Goal: Communication & Community: Answer question/provide support

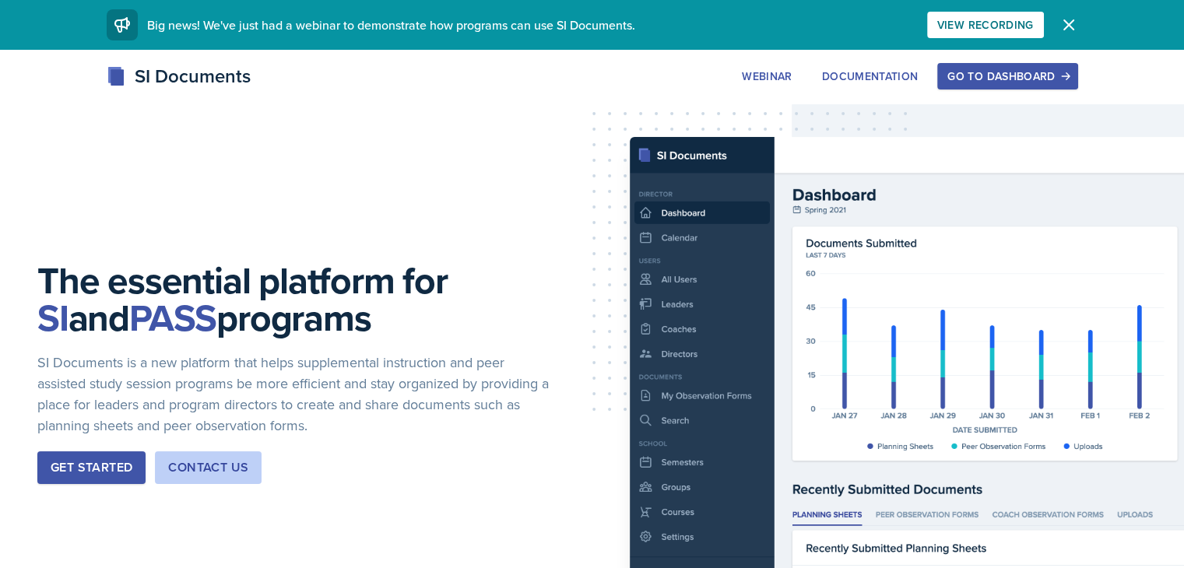
click at [1067, 70] on div "Go to Dashboard" at bounding box center [1007, 76] width 120 height 12
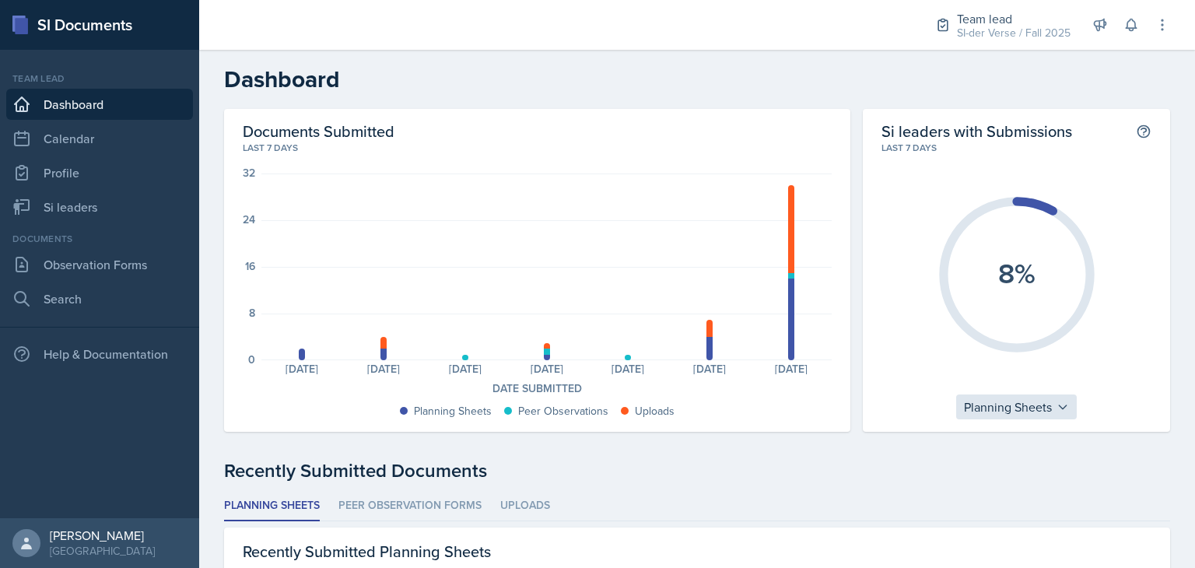
click at [1034, 405] on div "Planning Sheets" at bounding box center [1016, 407] width 121 height 25
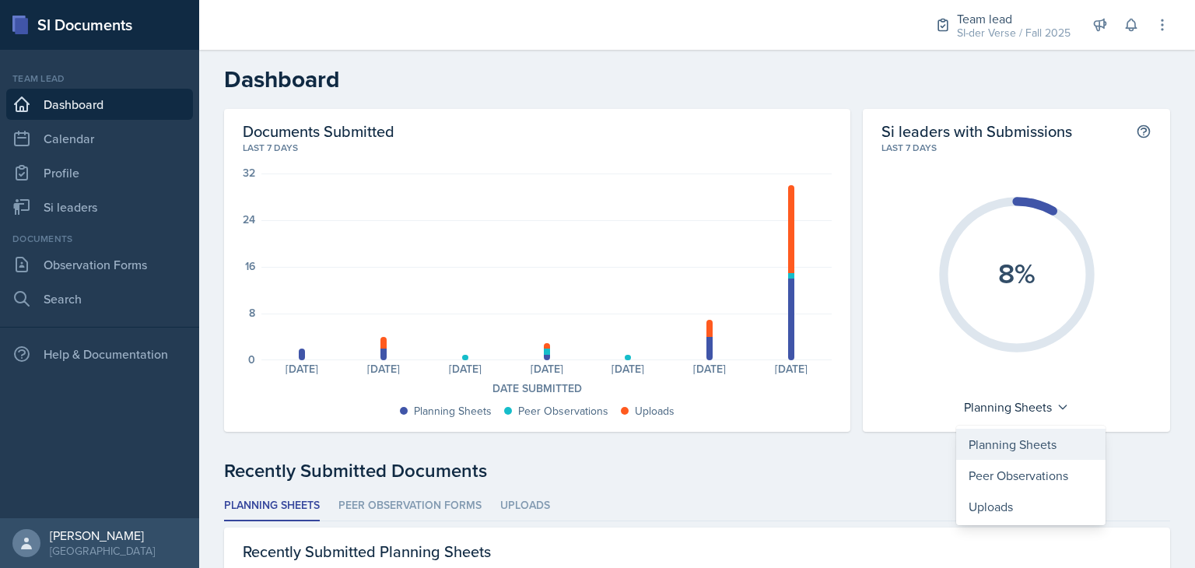
click at [1034, 444] on div "Planning Sheets" at bounding box center [1030, 444] width 149 height 31
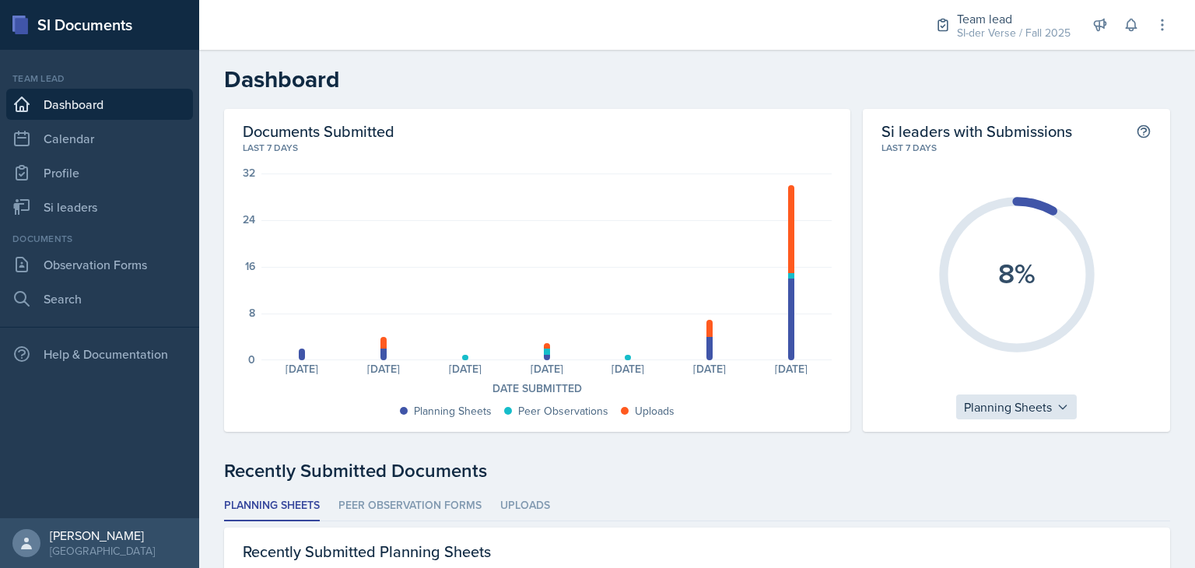
click at [1018, 415] on div "Planning Sheets" at bounding box center [1016, 407] width 121 height 25
click at [1046, 492] on div "Uploads" at bounding box center [1030, 506] width 149 height 31
click at [1015, 409] on div "Uploads" at bounding box center [1016, 407] width 77 height 25
click at [1033, 468] on div "Peer Observations" at bounding box center [1052, 475] width 149 height 31
click at [1012, 414] on div "Peer Observations" at bounding box center [1017, 407] width 132 height 25
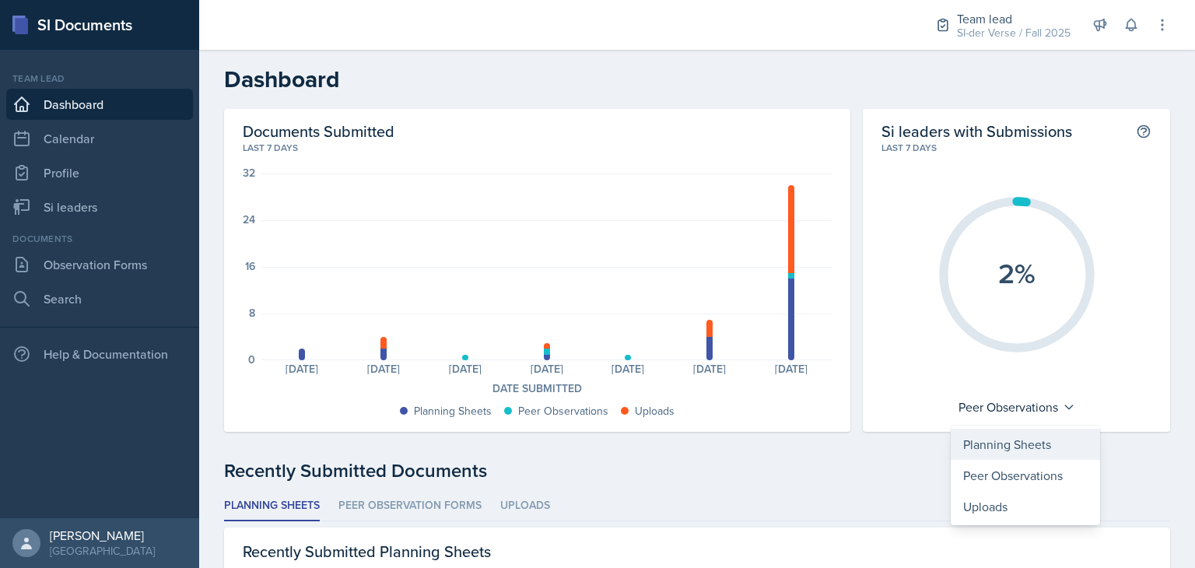
click at [1008, 437] on div "Planning Sheets" at bounding box center [1025, 444] width 149 height 31
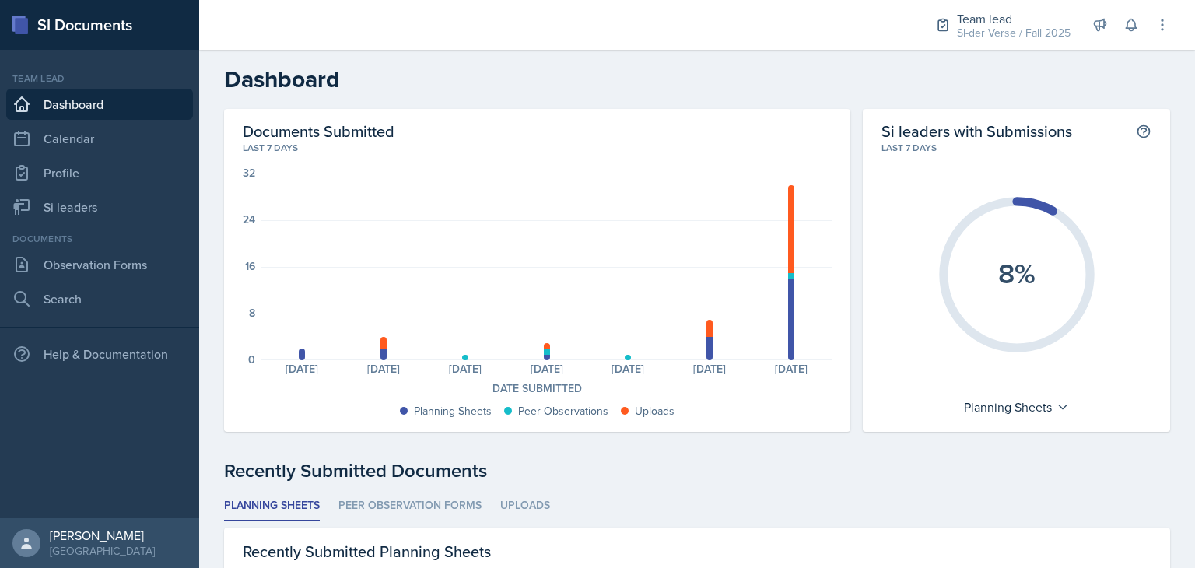
click at [875, 458] on div "Recently Submitted Documents" at bounding box center [697, 471] width 946 height 28
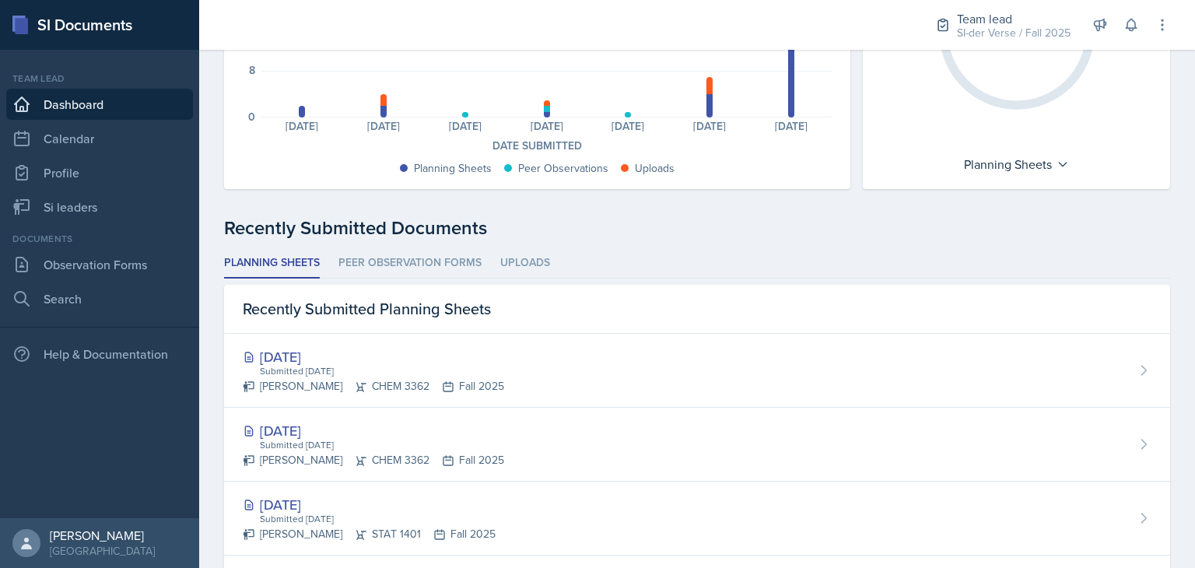
scroll to position [243, 0]
click at [132, 209] on link "Si leaders" at bounding box center [99, 206] width 187 height 31
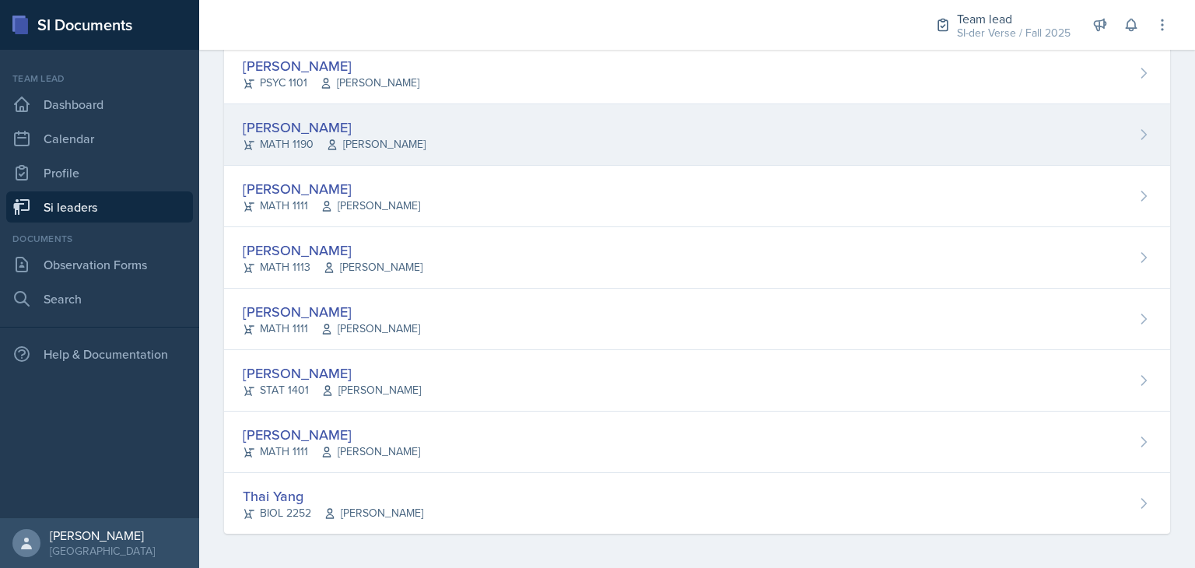
scroll to position [958, 0]
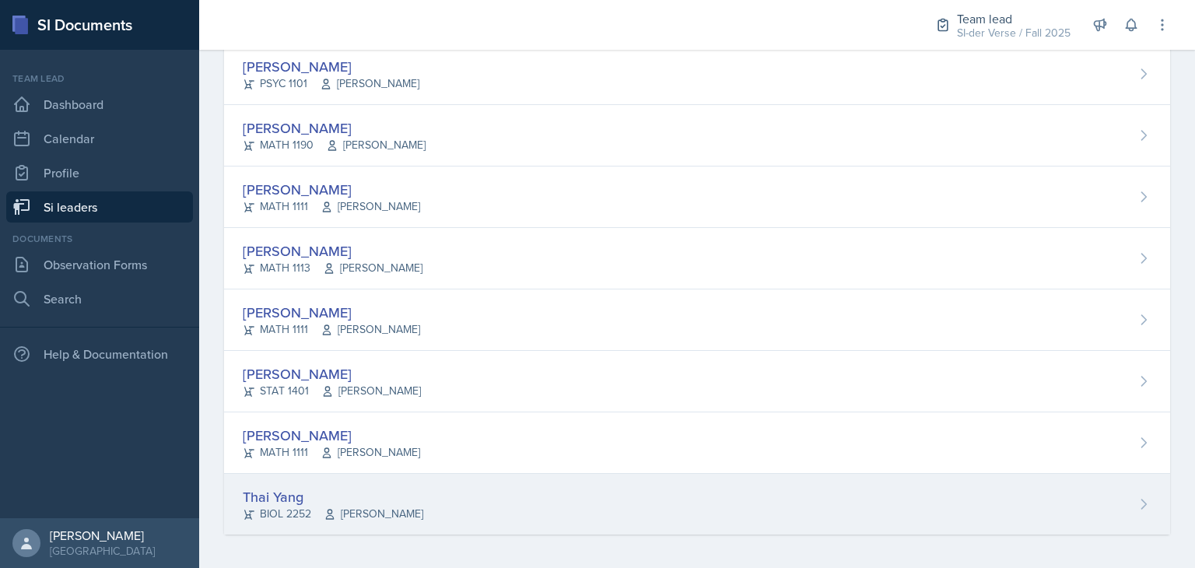
click at [305, 496] on div "Thai Yang" at bounding box center [333, 496] width 181 height 21
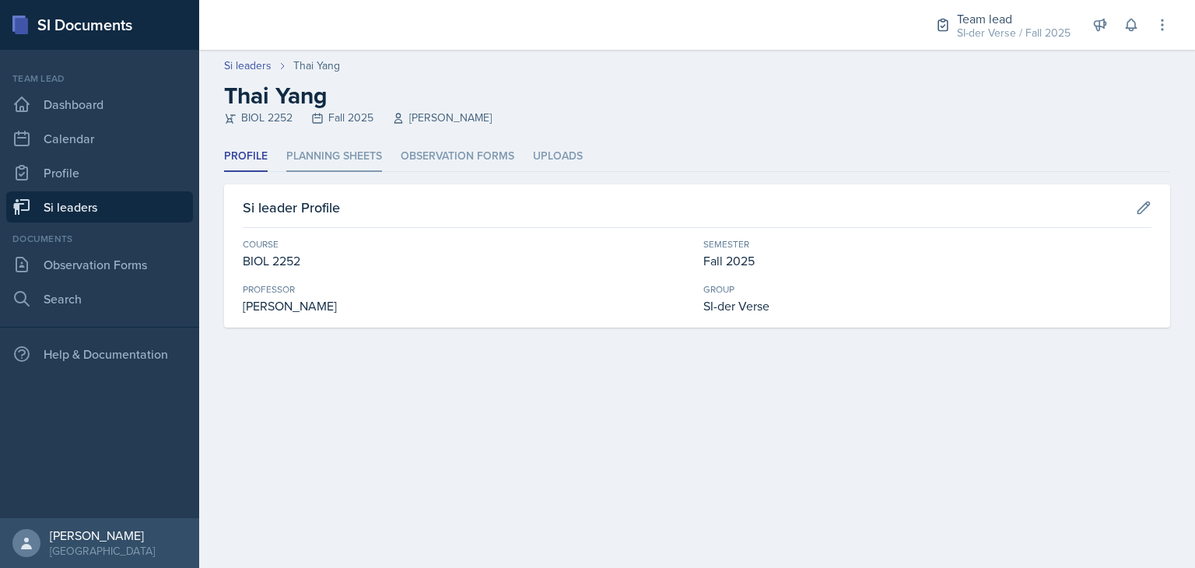
click at [348, 146] on li "Planning Sheets" at bounding box center [334, 157] width 96 height 30
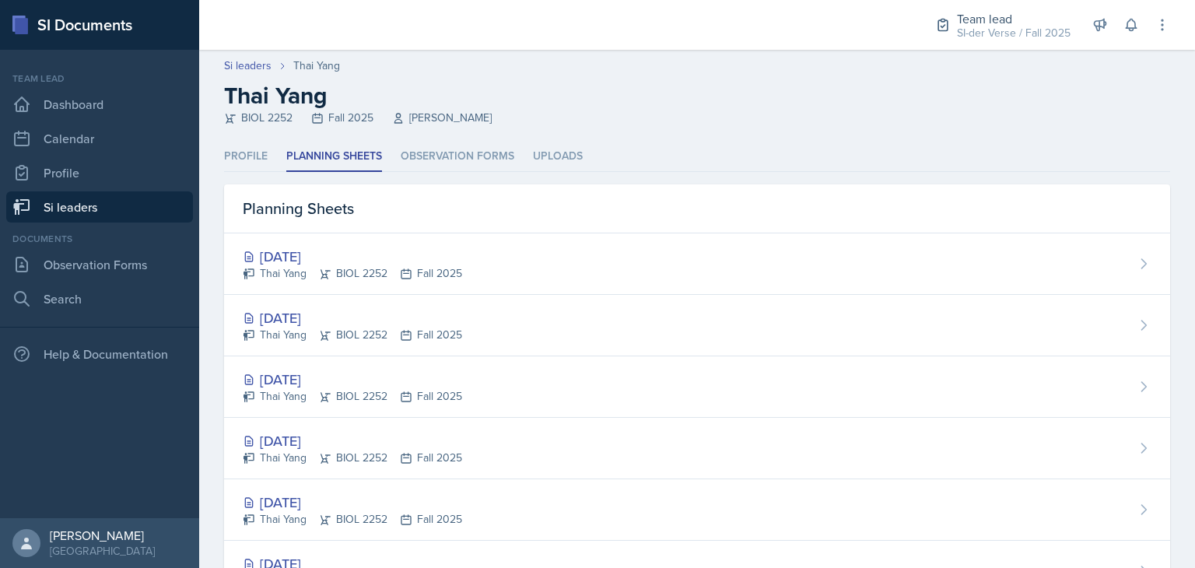
click at [79, 207] on link "Si leaders" at bounding box center [99, 206] width 187 height 31
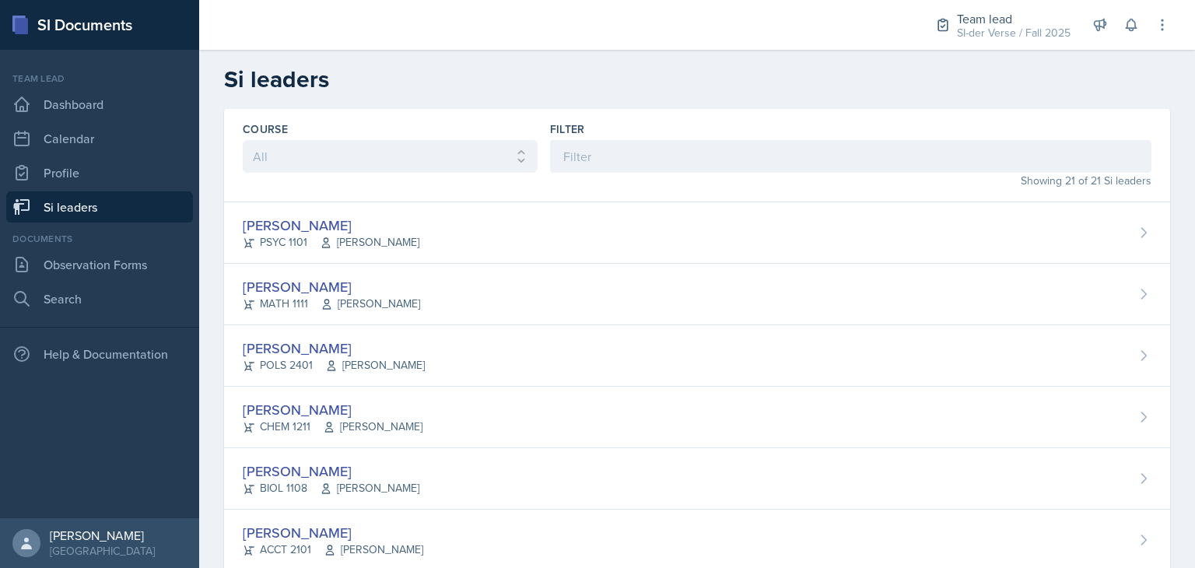
click at [511, 42] on div at bounding box center [553, 25] width 683 height 50
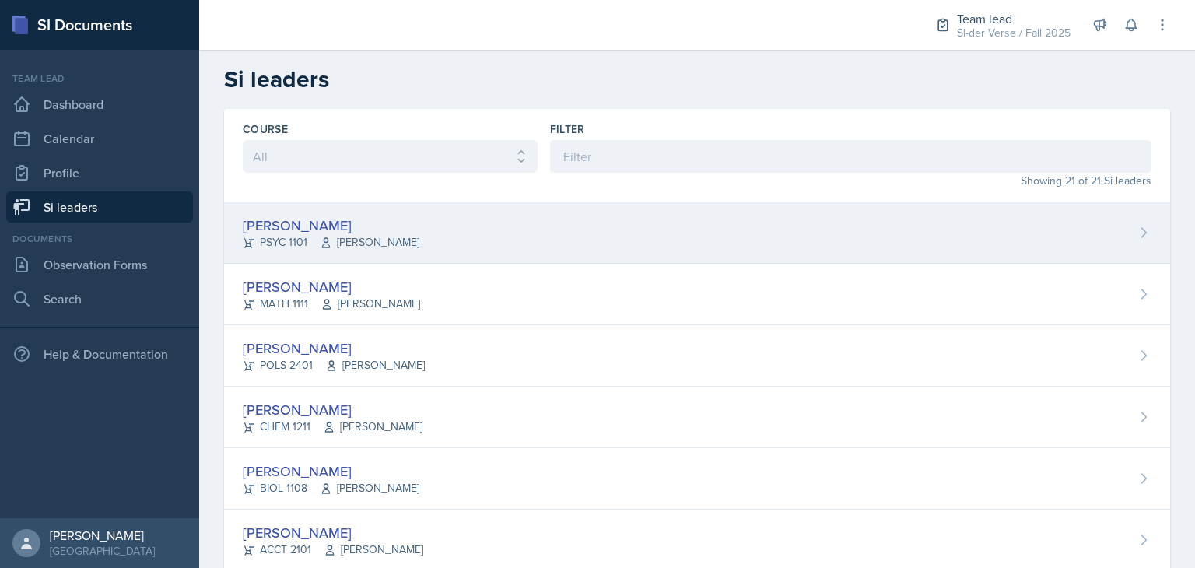
click at [414, 215] on div "[PERSON_NAME] PSYC 1101 [PERSON_NAME]" at bounding box center [697, 232] width 946 height 61
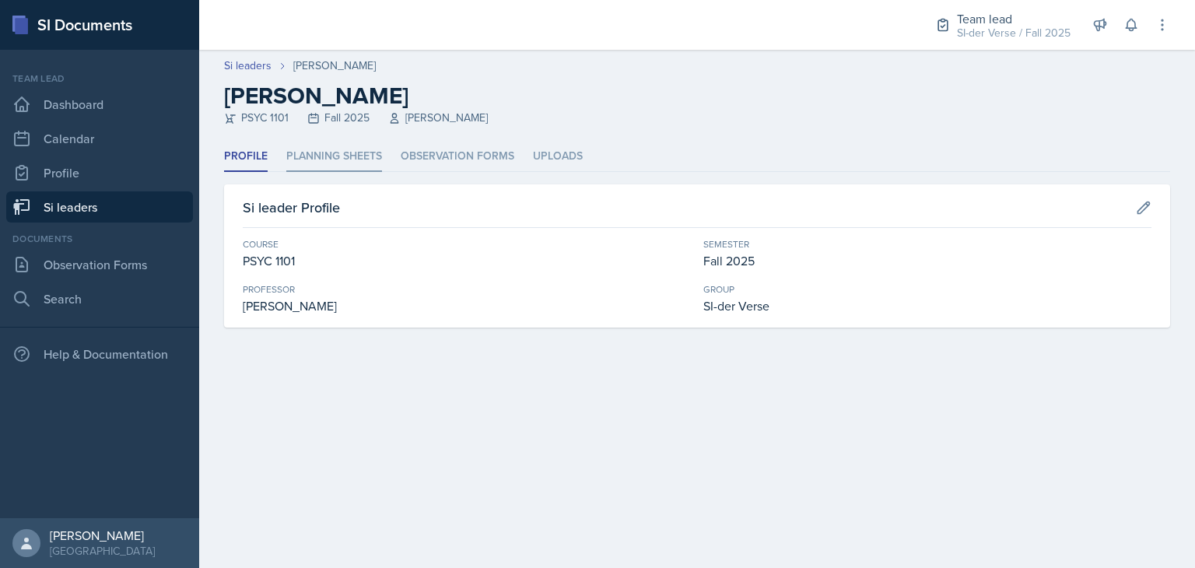
click at [352, 150] on li "Planning Sheets" at bounding box center [334, 157] width 96 height 30
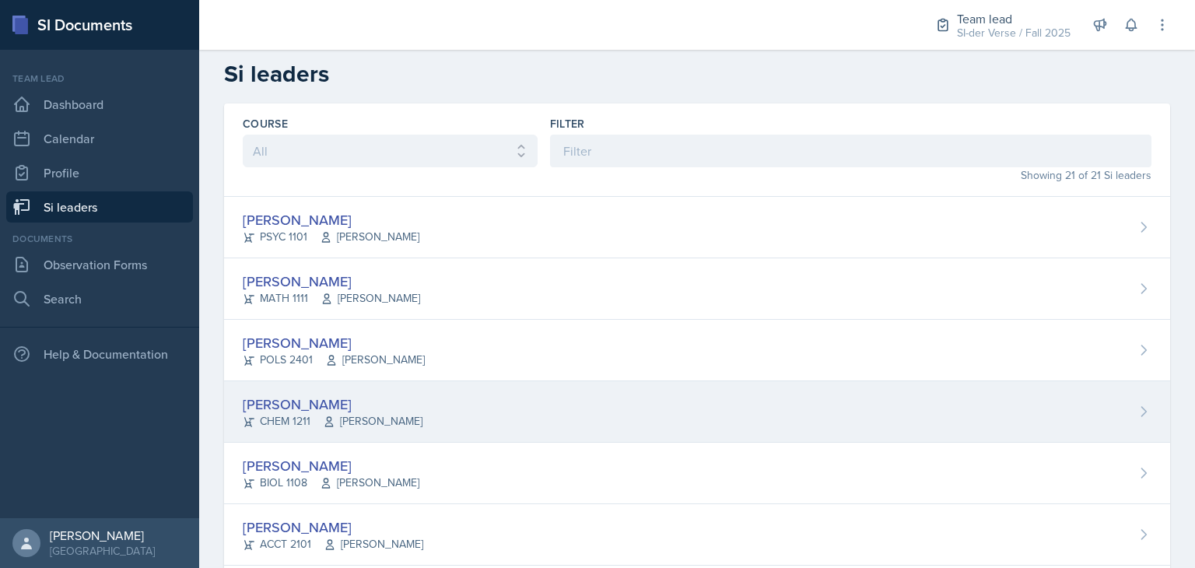
scroll to position [6, 0]
click at [347, 416] on span "[PERSON_NAME]" at bounding box center [373, 420] width 100 height 16
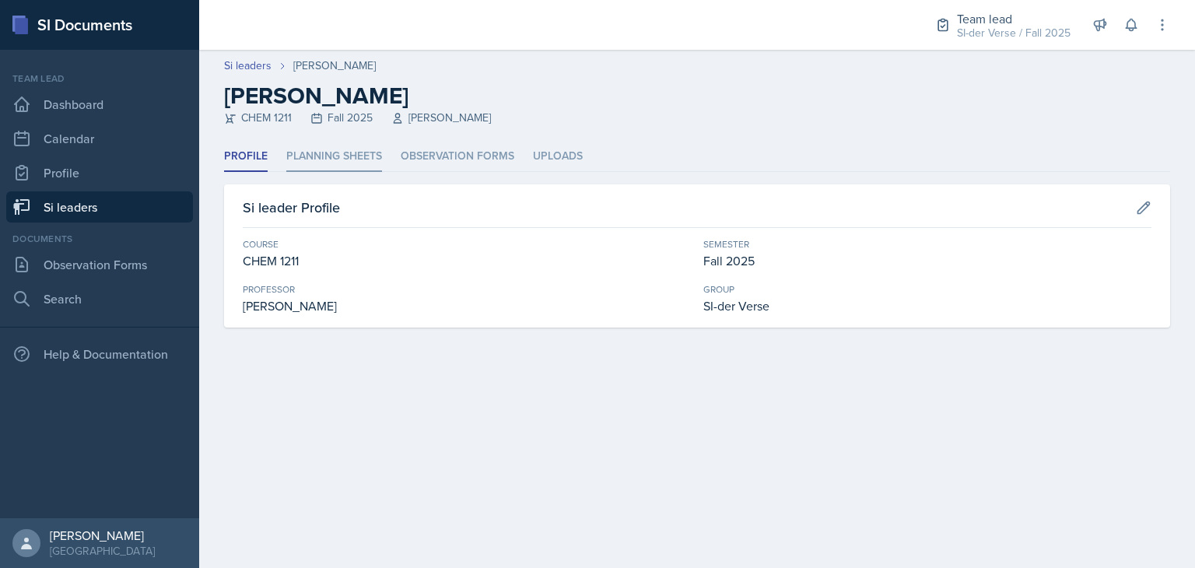
click at [331, 150] on li "Planning Sheets" at bounding box center [334, 157] width 96 height 30
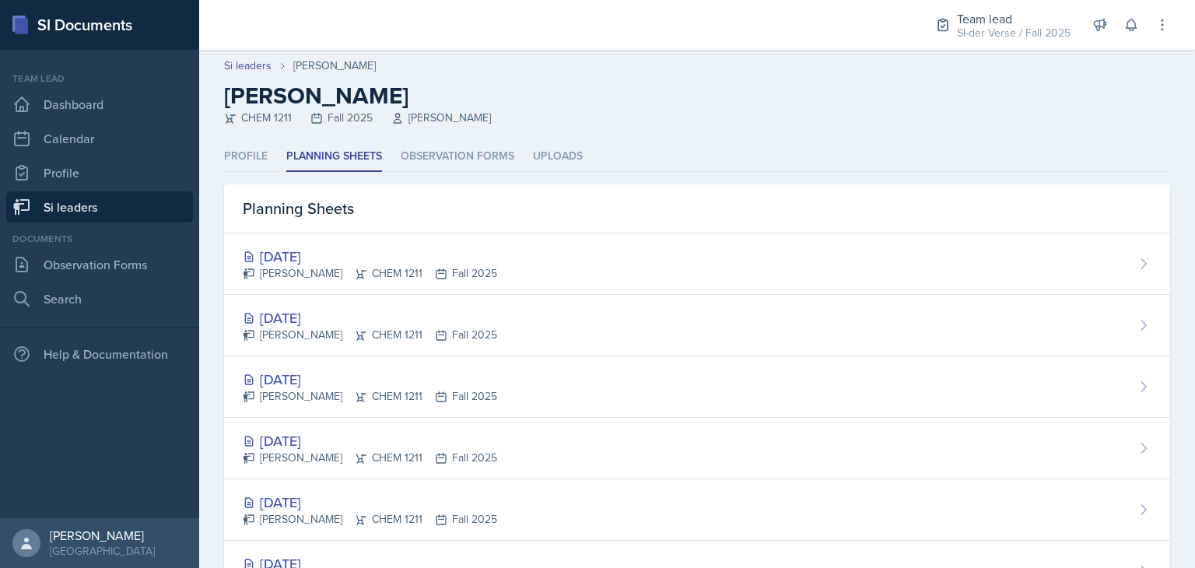
click at [181, 197] on link "Si leaders" at bounding box center [99, 206] width 187 height 31
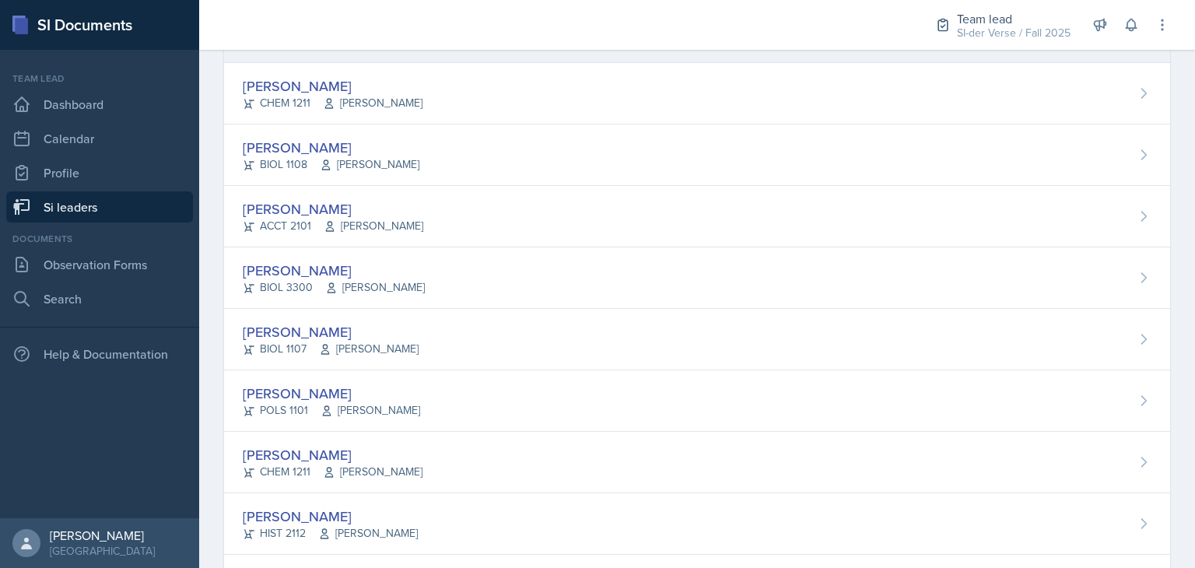
scroll to position [370, 0]
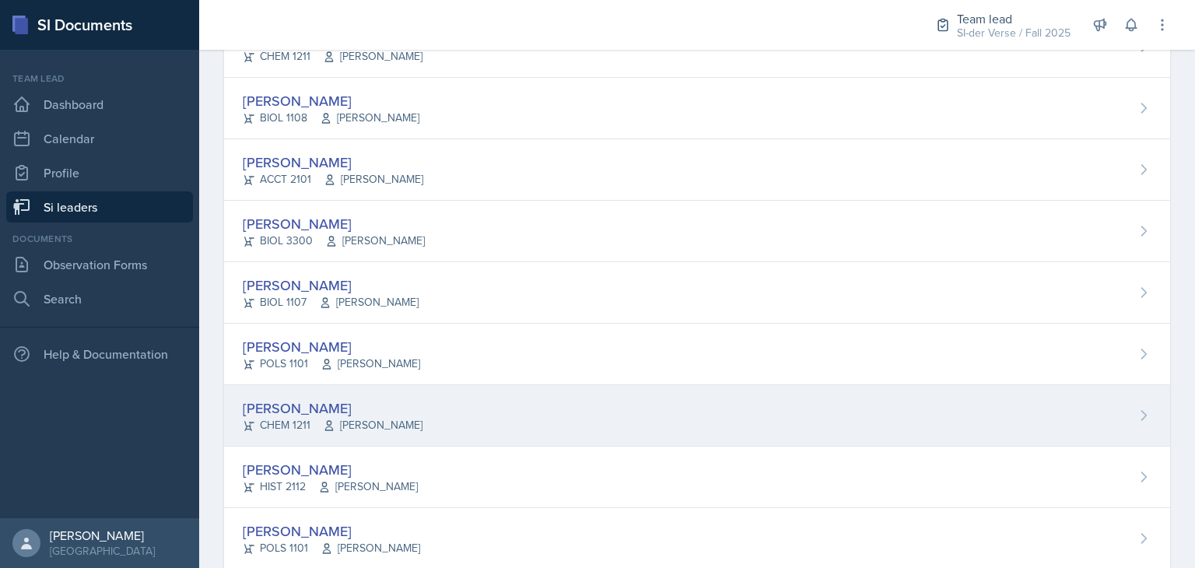
click at [439, 433] on div "[PERSON_NAME] CHEM 1211 [PERSON_NAME]" at bounding box center [697, 415] width 946 height 61
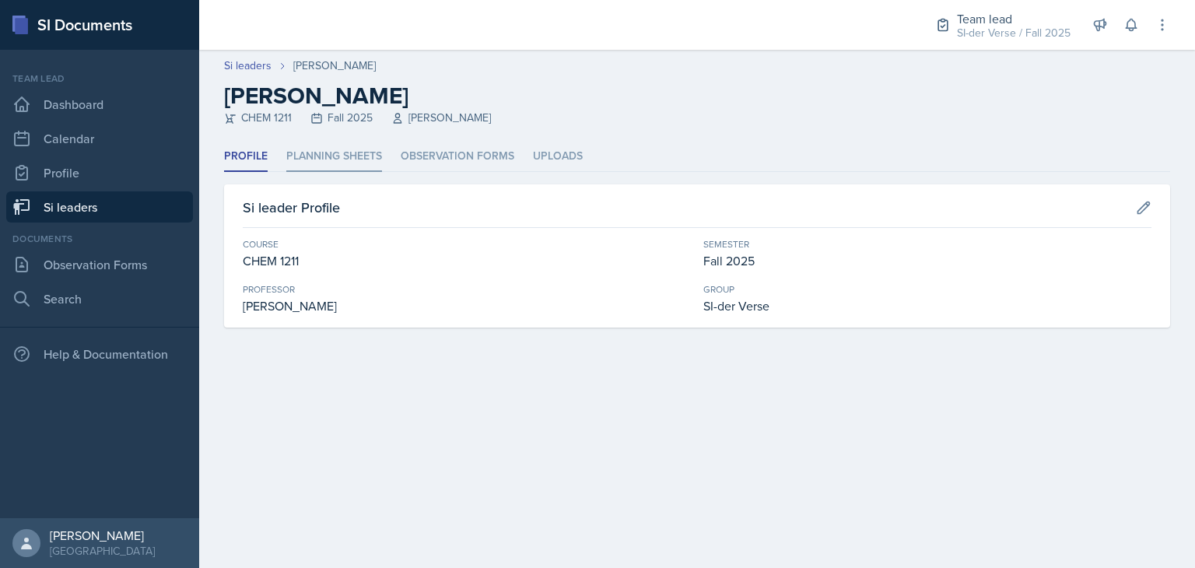
click at [360, 163] on li "Planning Sheets" at bounding box center [334, 157] width 96 height 30
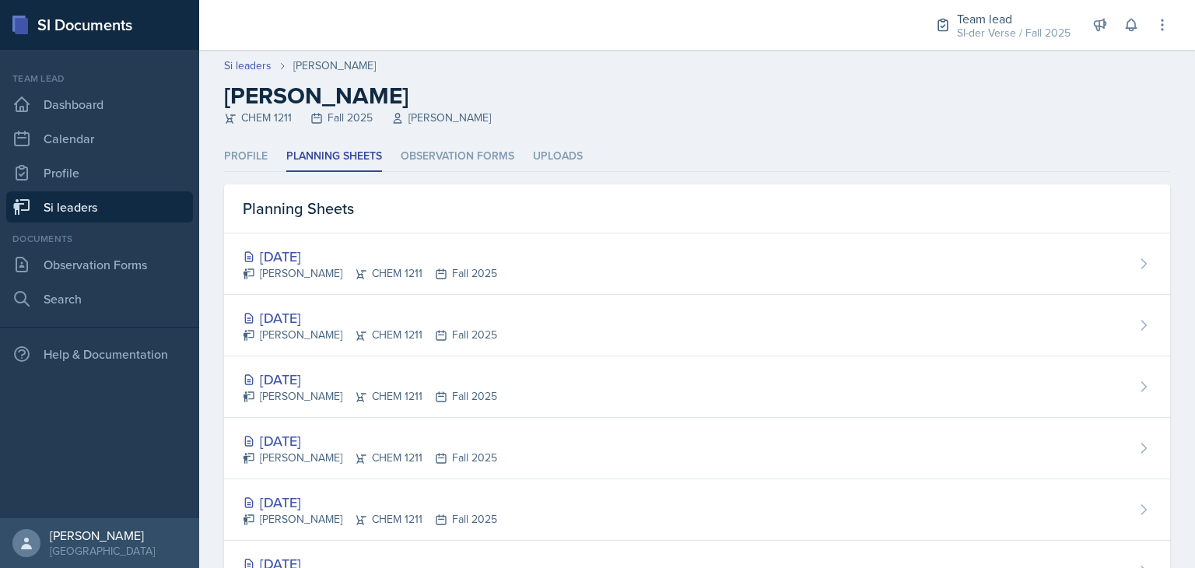
click at [142, 211] on link "Si leaders" at bounding box center [99, 206] width 187 height 31
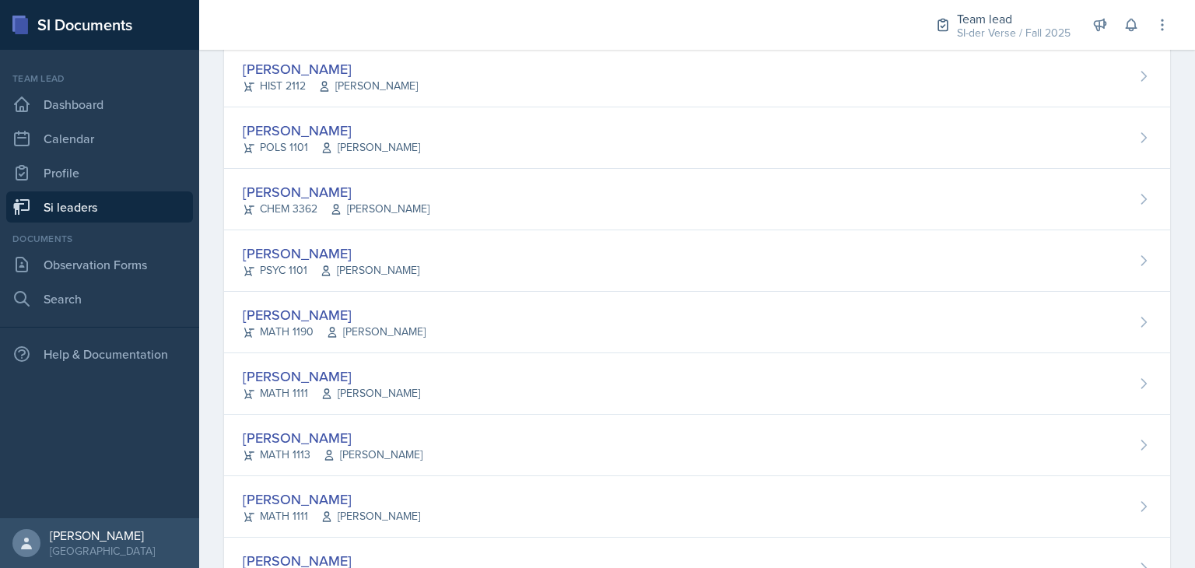
scroll to position [772, 0]
click at [316, 258] on div "[PERSON_NAME]" at bounding box center [331, 252] width 177 height 21
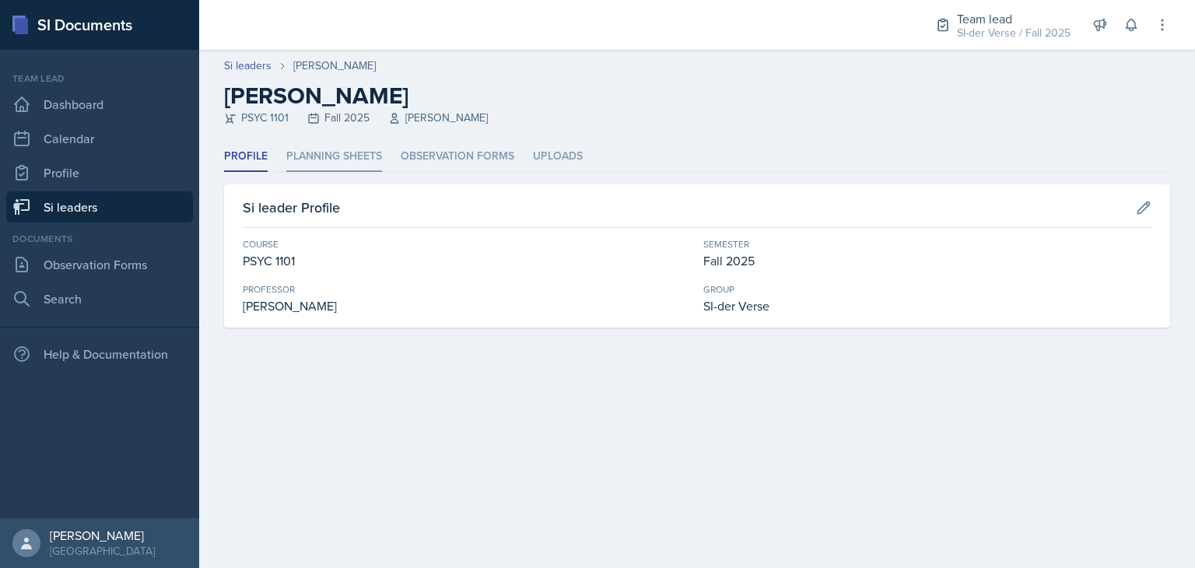
click at [333, 152] on li "Planning Sheets" at bounding box center [334, 157] width 96 height 30
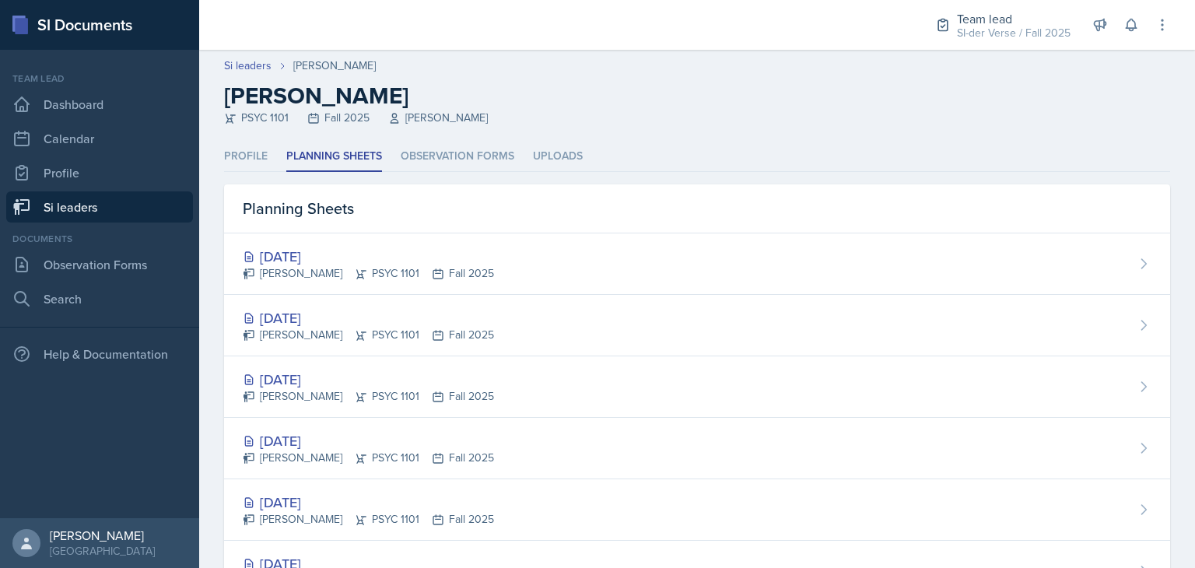
click at [152, 195] on link "Si leaders" at bounding box center [99, 206] width 187 height 31
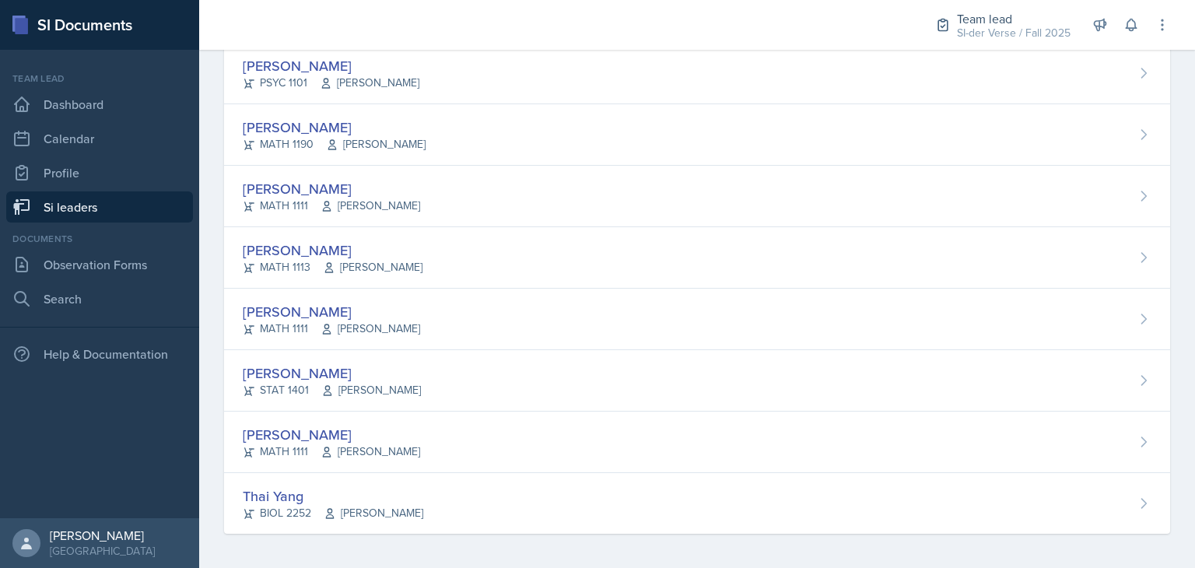
scroll to position [958, 0]
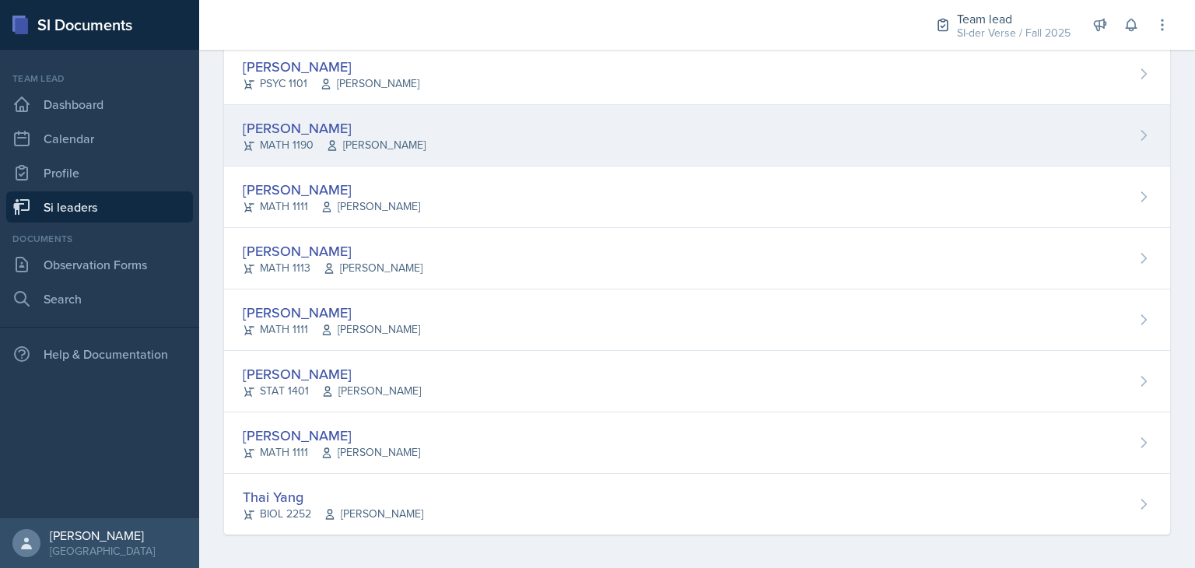
click at [444, 145] on div "[PERSON_NAME] MATH 1190 [PERSON_NAME]" at bounding box center [697, 135] width 946 height 61
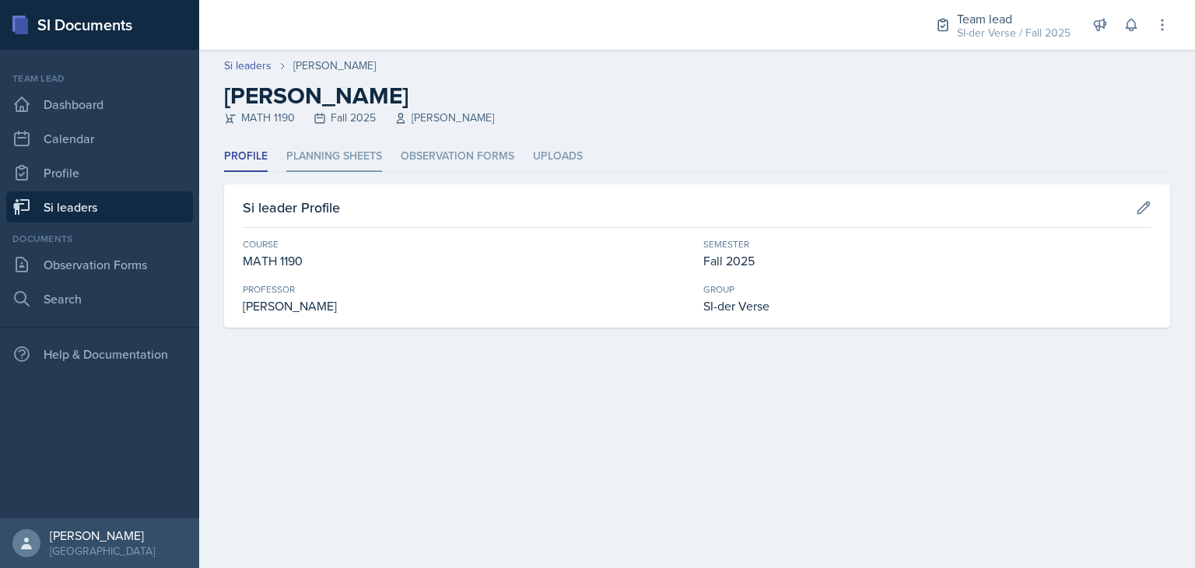
click at [332, 164] on li "Planning Sheets" at bounding box center [334, 157] width 96 height 30
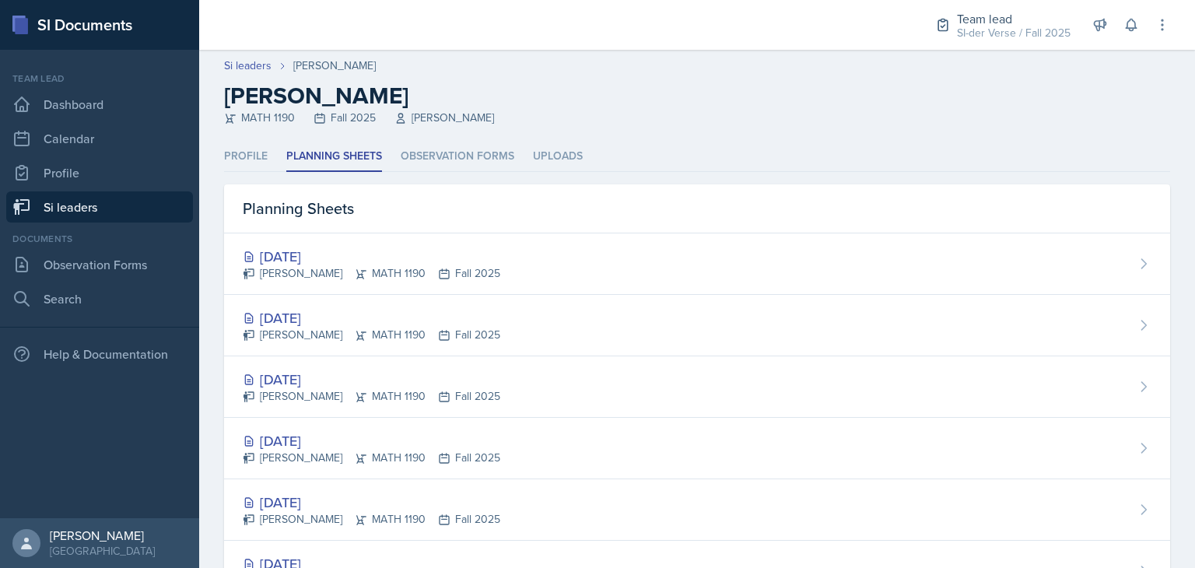
click at [114, 205] on link "Si leaders" at bounding box center [99, 206] width 187 height 31
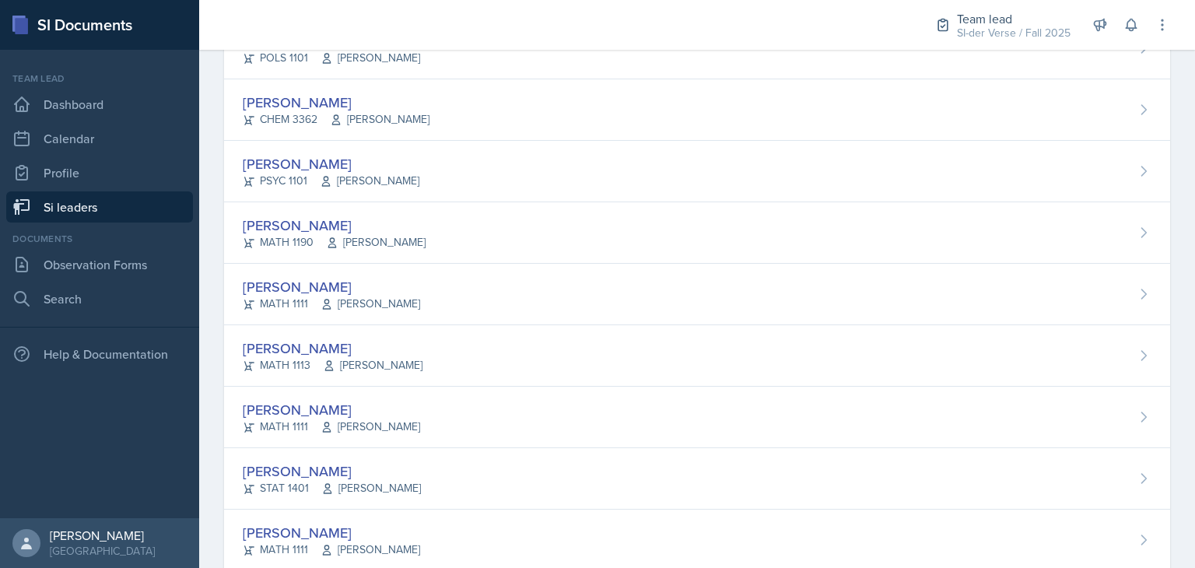
scroll to position [933, 0]
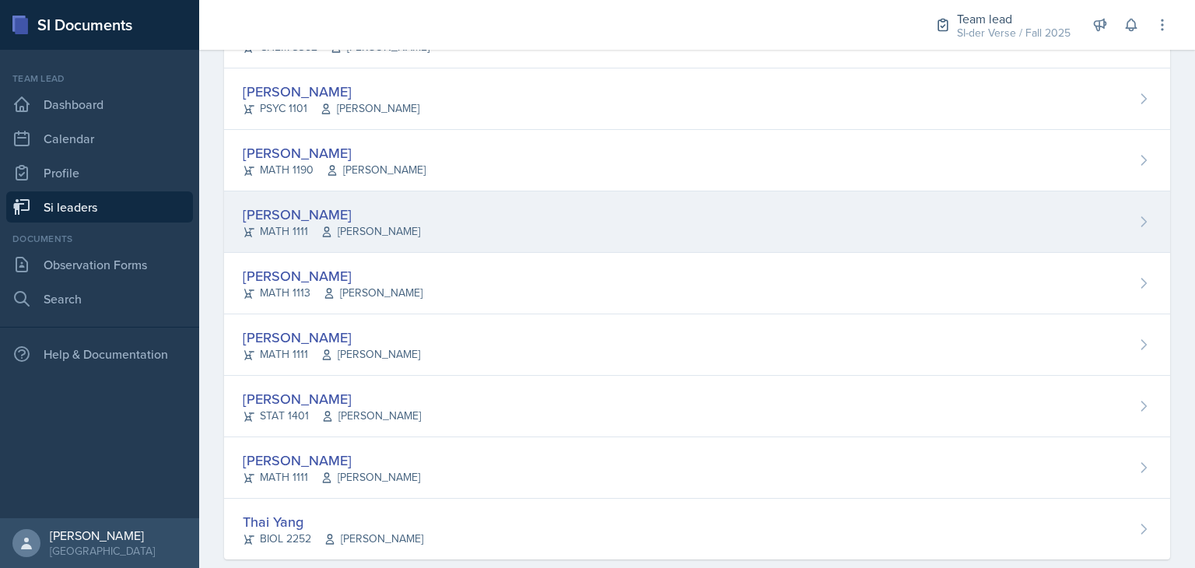
click at [361, 204] on div "[PERSON_NAME]" at bounding box center [331, 214] width 177 height 21
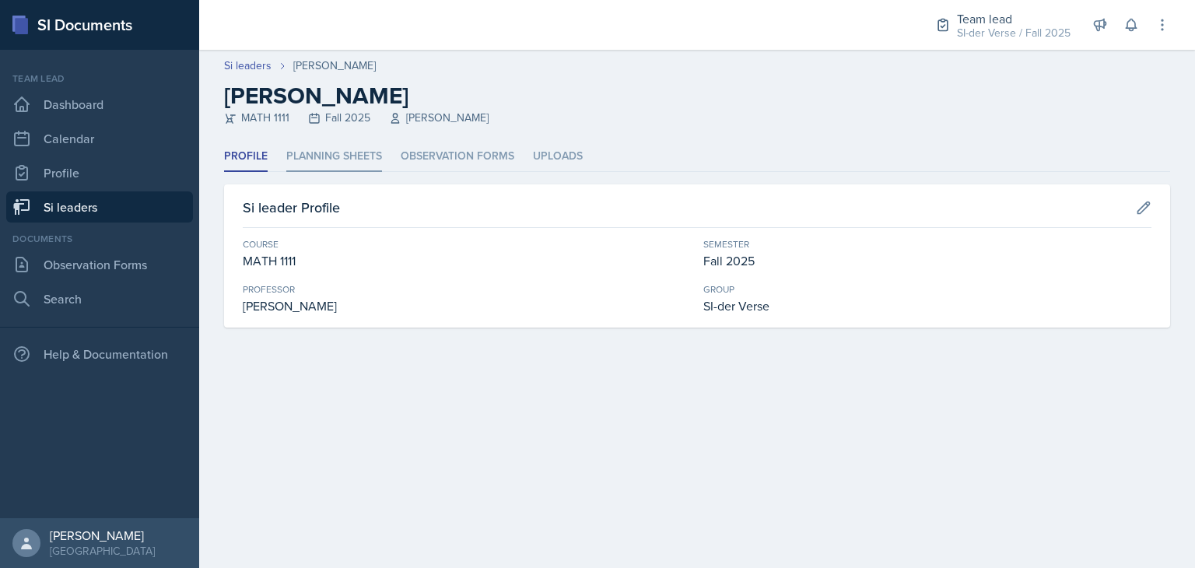
click at [355, 169] on li "Planning Sheets" at bounding box center [334, 157] width 96 height 30
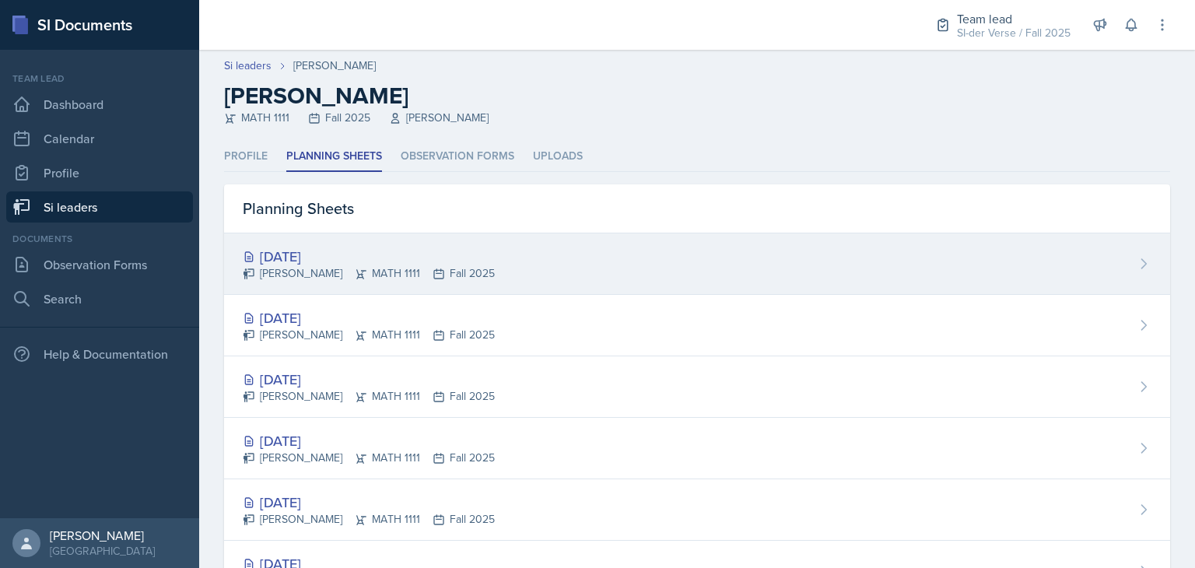
click at [342, 268] on div "[PERSON_NAME] MATH 1111 Fall 2025" at bounding box center [369, 273] width 252 height 16
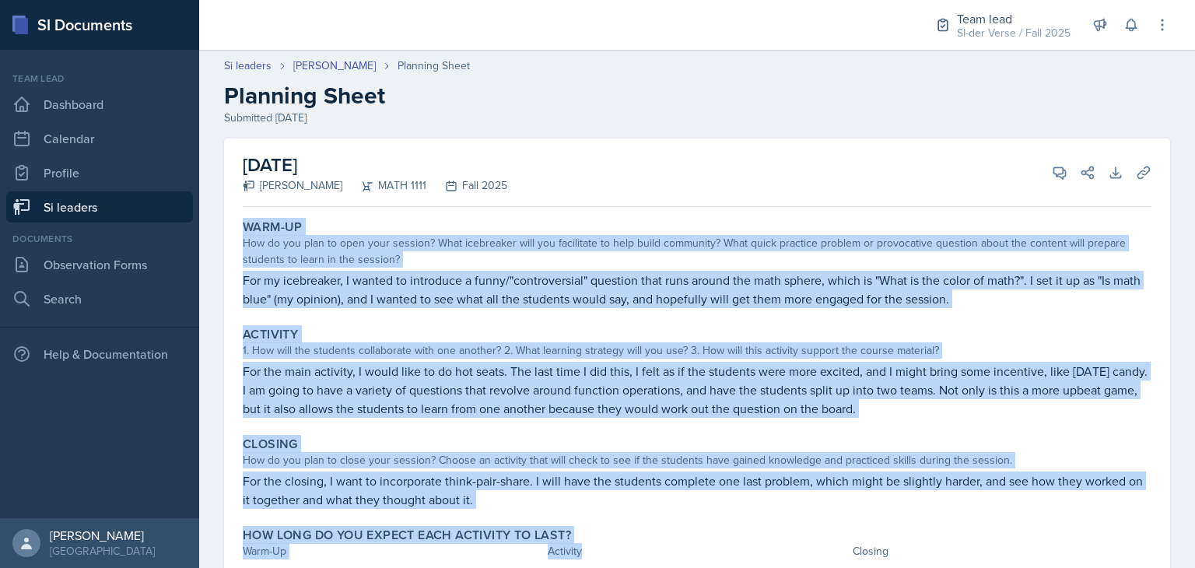
scroll to position [75, 0]
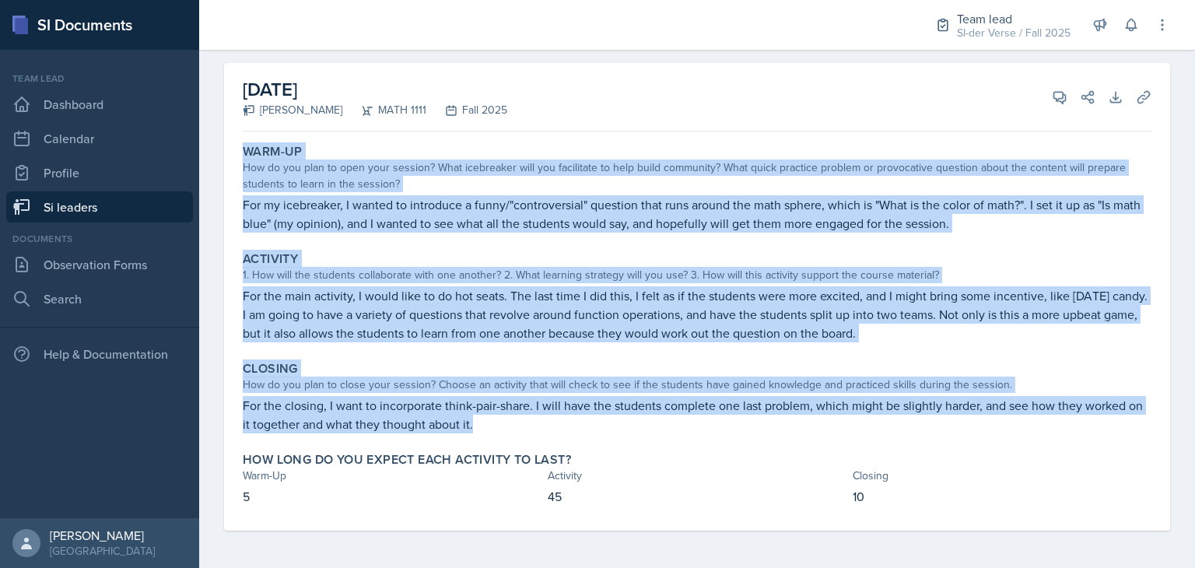
drag, startPoint x: 243, startPoint y: 225, endPoint x: 840, endPoint y: 433, distance: 632.3
click at [840, 433] on div "Warm-Up How do you plan to open your session? What icebreaker will you facilita…" at bounding box center [697, 334] width 909 height 393
copy div "Warm-Up How do you plan to open your session? What icebreaker will you facilita…"
click at [568, 236] on div "Warm-Up How do you plan to open your session? What icebreaker will you facilita…" at bounding box center [697, 188] width 921 height 101
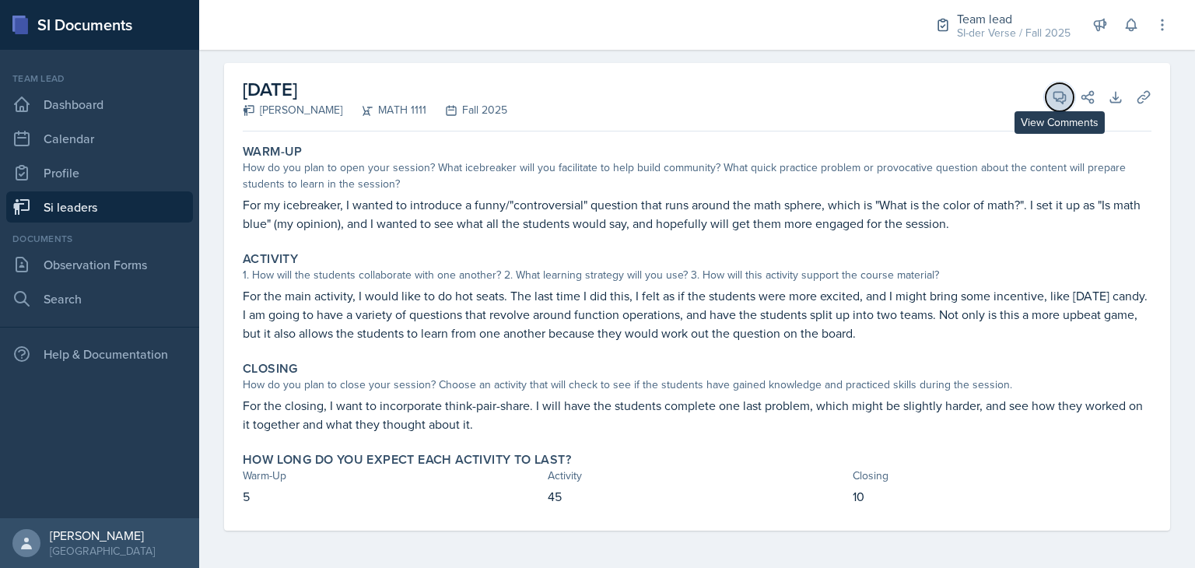
click at [1052, 89] on icon at bounding box center [1060, 97] width 16 height 16
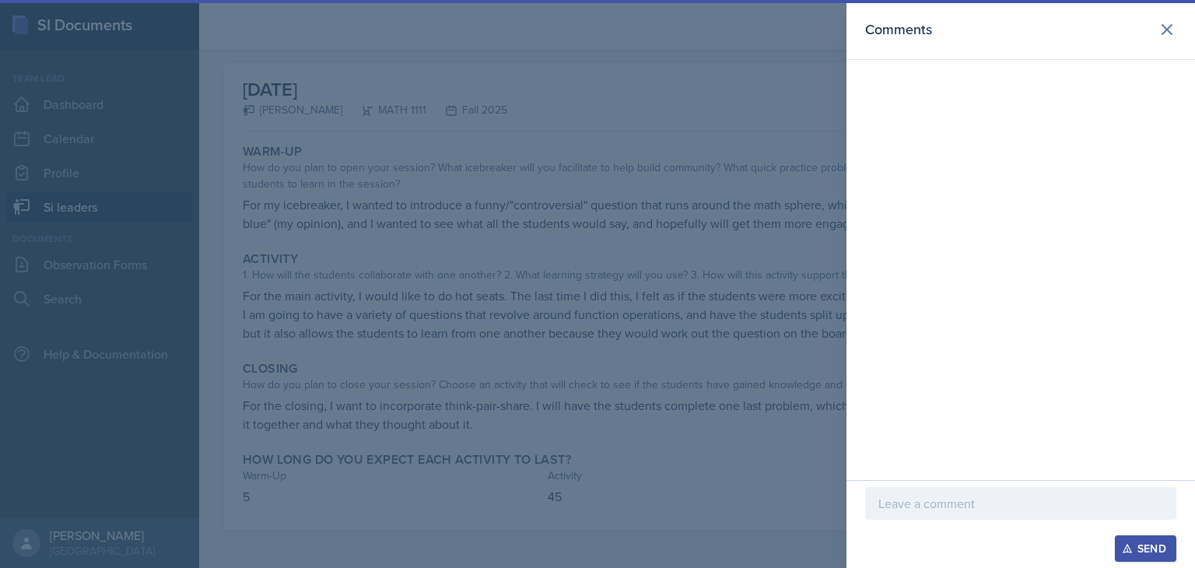
click at [968, 514] on div at bounding box center [1020, 503] width 311 height 33
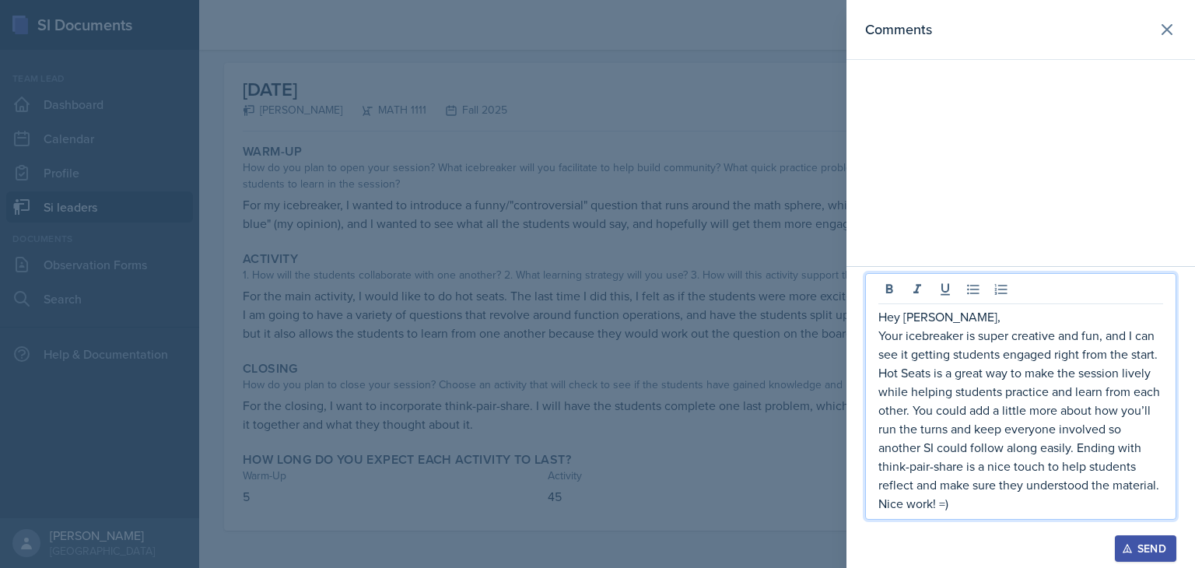
click at [1141, 549] on div "Send" at bounding box center [1145, 548] width 41 height 12
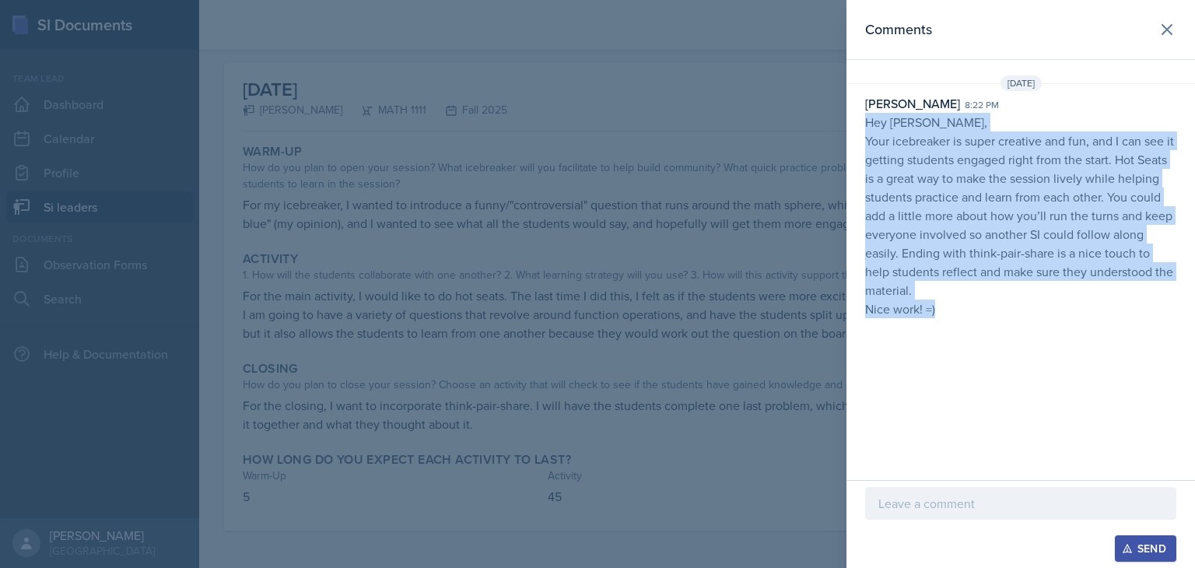
drag, startPoint x: 867, startPoint y: 125, endPoint x: 967, endPoint y: 306, distance: 206.2
click at [967, 306] on p "Hey [PERSON_NAME], Your icebreaker is super creative and fun, and I can see it …" at bounding box center [1020, 215] width 311 height 205
copy p "Hey [PERSON_NAME], Your icebreaker is super creative and fun, and I can see it …"
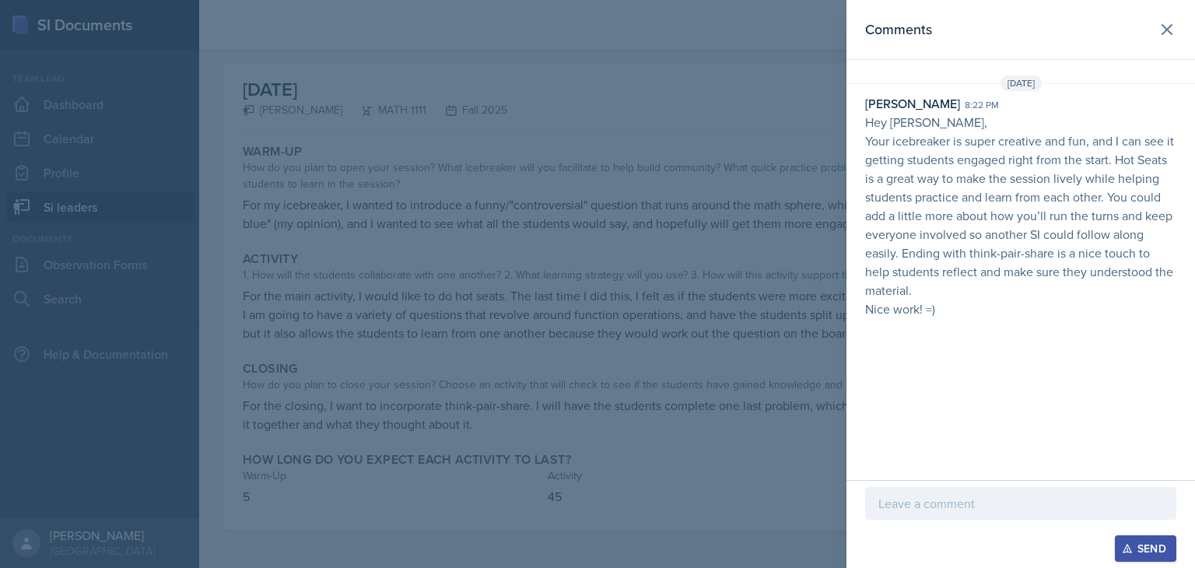
click at [609, 303] on div at bounding box center [597, 284] width 1195 height 568
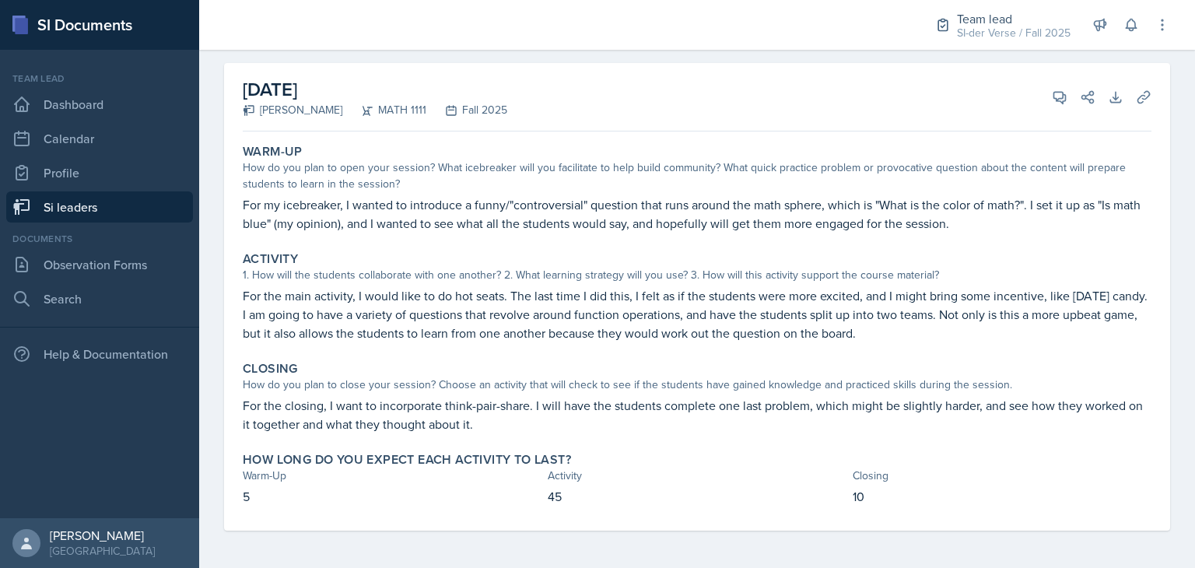
click at [113, 212] on link "Si leaders" at bounding box center [99, 206] width 187 height 31
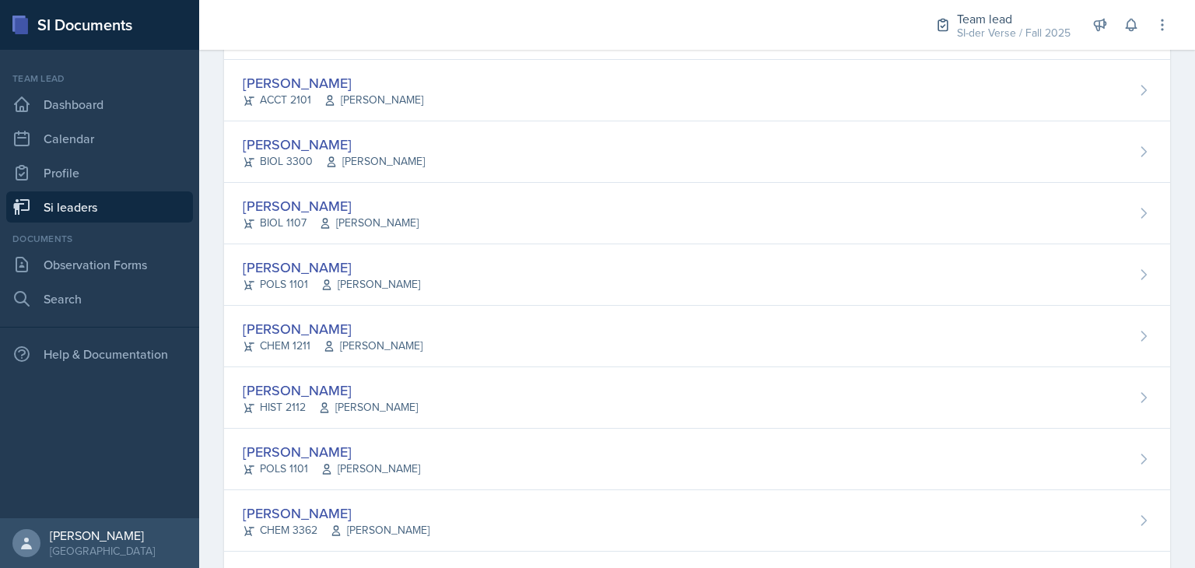
scroll to position [449, 0]
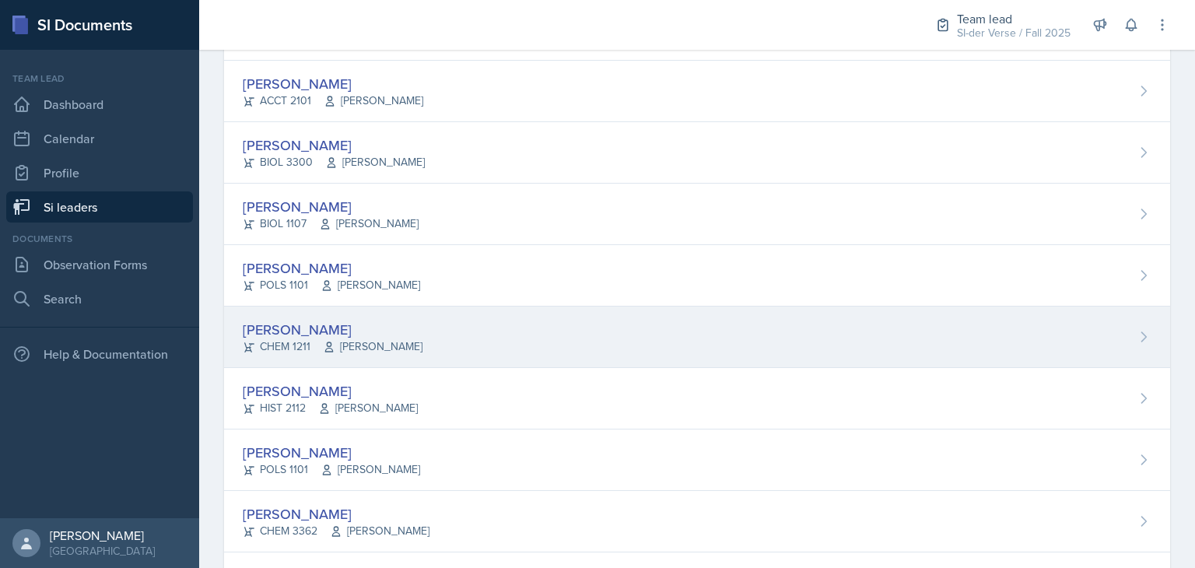
click at [414, 353] on div "[PERSON_NAME] CHEM 1211 [PERSON_NAME]" at bounding box center [697, 337] width 946 height 61
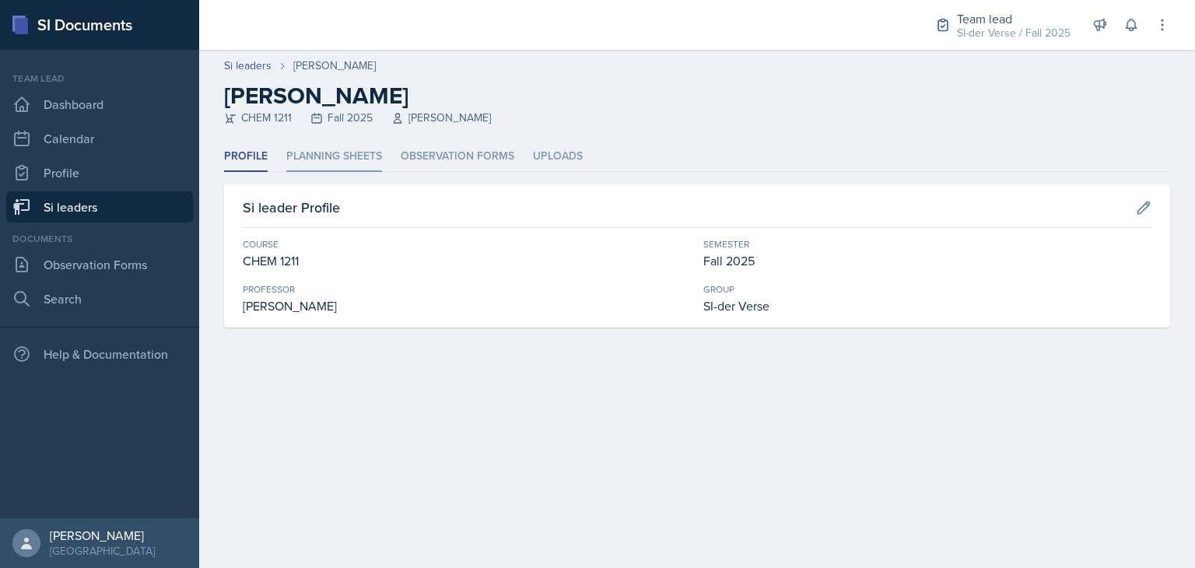
click at [338, 157] on li "Planning Sheets" at bounding box center [334, 157] width 96 height 30
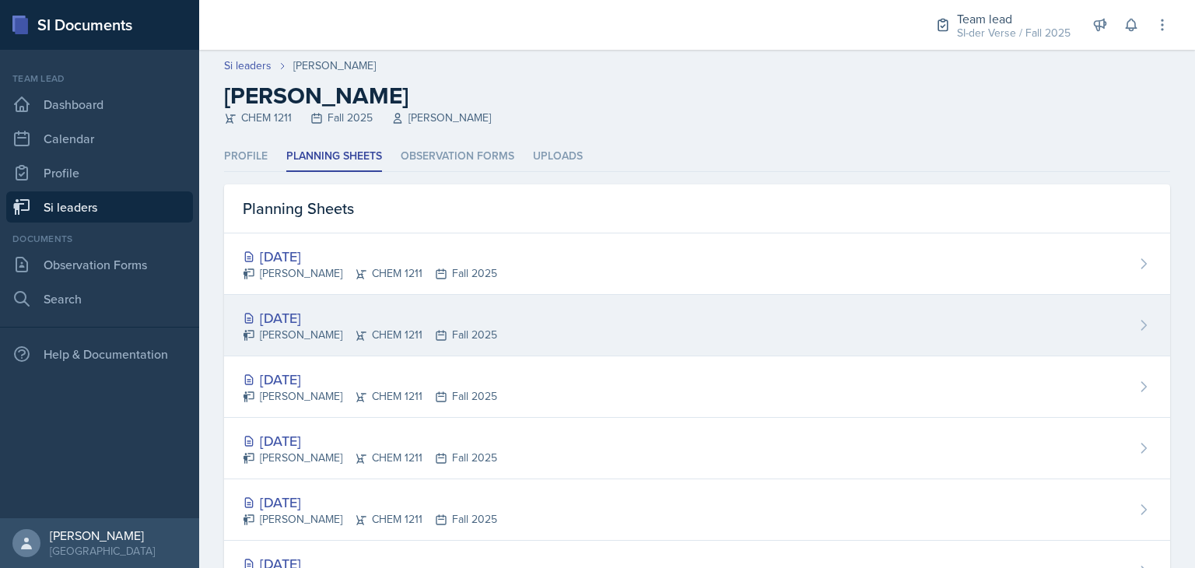
click at [352, 337] on div "[PERSON_NAME] CHEM 1211 Fall 2025" at bounding box center [370, 335] width 254 height 16
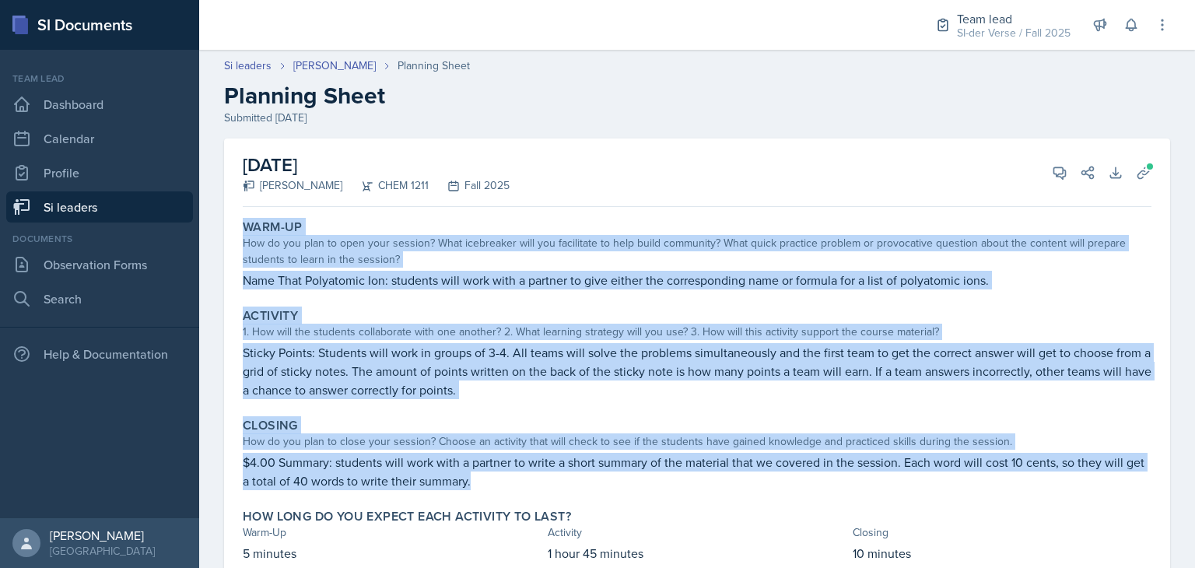
drag, startPoint x: 240, startPoint y: 226, endPoint x: 734, endPoint y: 489, distance: 559.1
click at [734, 489] on div "Warm-Up How do you plan to open your session? What icebreaker will you facilita…" at bounding box center [697, 400] width 909 height 374
copy div "Warm-Up How do you plan to open your session? What icebreaker will you facilita…"
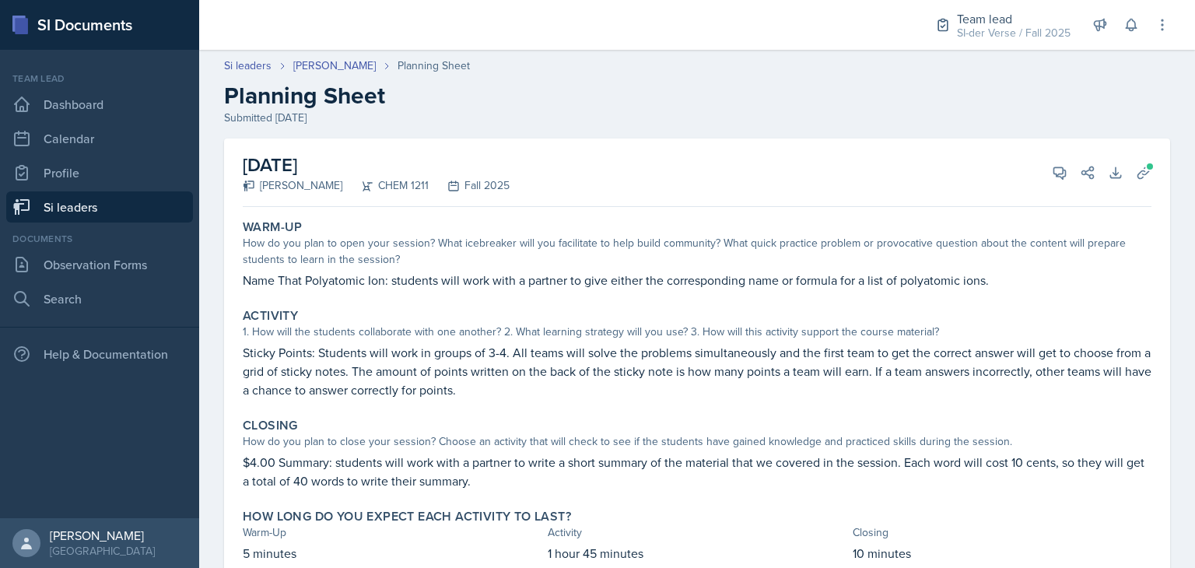
click at [603, 204] on div "[DATE] [PERSON_NAME] CHEM 1211 Fall 2025 View Comments Comments Send Share Down…" at bounding box center [697, 173] width 909 height 68
click at [1054, 167] on icon at bounding box center [1060, 173] width 12 height 12
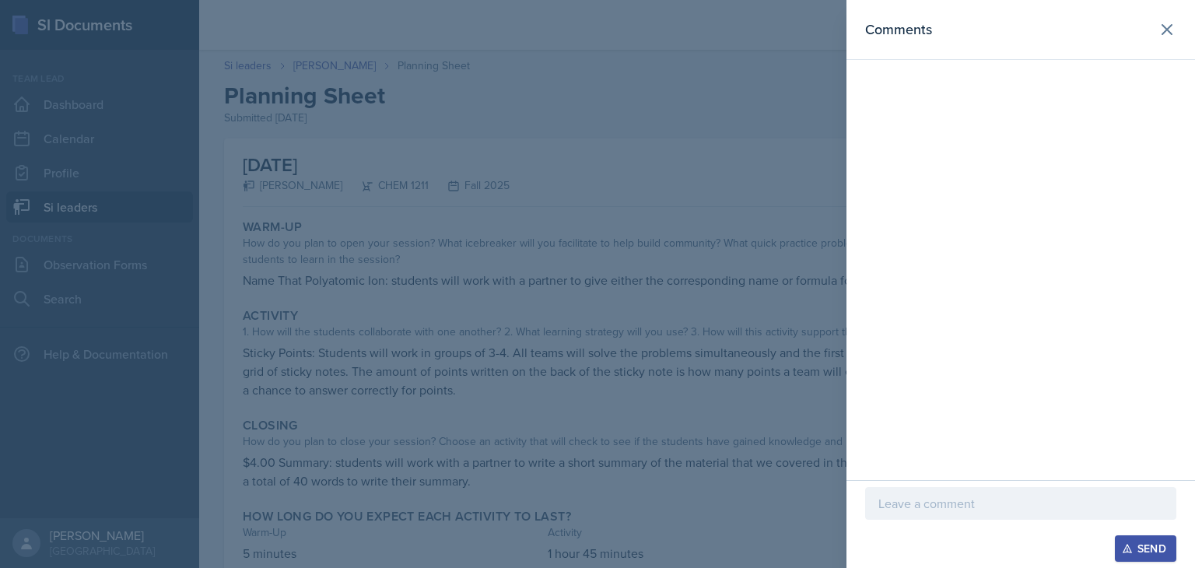
click at [903, 511] on p at bounding box center [1021, 503] width 285 height 19
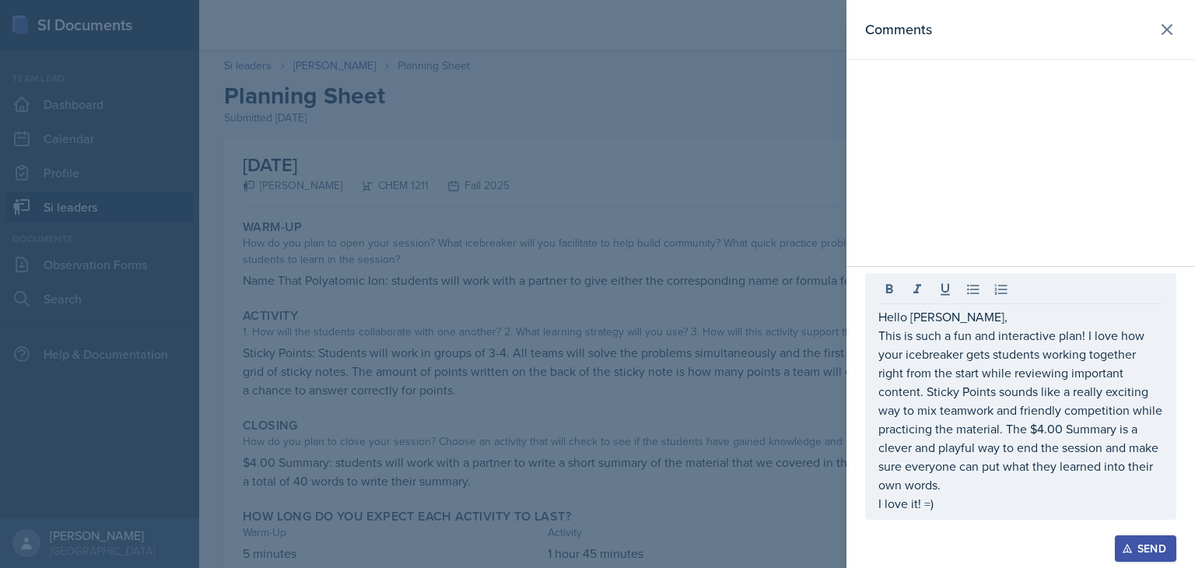
click at [1153, 542] on div "Send" at bounding box center [1145, 548] width 41 height 12
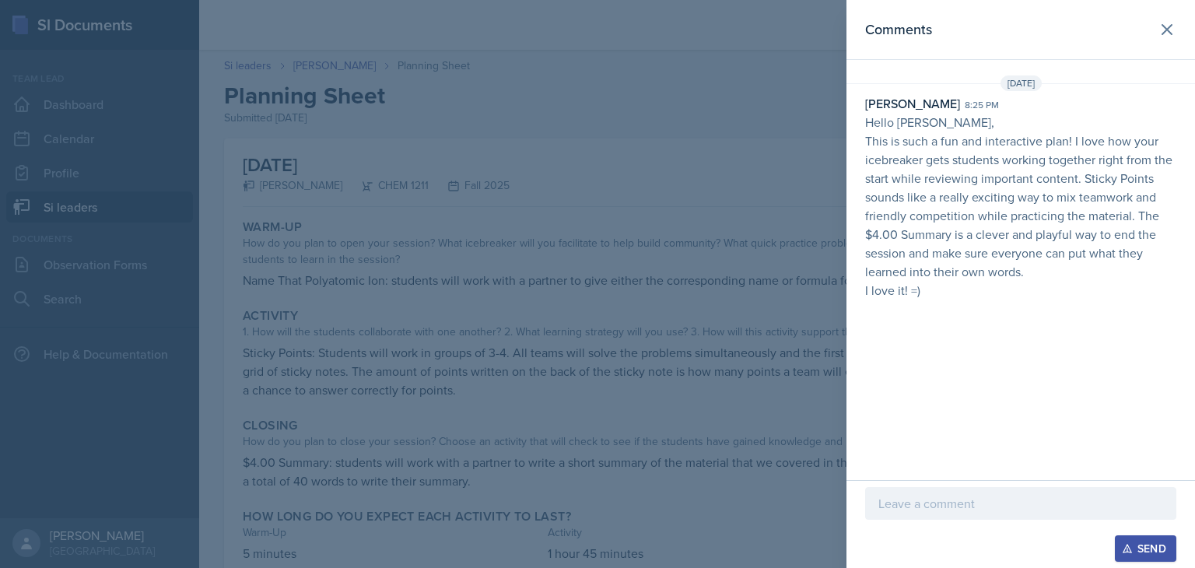
click at [680, 378] on div at bounding box center [597, 284] width 1195 height 568
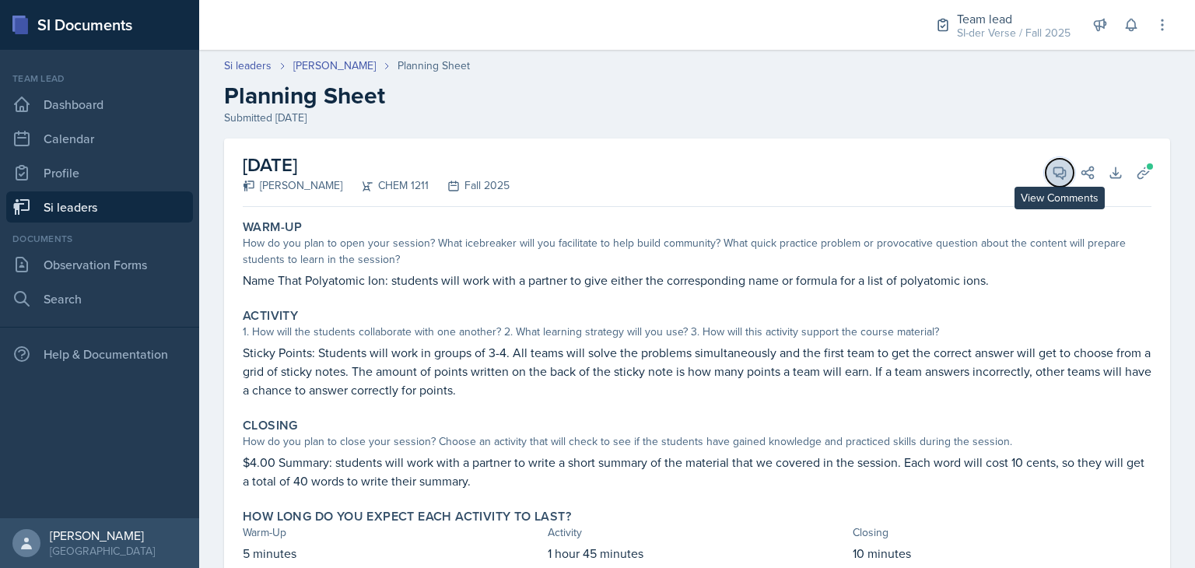
click at [1052, 174] on icon at bounding box center [1060, 173] width 16 height 16
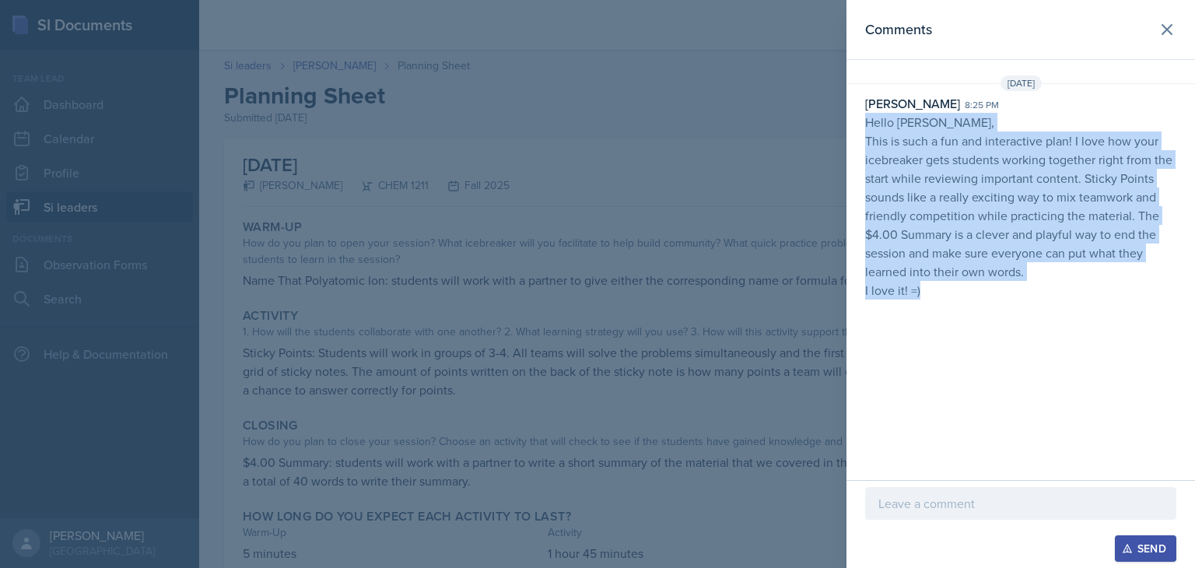
drag, startPoint x: 865, startPoint y: 121, endPoint x: 1047, endPoint y: 328, distance: 276.3
click at [1047, 328] on div "Comments [DATE] [PERSON_NAME] 8:25 pm Hello [PERSON_NAME], This is such a fun a…" at bounding box center [1021, 240] width 349 height 480
copy p "Hello [PERSON_NAME], This is such a fun and interactive plan! I love how your i…"
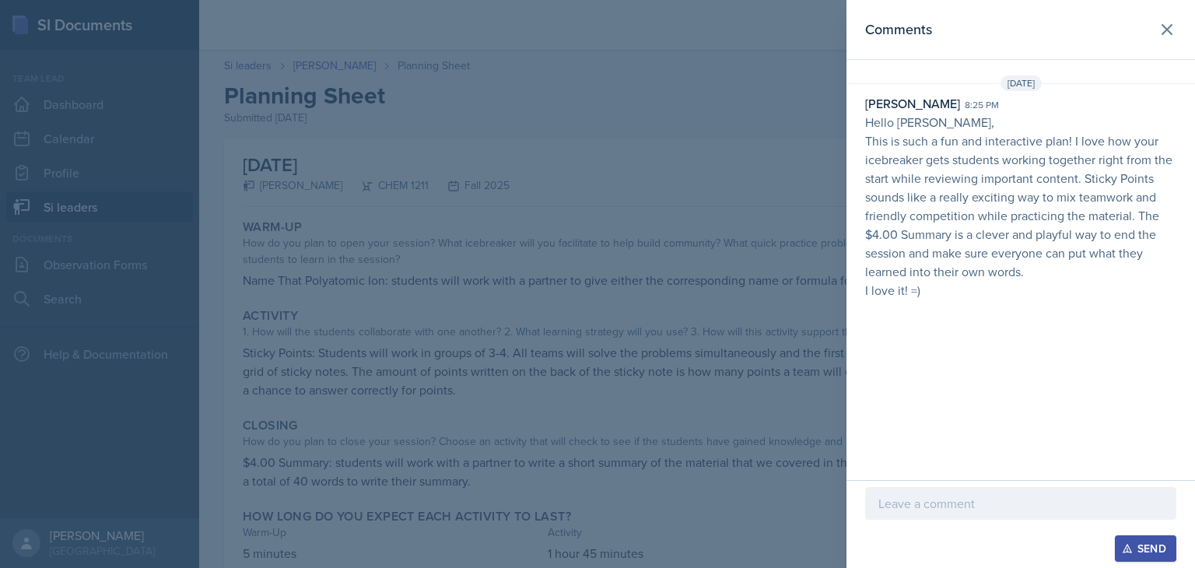
click at [716, 321] on div at bounding box center [597, 284] width 1195 height 568
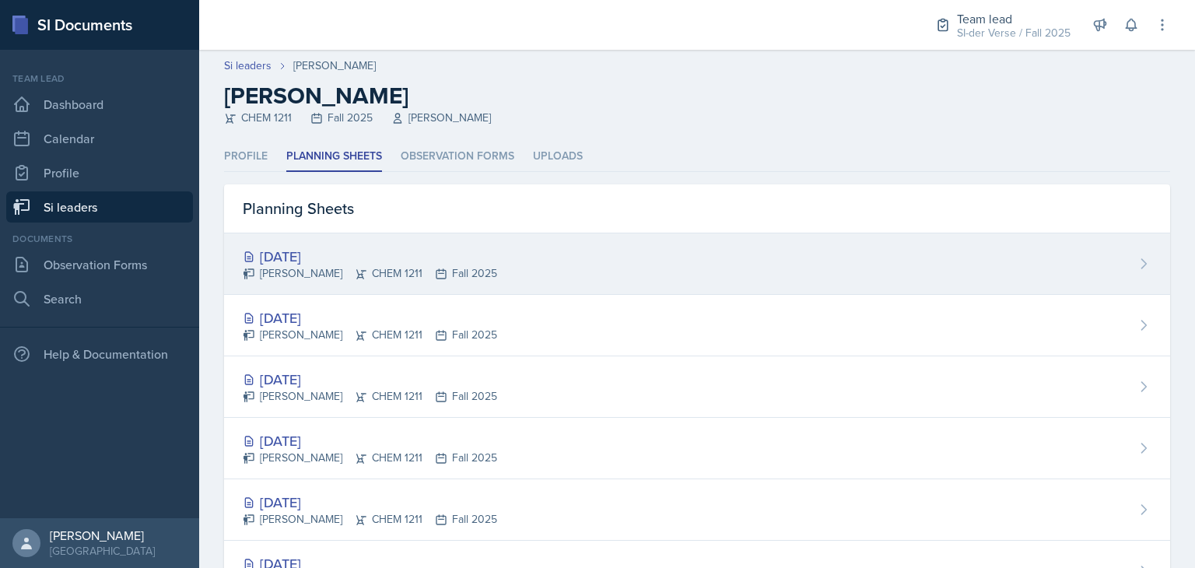
click at [326, 246] on div "[DATE]" at bounding box center [370, 256] width 254 height 21
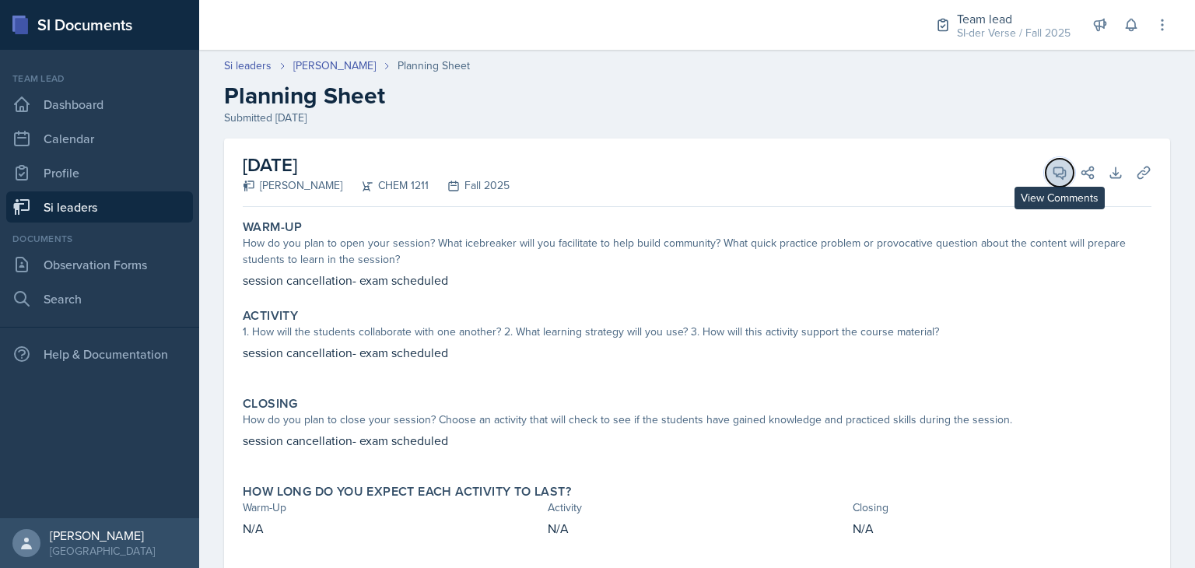
click at [1054, 170] on icon at bounding box center [1060, 173] width 12 height 12
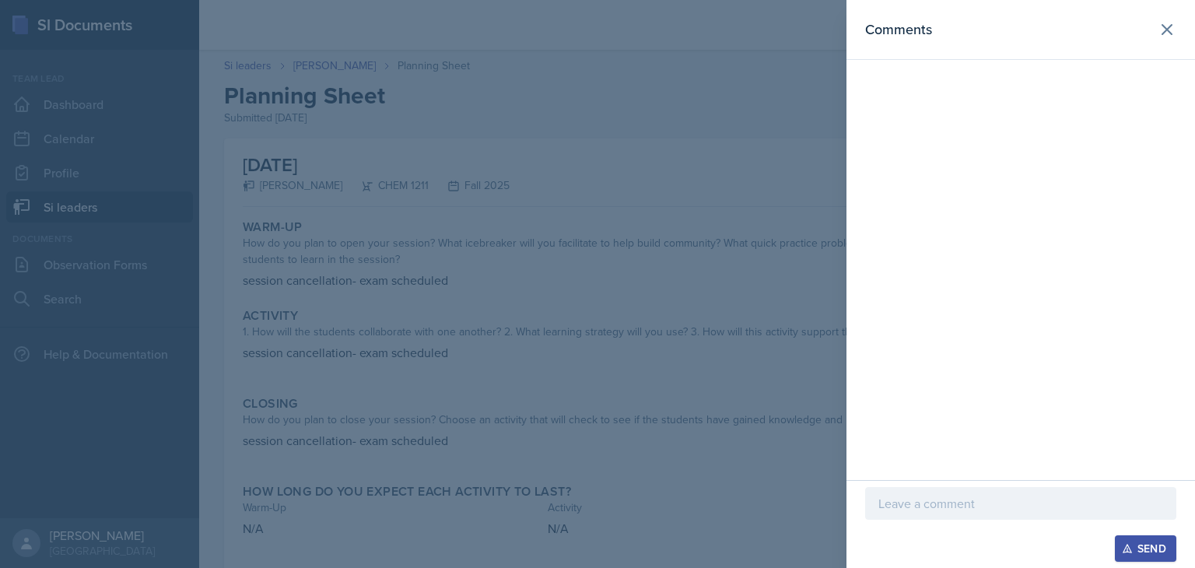
click at [946, 499] on p at bounding box center [1021, 503] width 285 height 19
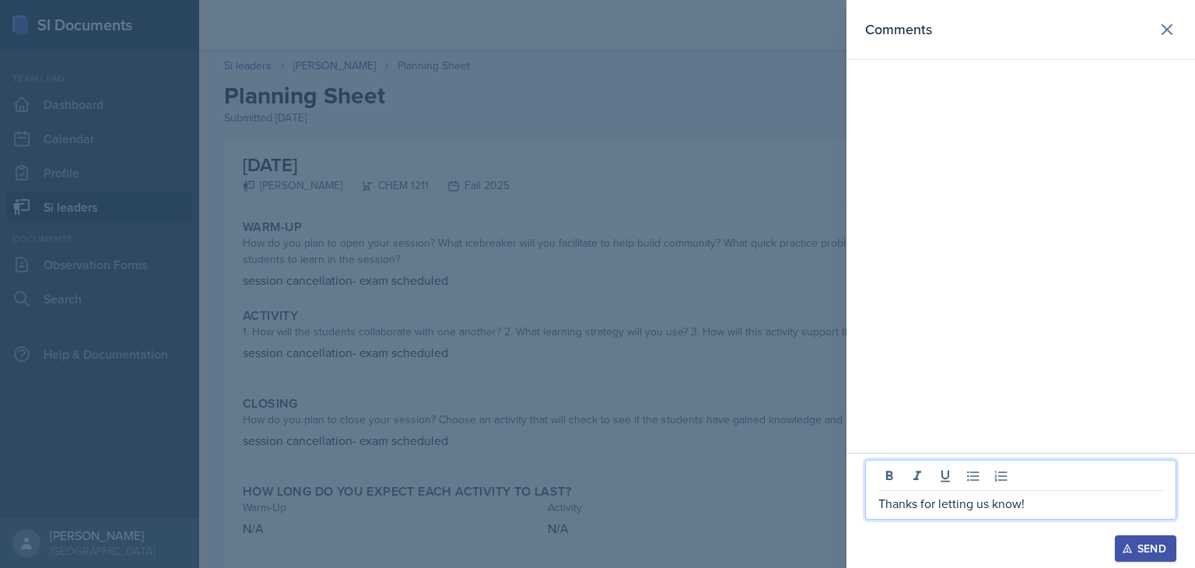
click at [1111, 505] on p "Thanks for letting us know!" at bounding box center [1021, 503] width 285 height 19
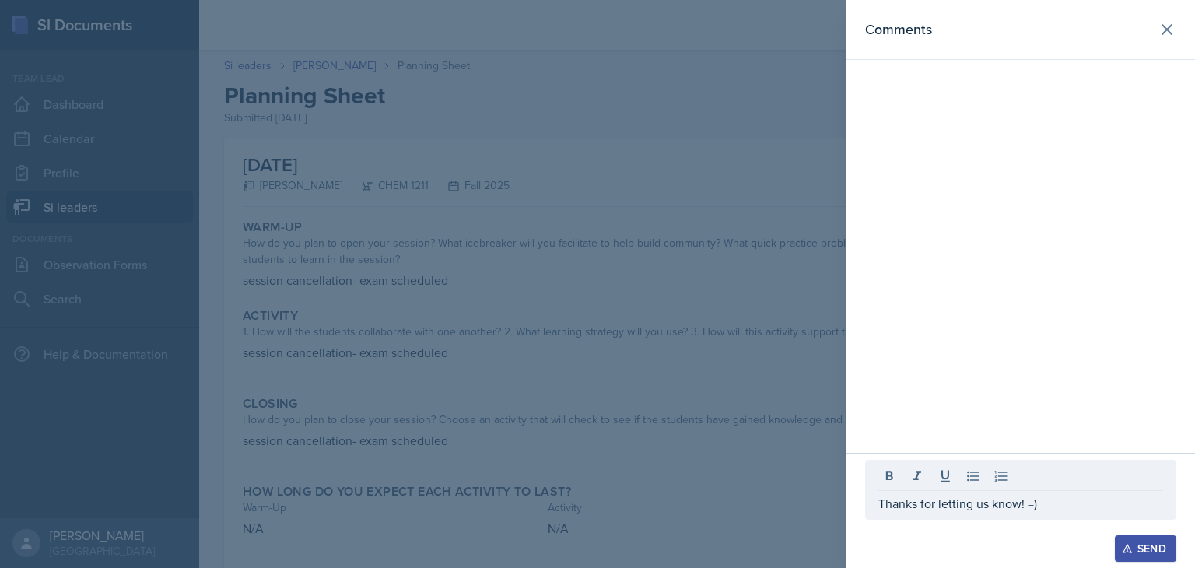
click at [1133, 546] on div "Send" at bounding box center [1145, 548] width 41 height 12
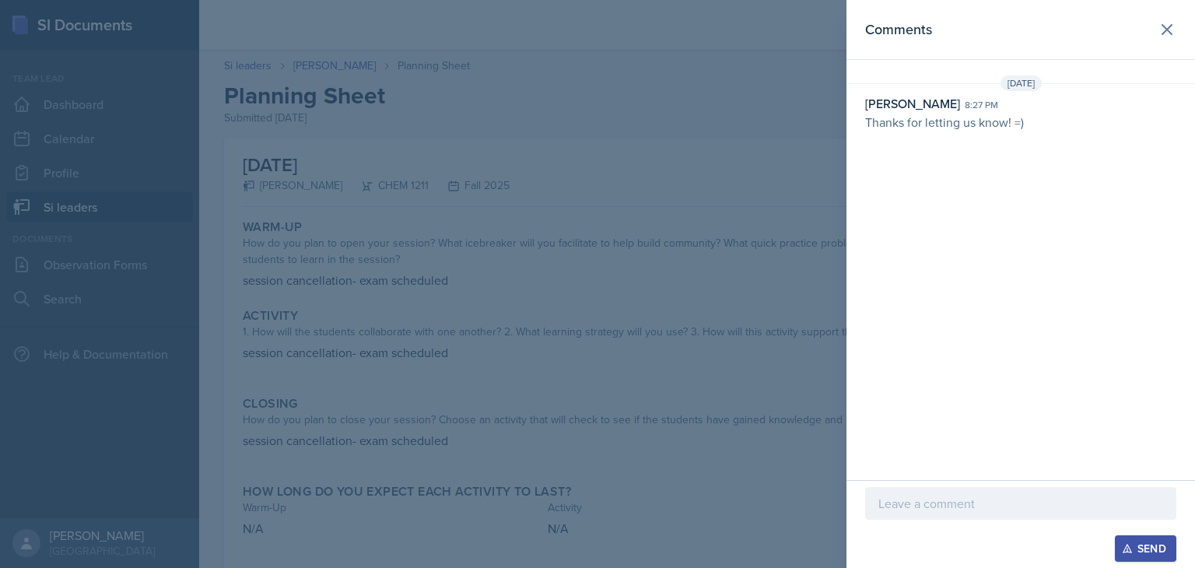
click at [660, 464] on div at bounding box center [597, 284] width 1195 height 568
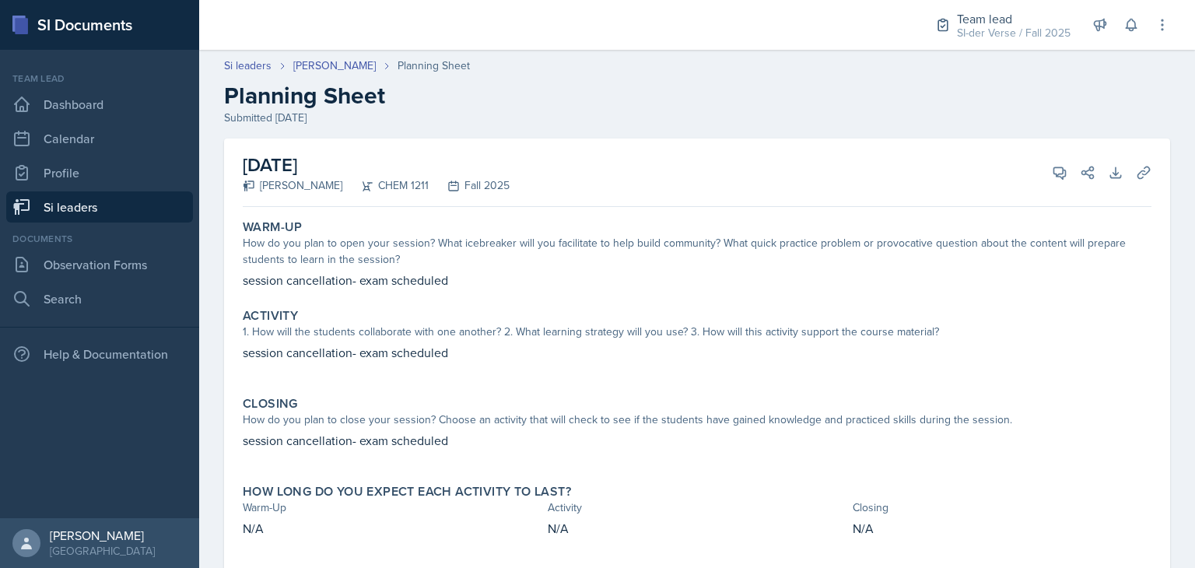
click at [105, 202] on link "Si leaders" at bounding box center [99, 206] width 187 height 31
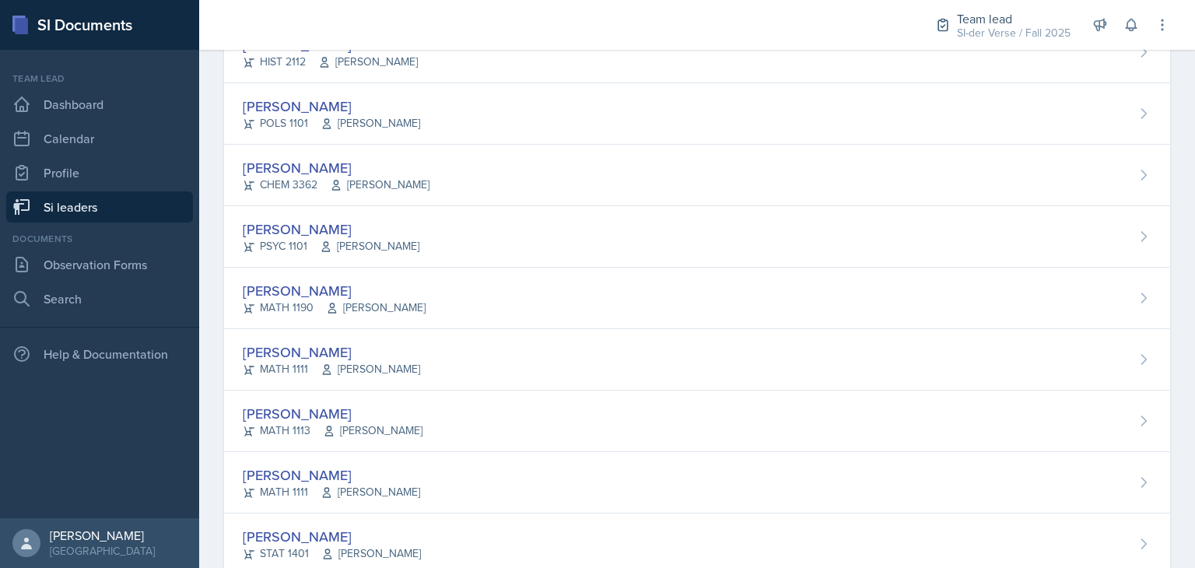
scroll to position [796, 0]
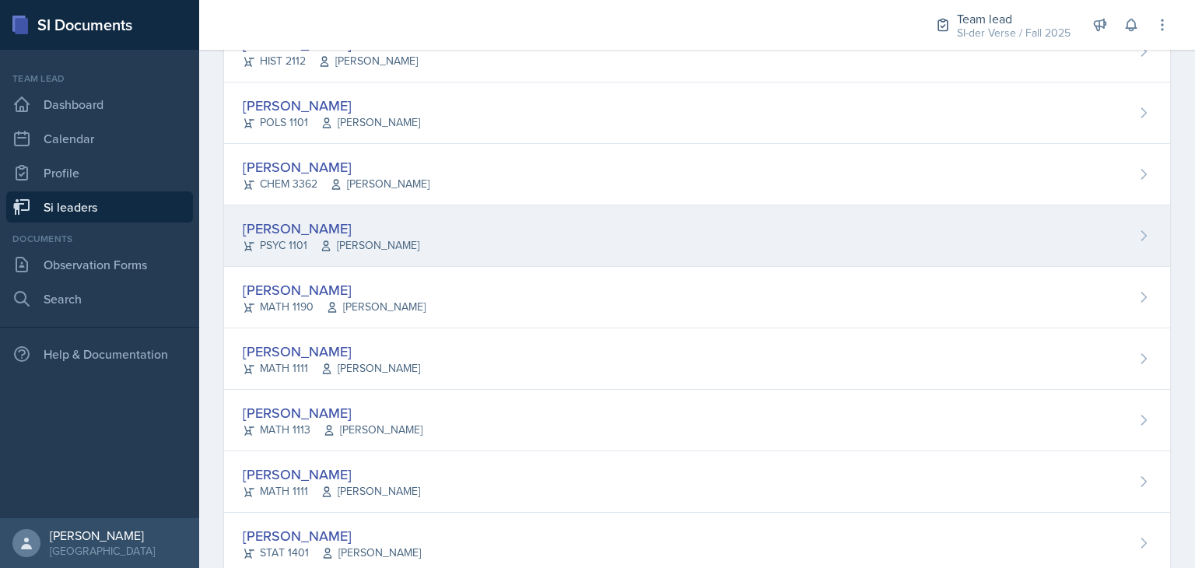
click at [404, 240] on span "[PERSON_NAME]" at bounding box center [370, 245] width 100 height 16
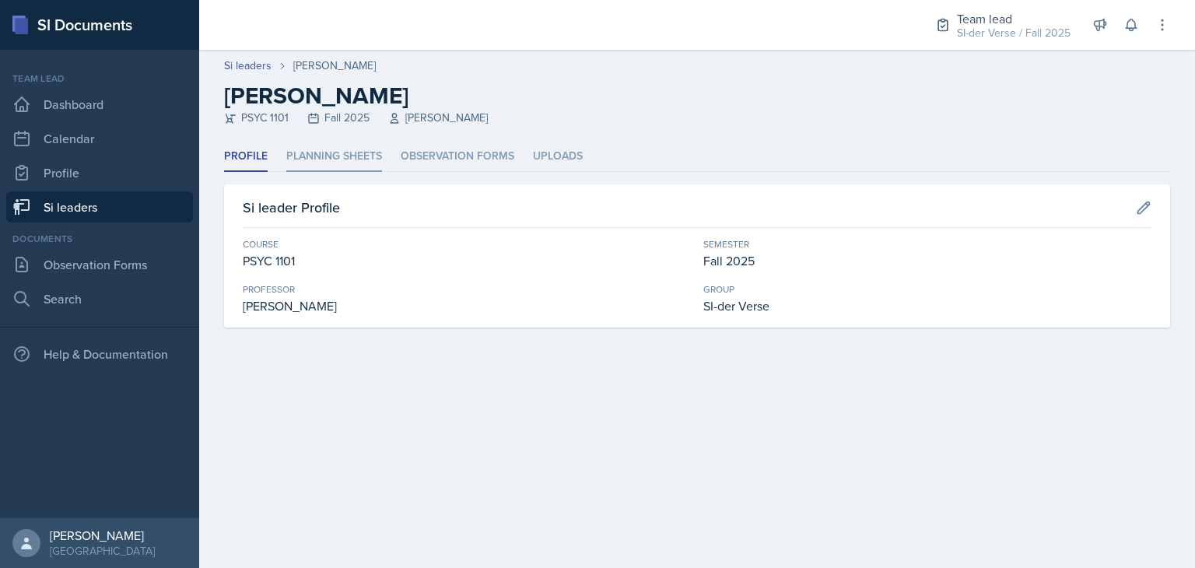
click at [340, 160] on li "Planning Sheets" at bounding box center [334, 157] width 96 height 30
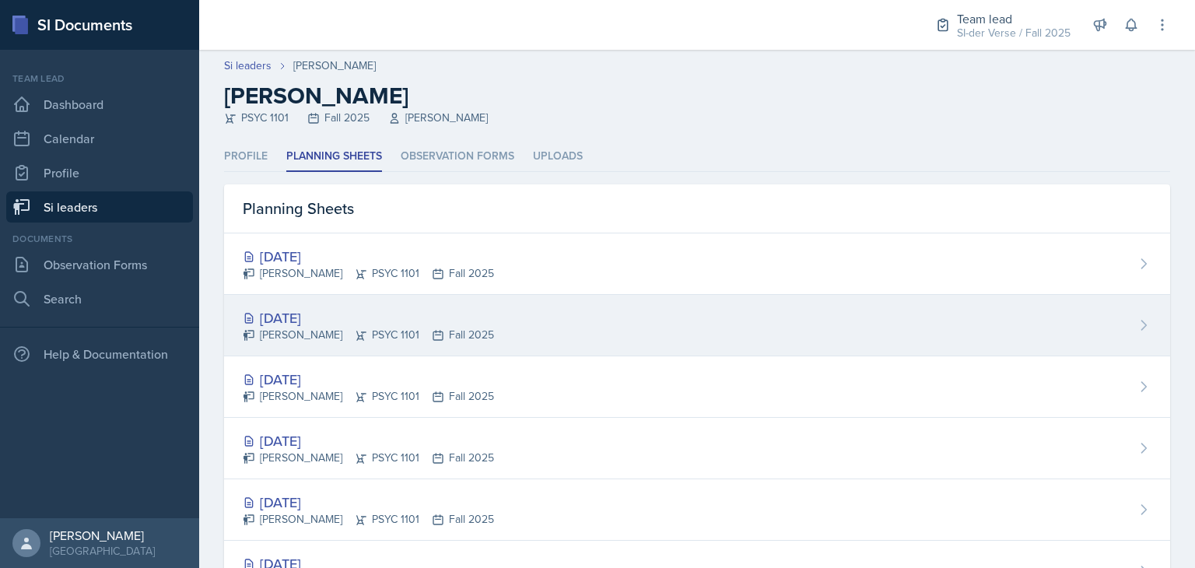
click at [359, 309] on div "[DATE]" at bounding box center [368, 317] width 251 height 21
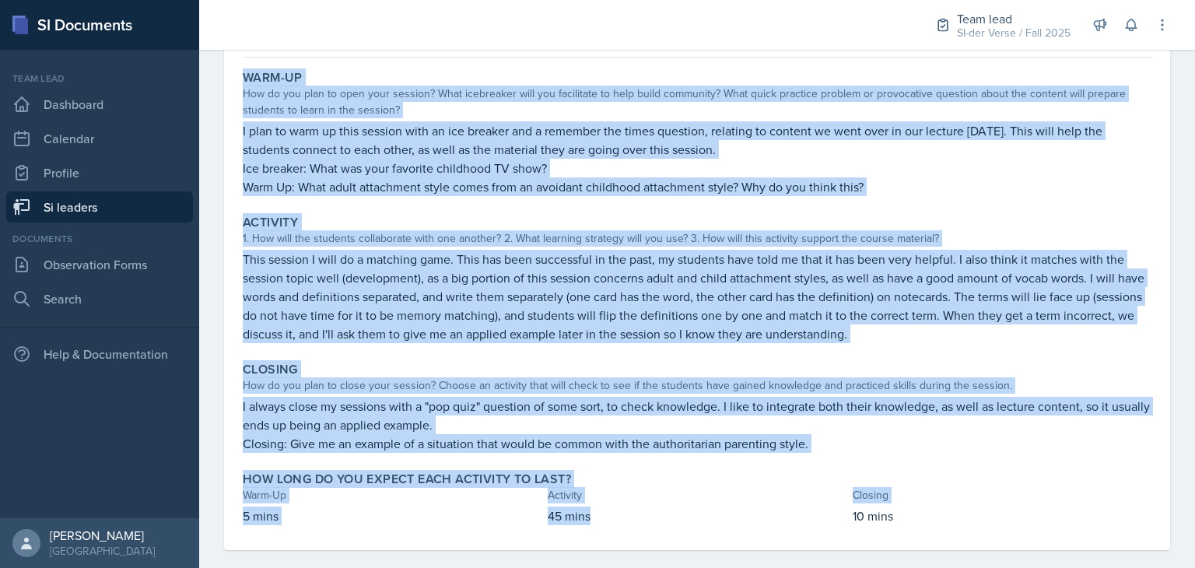
scroll to position [169, 0]
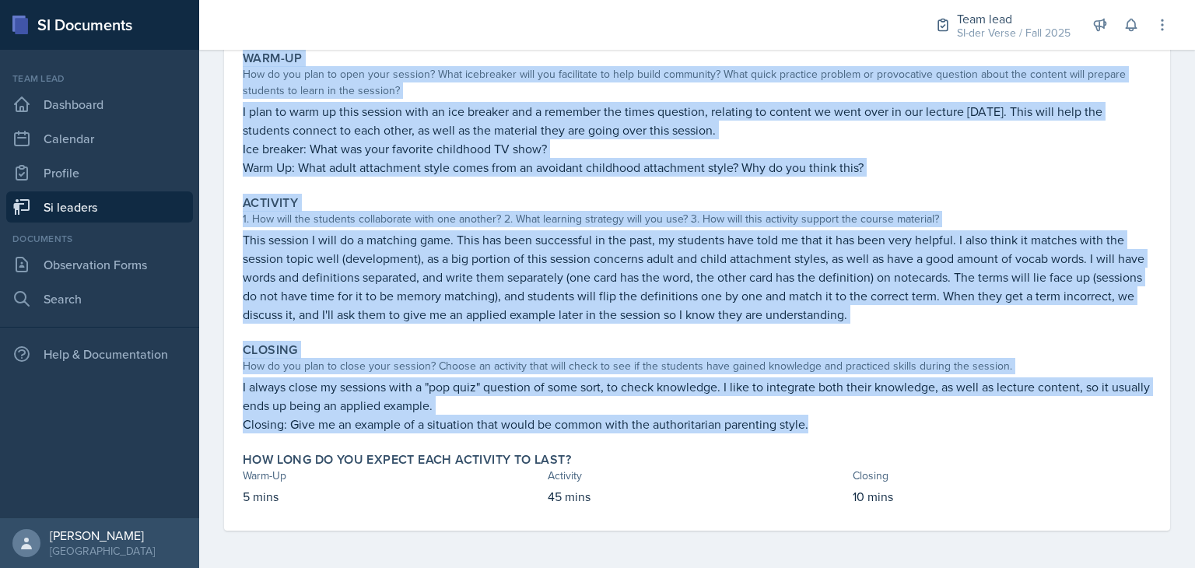
drag, startPoint x: 240, startPoint y: 228, endPoint x: 817, endPoint y: 420, distance: 608.6
click at [817, 420] on div "Warm-Up How do you plan to open your session? What icebreaker will you facilita…" at bounding box center [697, 287] width 909 height 486
copy div "Warm-Up How do you plan to open your session? What icebreaker will you facilita…"
click at [597, 389] on p "I always close my sessions with a "pop quiz" question of some sort, to check kn…" at bounding box center [697, 395] width 909 height 37
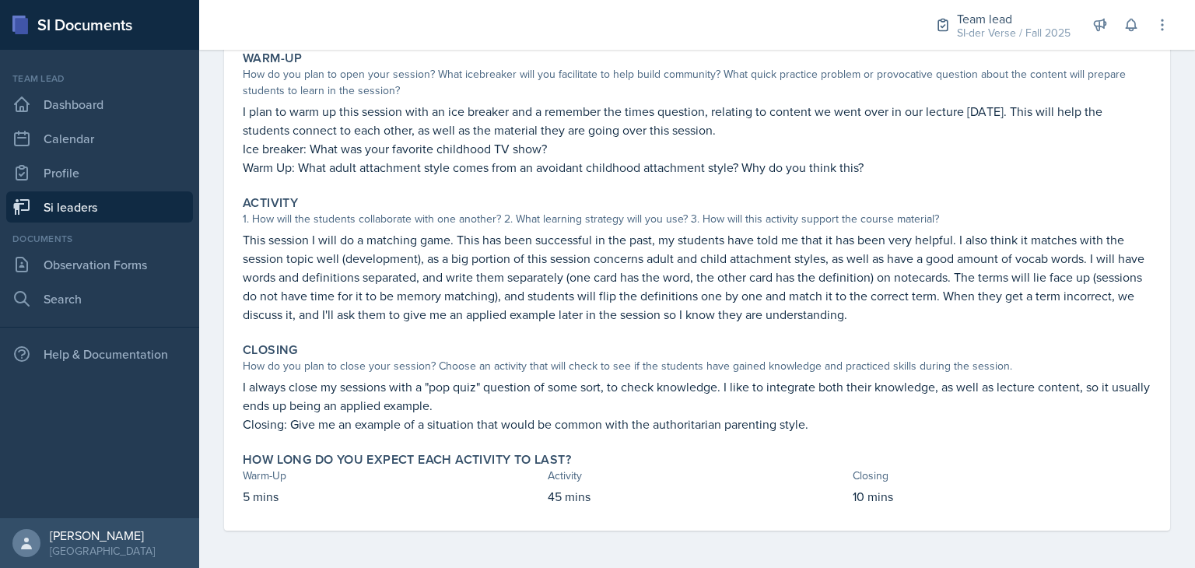
scroll to position [0, 0]
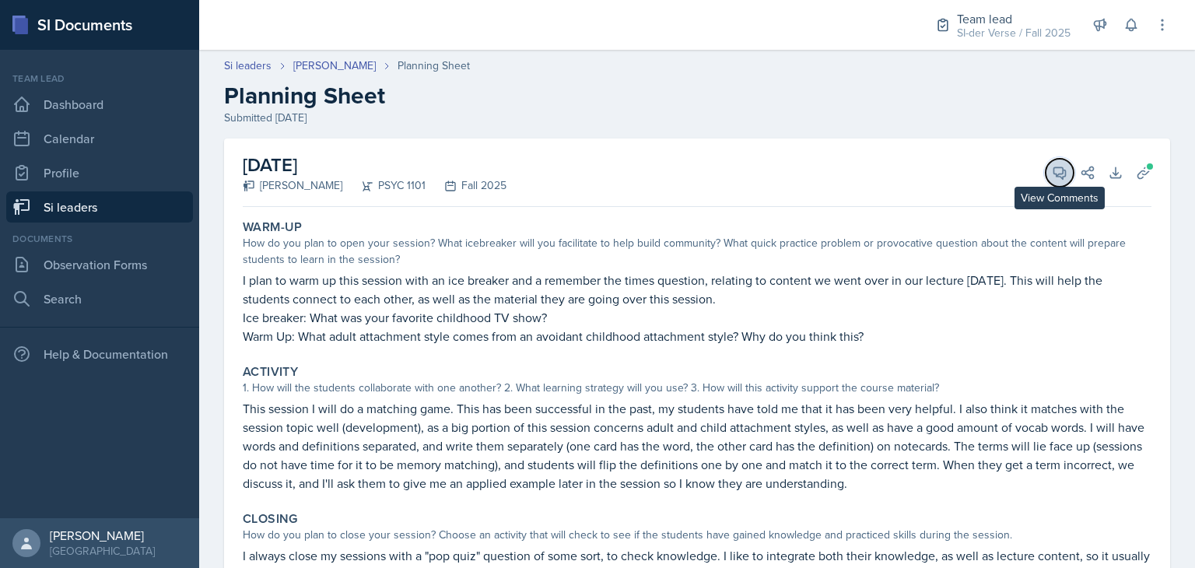
click at [1052, 175] on icon at bounding box center [1060, 173] width 16 height 16
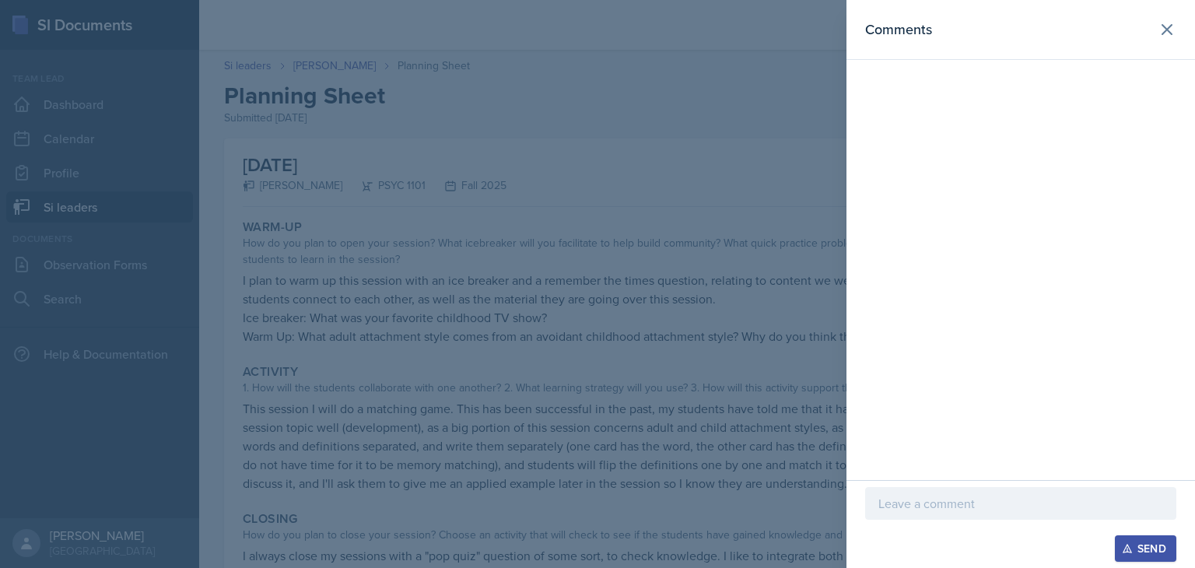
click at [934, 514] on div at bounding box center [1020, 503] width 311 height 33
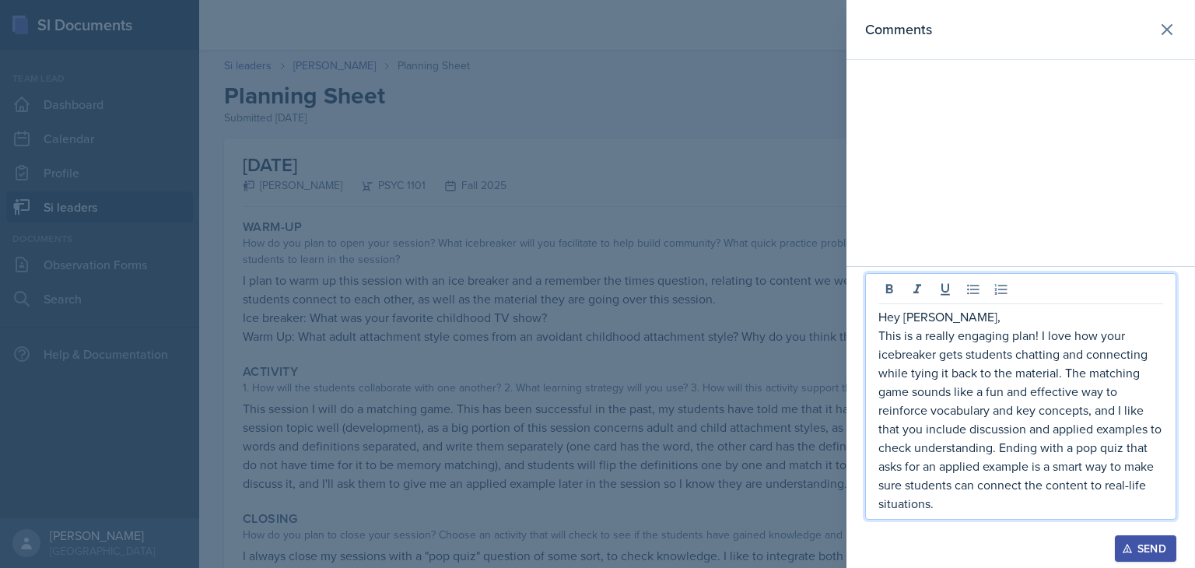
click at [956, 339] on p "This is a really engaging plan! I love how your icebreaker gets students chatti…" at bounding box center [1021, 419] width 285 height 187
click at [1108, 334] on p "This sounds like a really engaging plan! I love how your icebreaker gets studen…" at bounding box center [1021, 419] width 285 height 187
click at [1089, 339] on p "This sounds like a really engaging plan! I love how your icebreaker gets studen…" at bounding box center [1021, 419] width 285 height 187
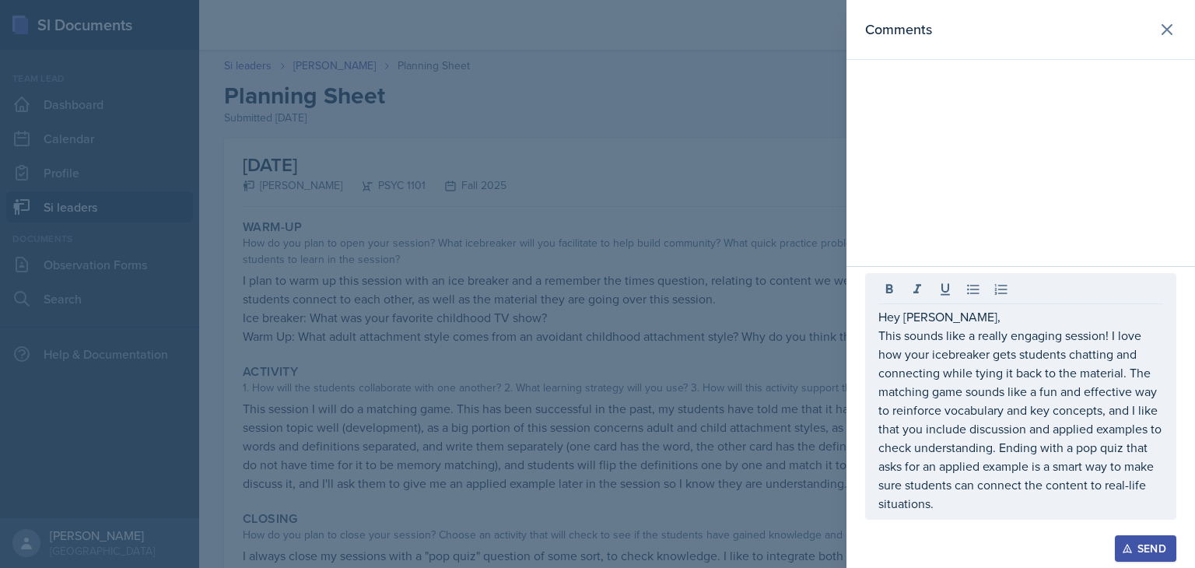
click at [938, 513] on div "Hey [PERSON_NAME], This sounds like a really engaging session! I love how your …" at bounding box center [1020, 396] width 311 height 247
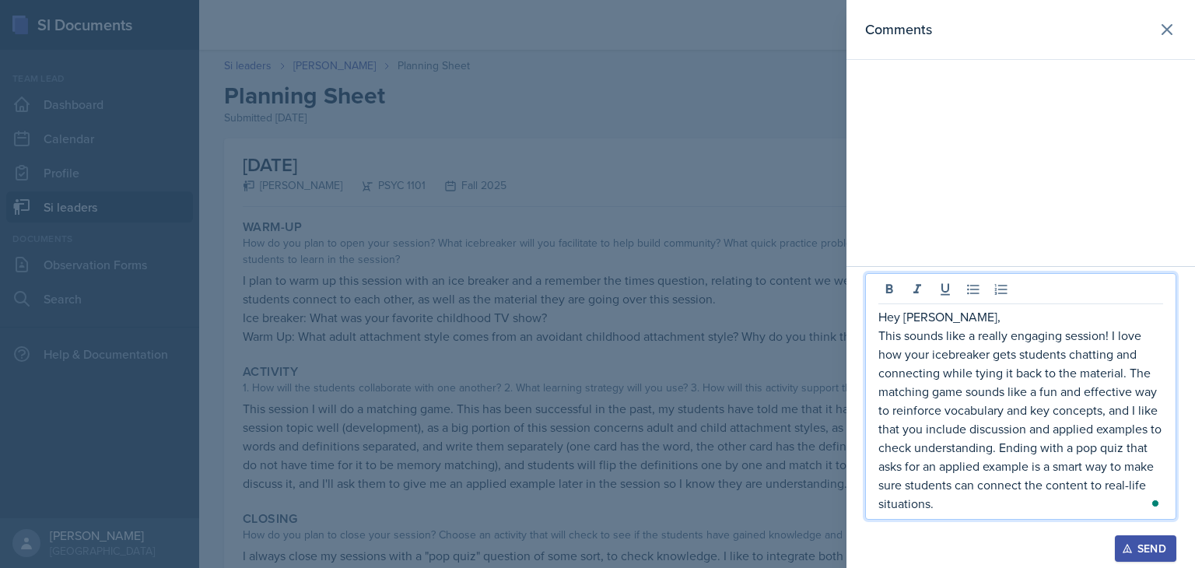
click at [942, 502] on p "This sounds like a really engaging session! I love how your icebreaker gets stu…" at bounding box center [1021, 419] width 285 height 187
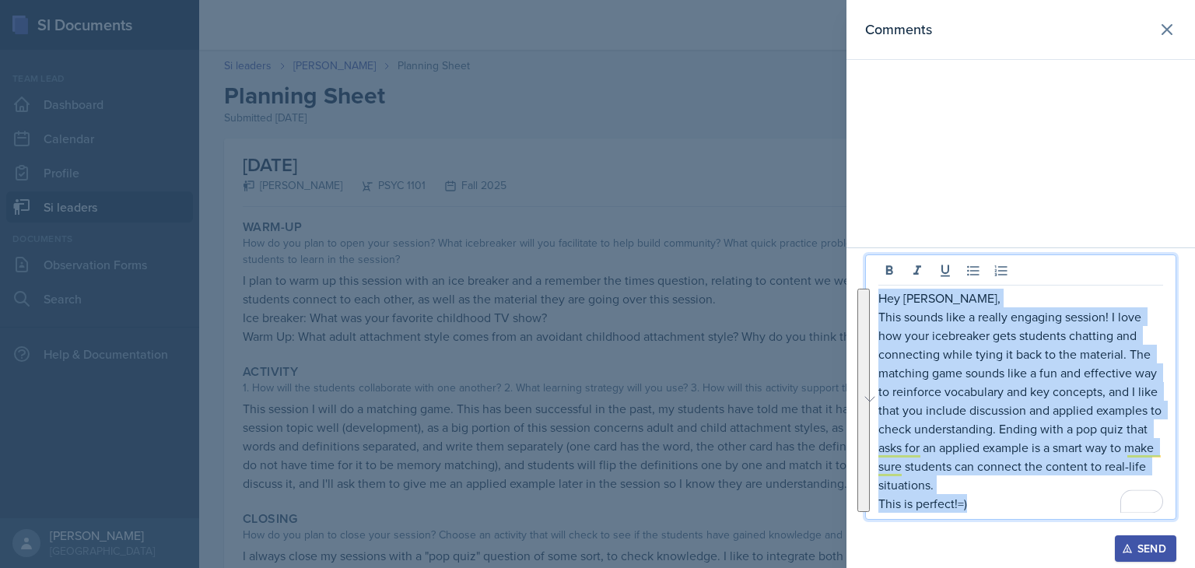
drag, startPoint x: 981, startPoint y: 508, endPoint x: 878, endPoint y: 302, distance: 230.4
click at [879, 302] on div "Hey [PERSON_NAME], This sounds like a really engaging session! I love how your …" at bounding box center [1021, 401] width 285 height 224
copy div "Hey [PERSON_NAME], This sounds like a really engaging session! I love how your …"
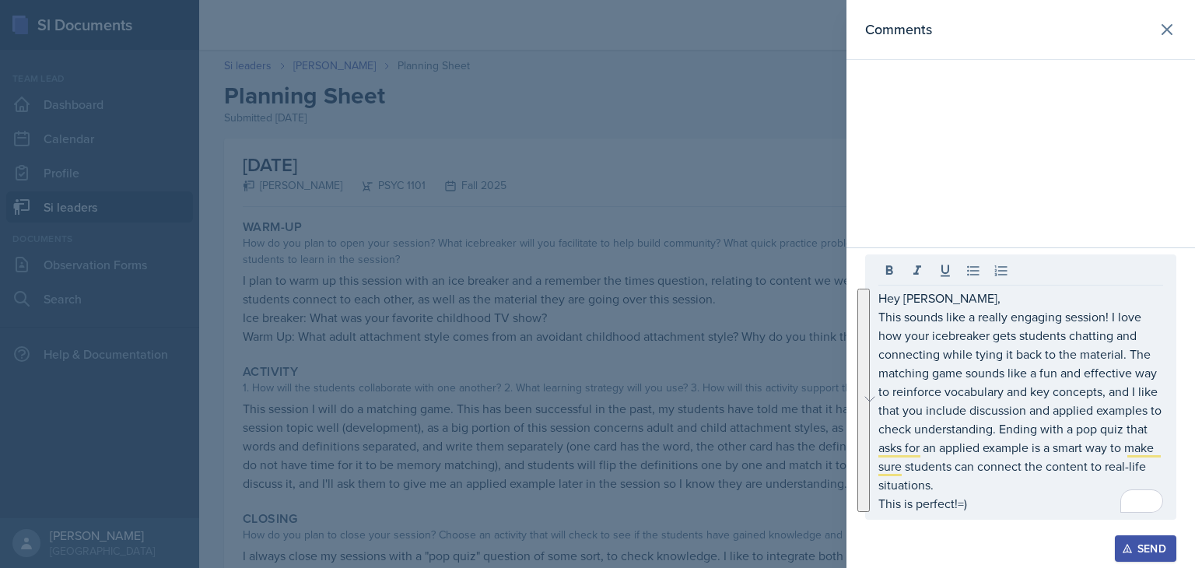
click at [936, 147] on div "Comments" at bounding box center [1021, 123] width 349 height 247
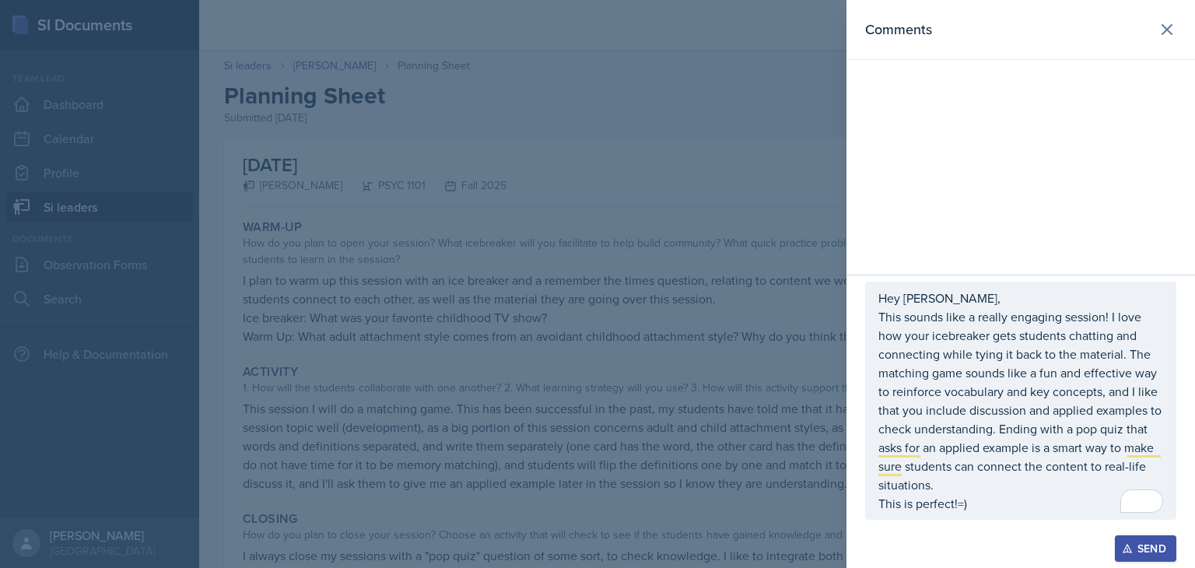
click at [1136, 542] on div "Send" at bounding box center [1145, 548] width 41 height 12
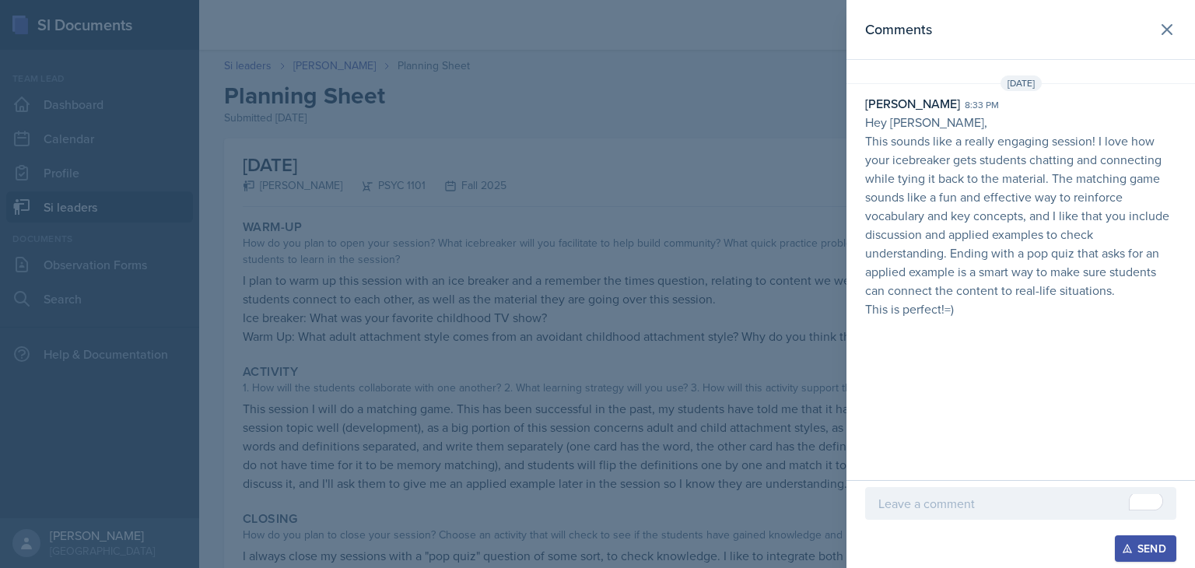
click at [595, 296] on div at bounding box center [597, 284] width 1195 height 568
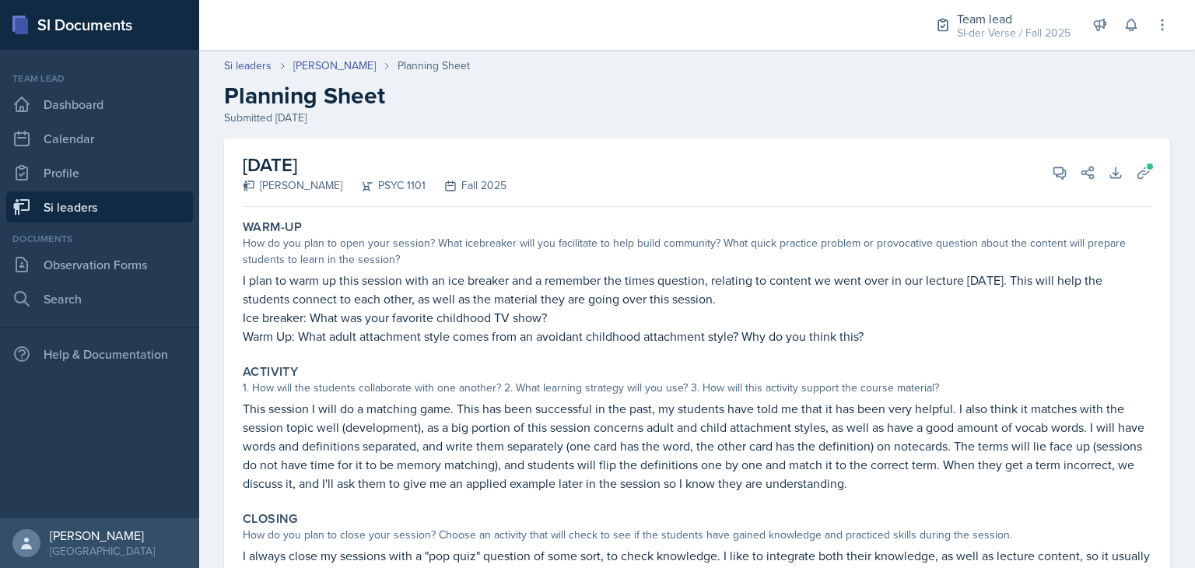
click at [115, 209] on link "Si leaders" at bounding box center [99, 206] width 187 height 31
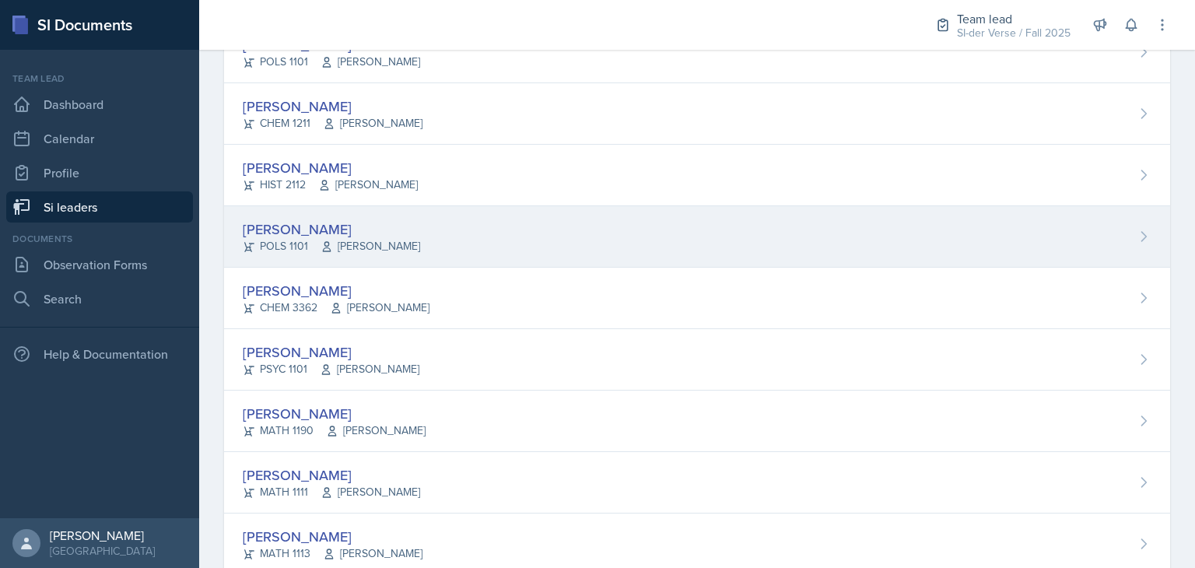
scroll to position [679, 0]
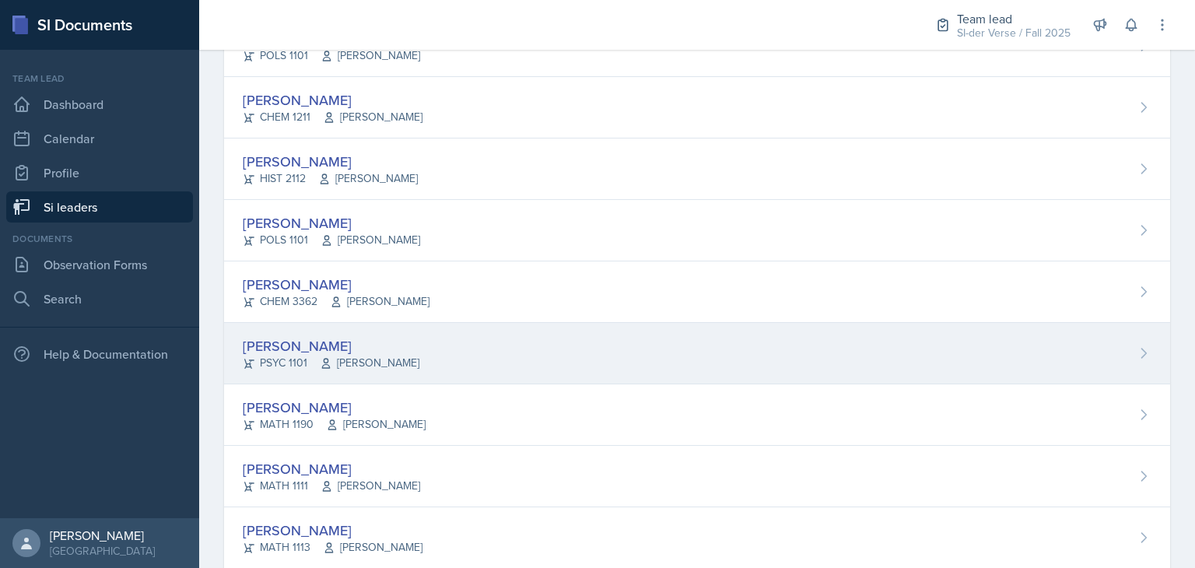
click at [358, 343] on div "[PERSON_NAME]" at bounding box center [331, 345] width 177 height 21
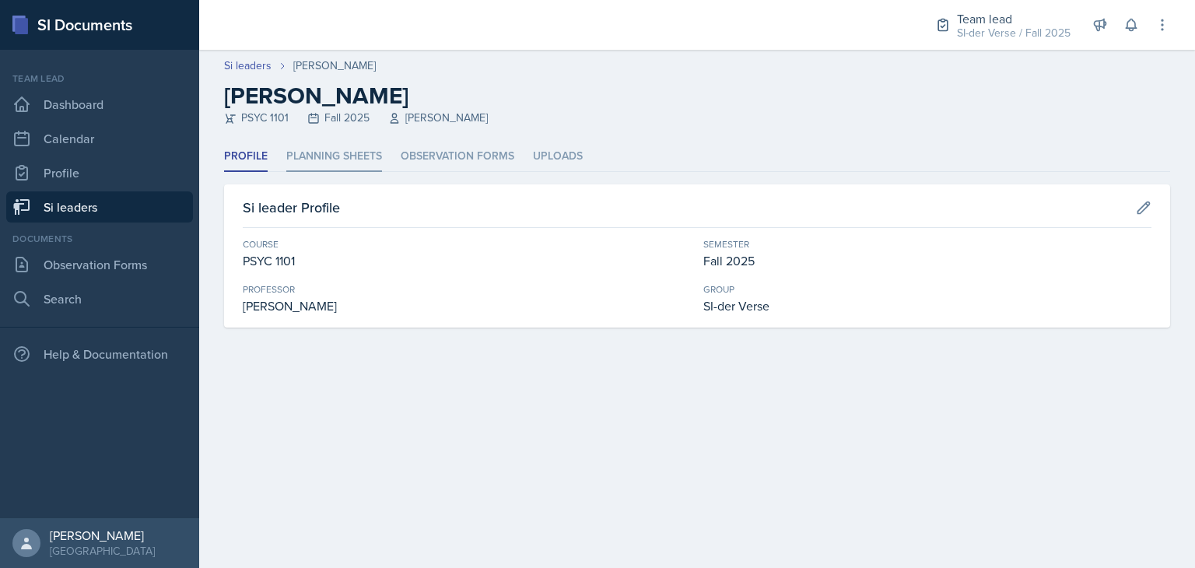
click at [307, 158] on li "Planning Sheets" at bounding box center [334, 157] width 96 height 30
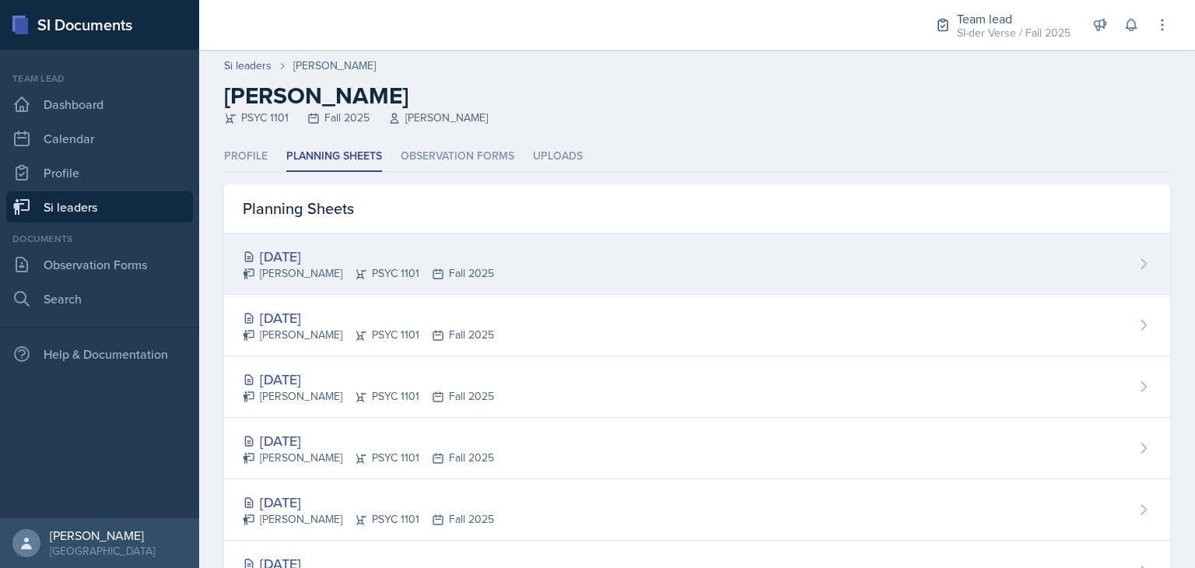
click at [351, 262] on div "[DATE]" at bounding box center [368, 256] width 251 height 21
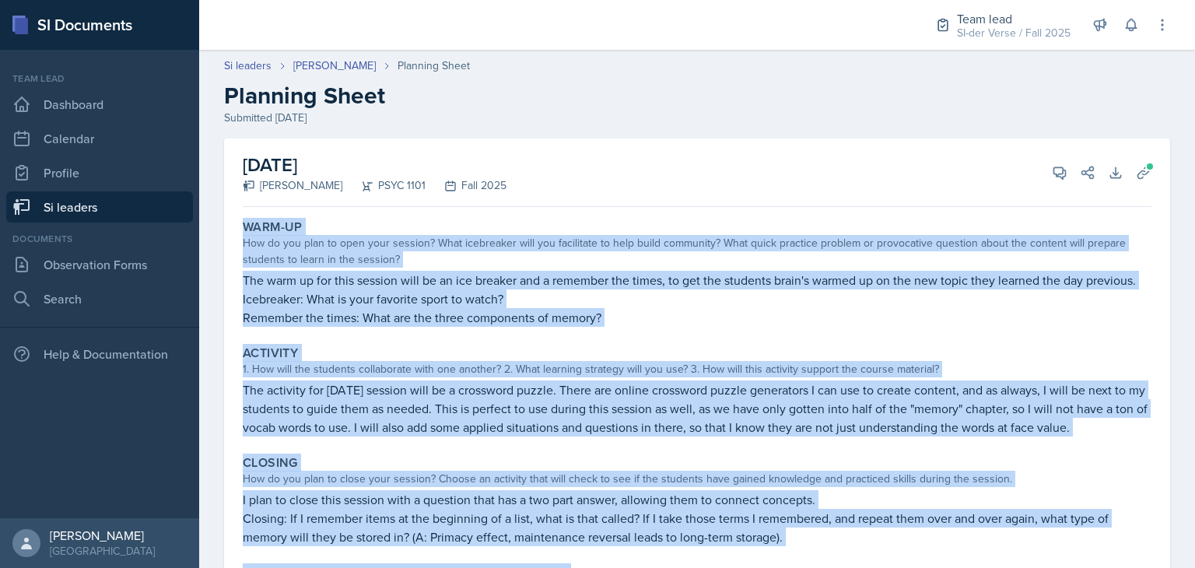
scroll to position [113, 0]
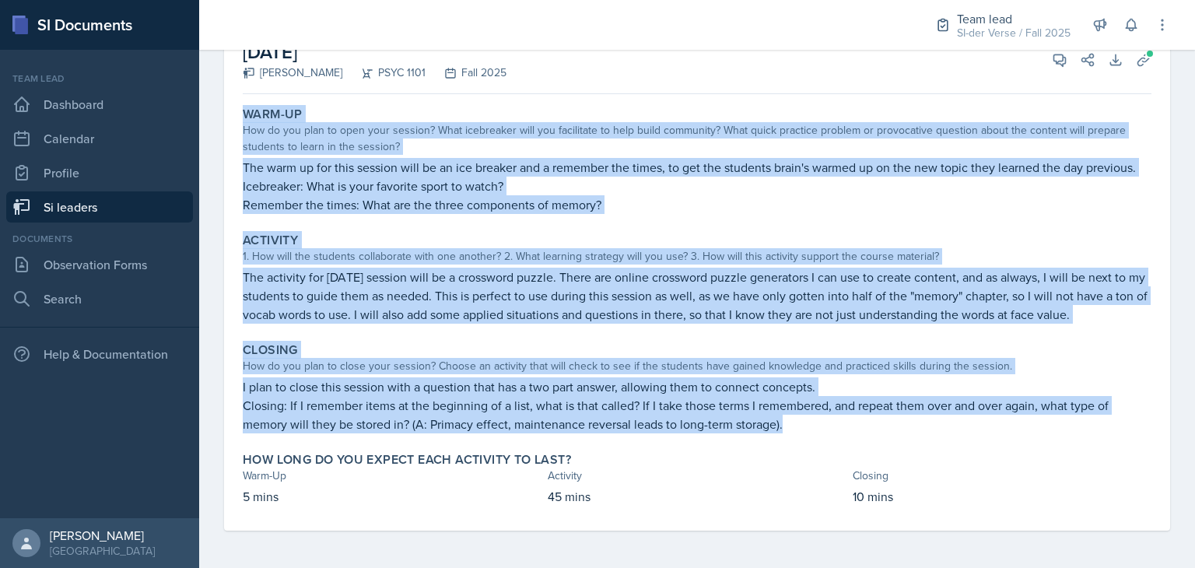
drag, startPoint x: 245, startPoint y: 225, endPoint x: 896, endPoint y: 427, distance: 682.1
click at [896, 427] on div "Warm-Up How do you plan to open your session? What icebreaker will you facilita…" at bounding box center [697, 315] width 909 height 430
copy div "Warm-Up How do you plan to open your session? What icebreaker will you facilita…"
click at [744, 359] on div "How do you plan to close your session? Choose an activity that will check to se…" at bounding box center [697, 366] width 909 height 16
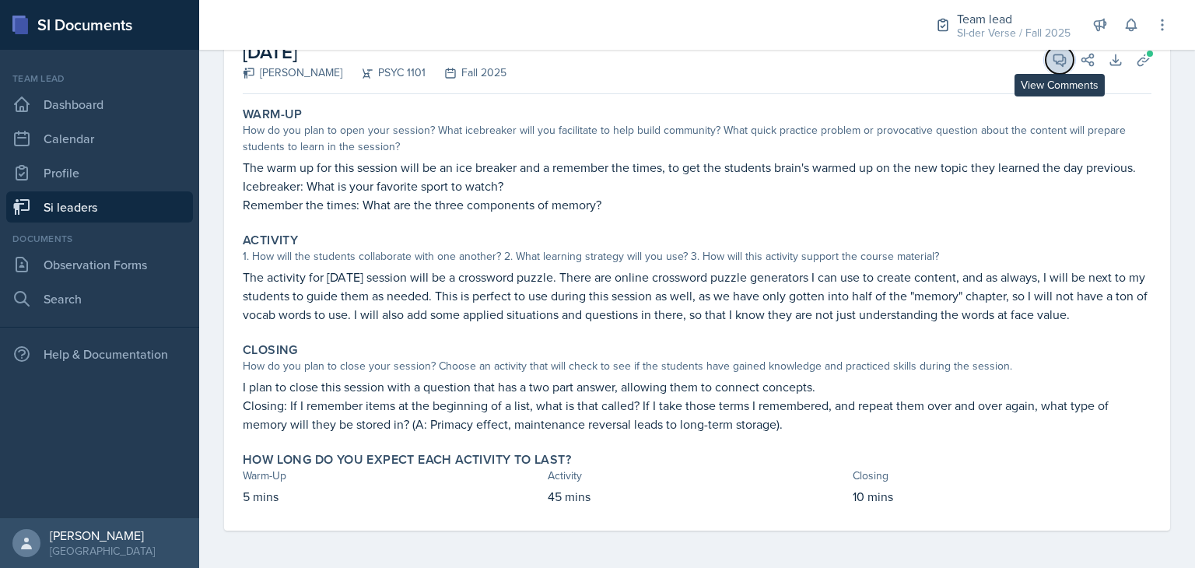
click at [1054, 62] on icon at bounding box center [1060, 60] width 12 height 12
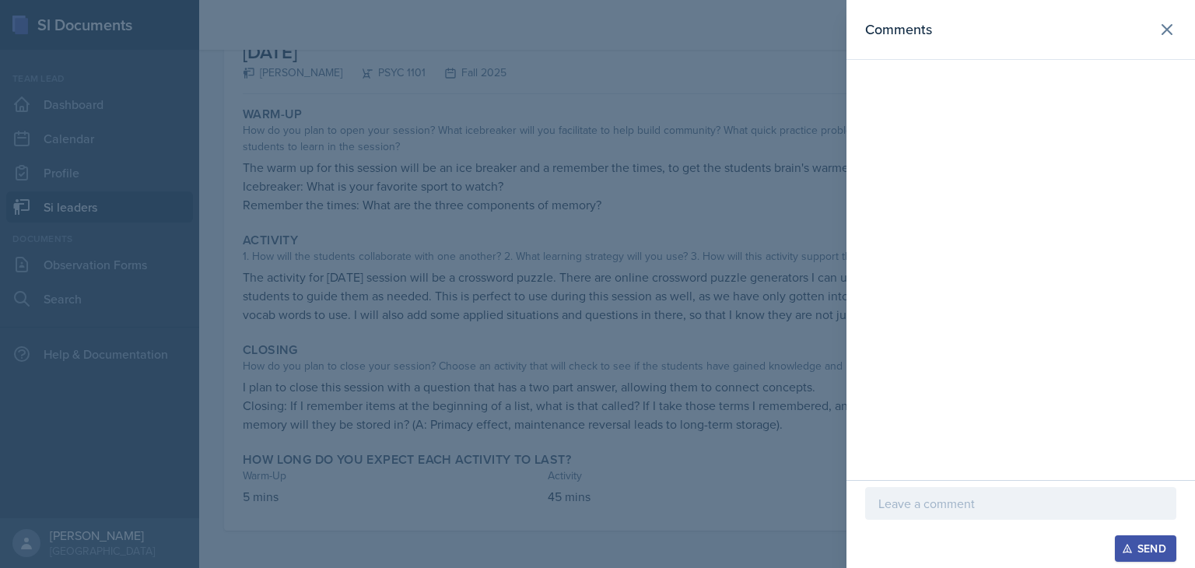
click at [931, 491] on div at bounding box center [1020, 503] width 311 height 33
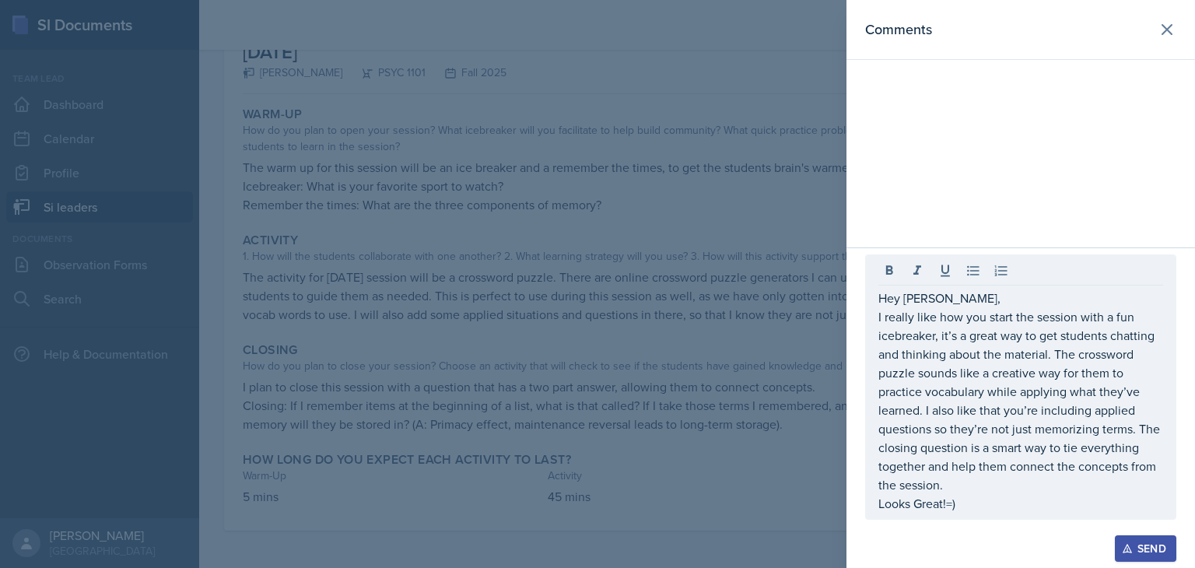
click at [1160, 555] on div "Send" at bounding box center [1145, 548] width 41 height 12
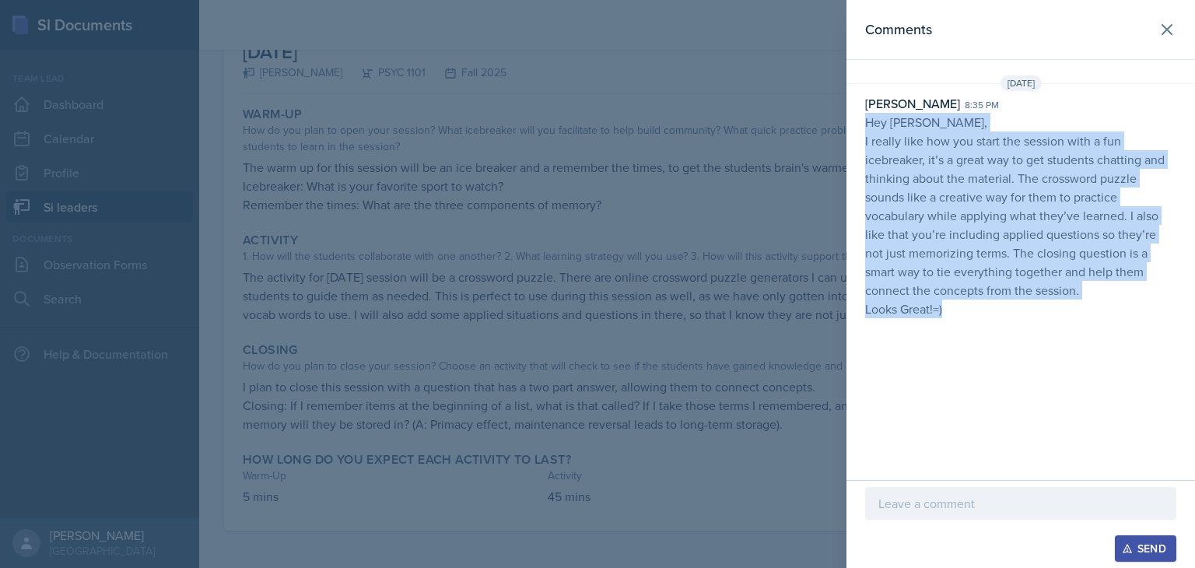
drag, startPoint x: 862, startPoint y: 125, endPoint x: 990, endPoint y: 320, distance: 232.7
click at [990, 320] on div "[DATE] [PERSON_NAME] 8:35 pm Hey [PERSON_NAME], I really like how you start the…" at bounding box center [1021, 199] width 349 height 249
copy p "Hey [PERSON_NAME], I really like how you start the session with a fun icebreake…"
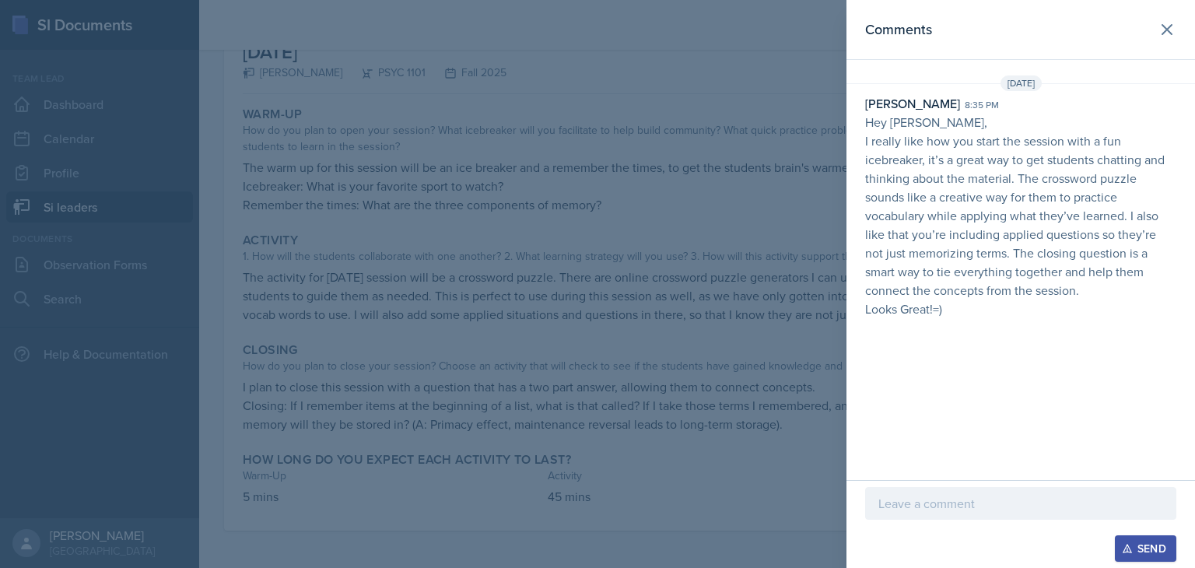
click at [472, 277] on div at bounding box center [597, 284] width 1195 height 568
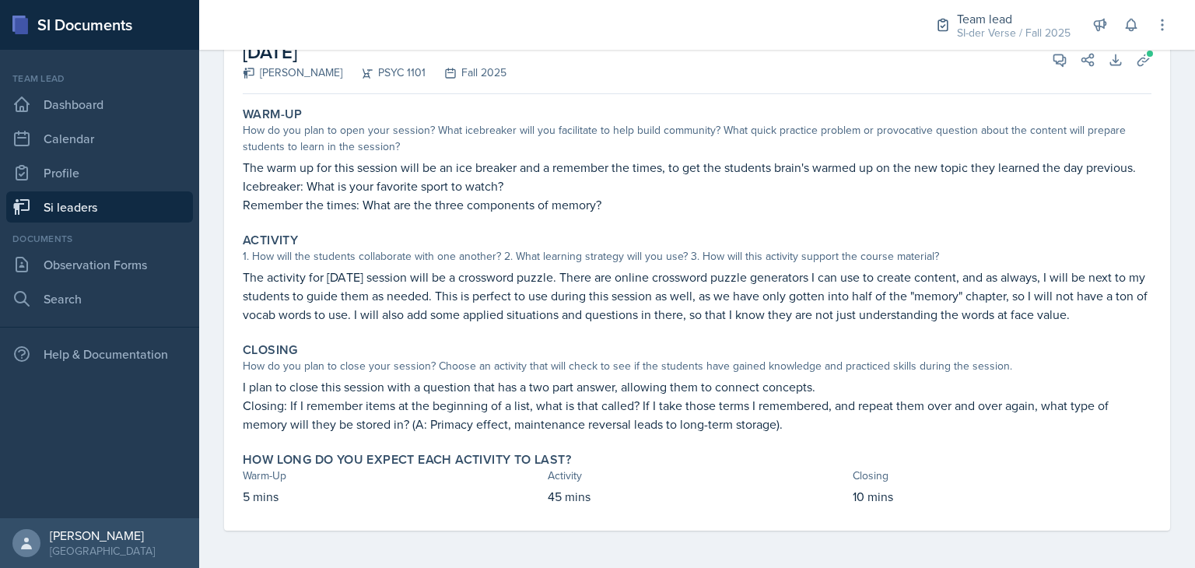
click at [115, 206] on link "Si leaders" at bounding box center [99, 206] width 187 height 31
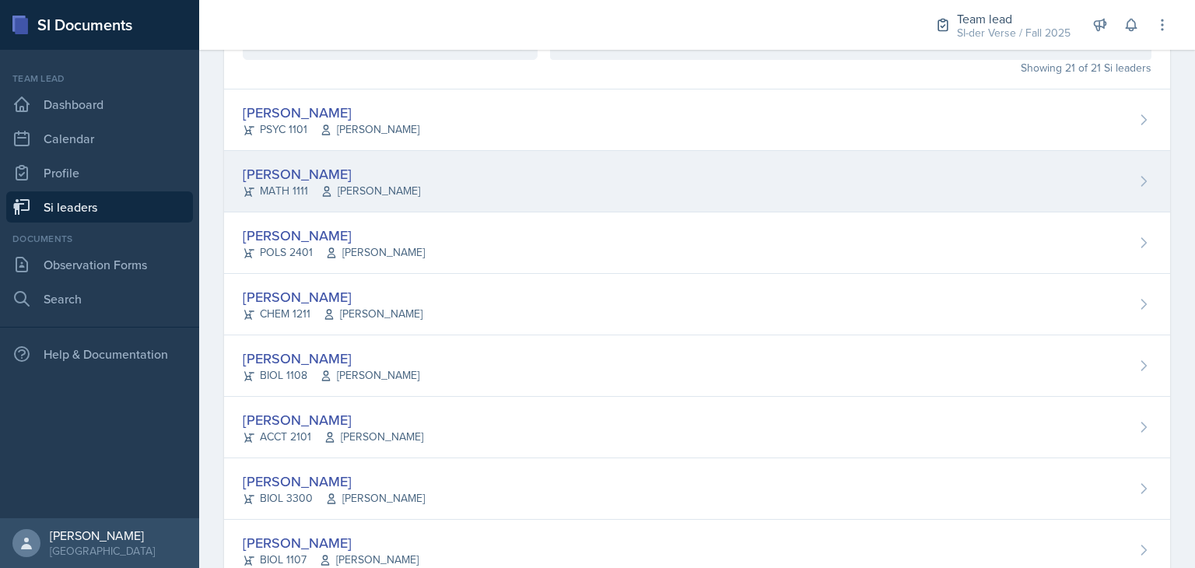
scroll to position [13, 0]
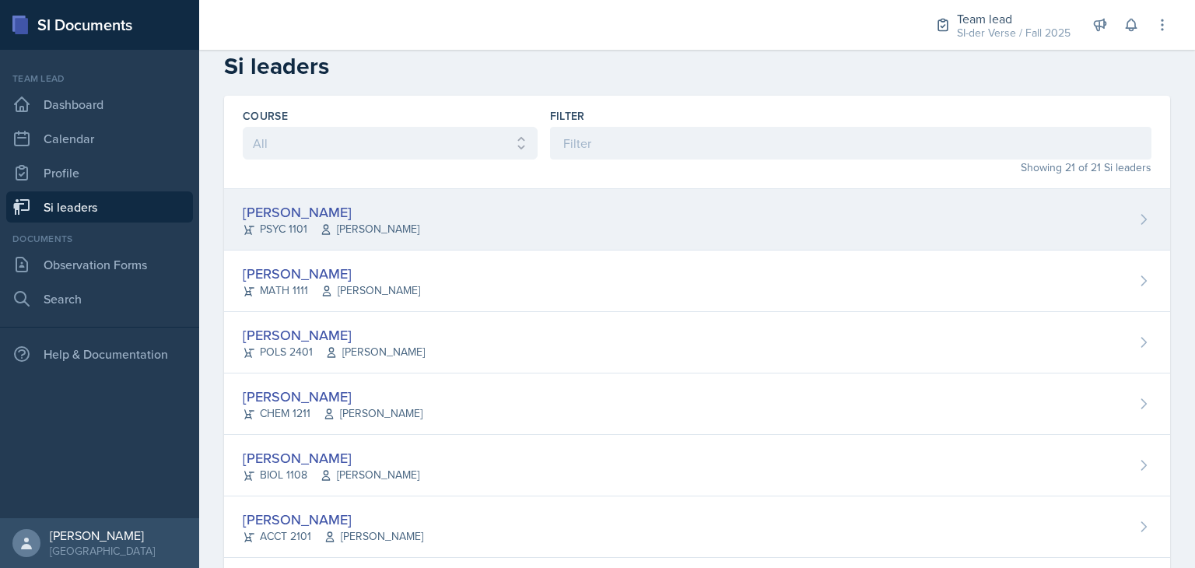
click at [367, 213] on div "[PERSON_NAME]" at bounding box center [331, 212] width 177 height 21
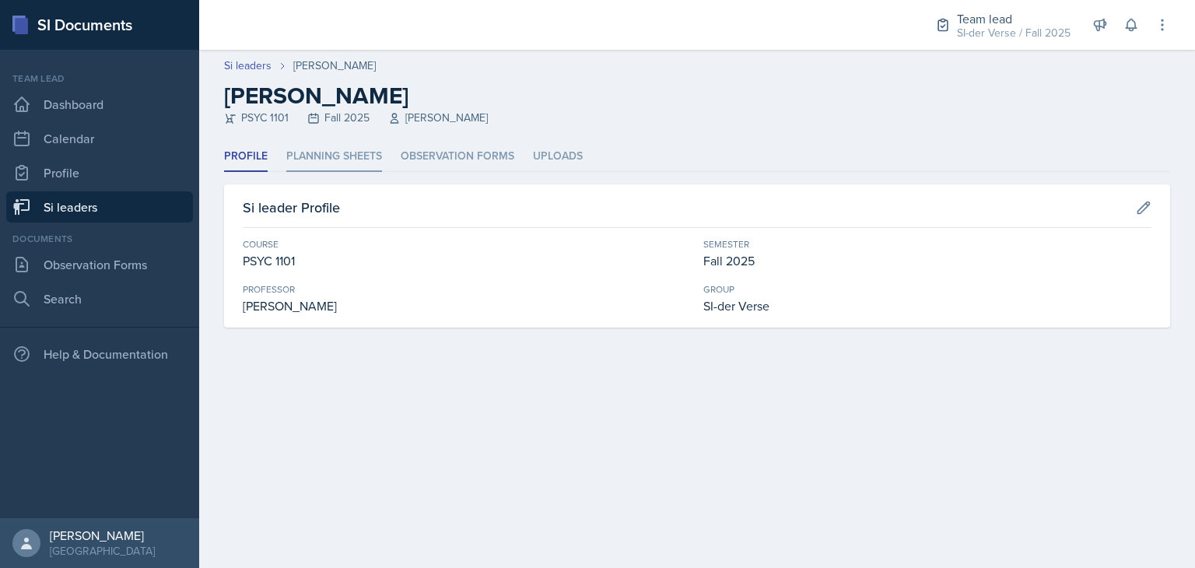
click at [354, 163] on li "Planning Sheets" at bounding box center [334, 157] width 96 height 30
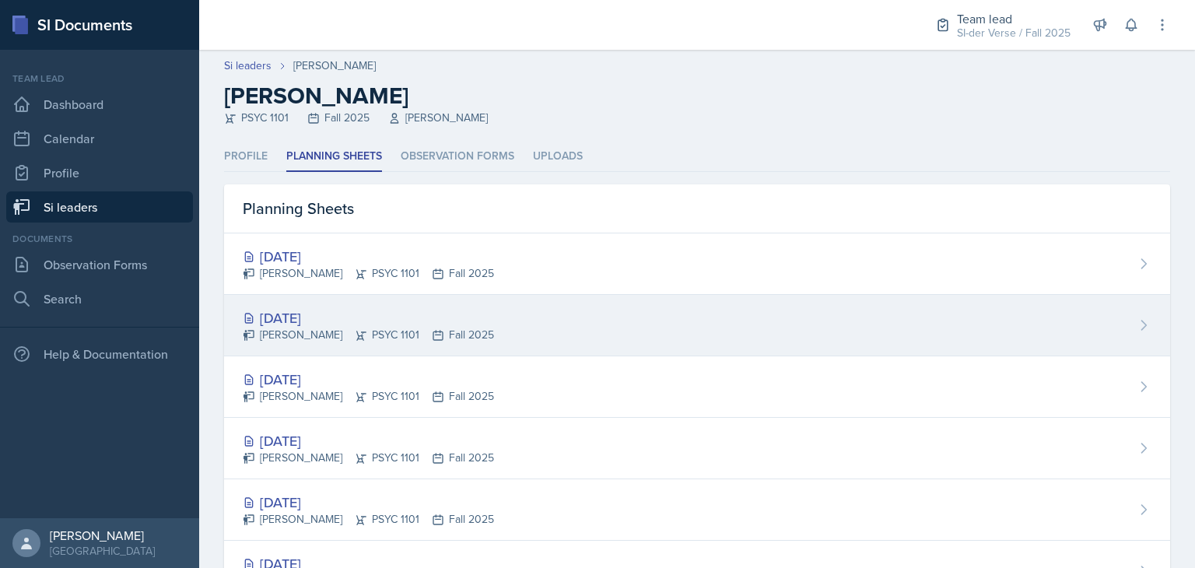
click at [388, 330] on div "[PERSON_NAME] PSYC 1101 Fall 2025" at bounding box center [368, 335] width 251 height 16
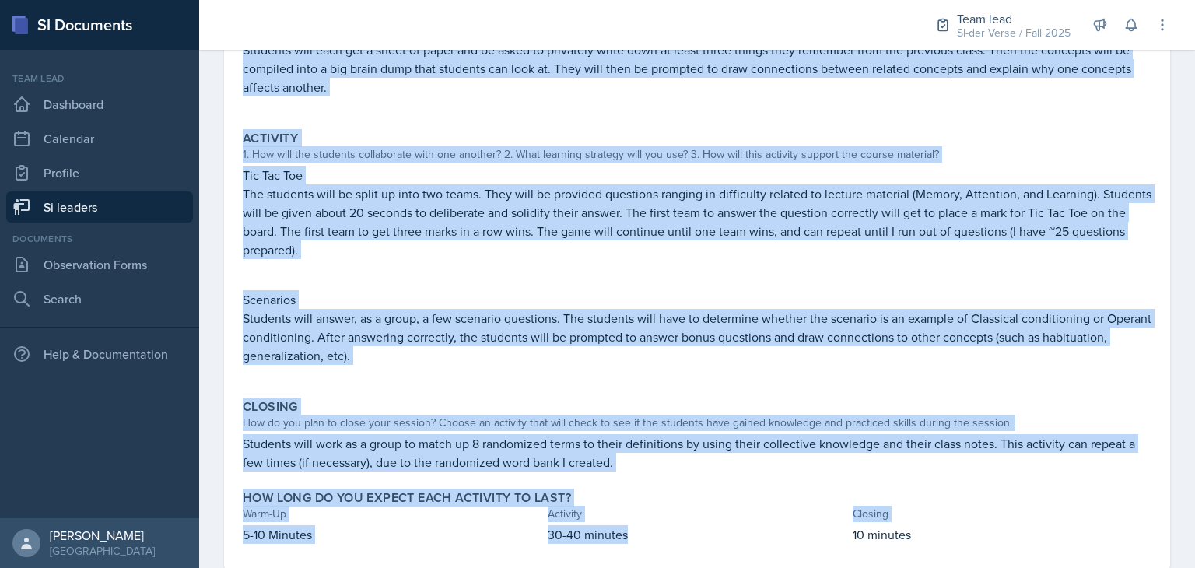
scroll to position [251, 0]
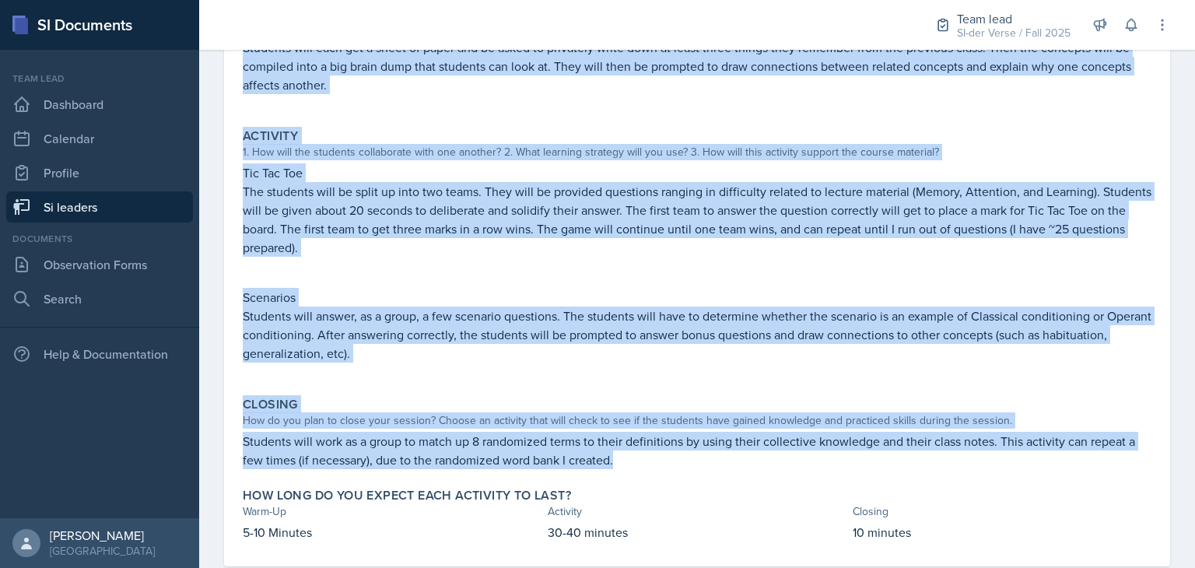
drag, startPoint x: 240, startPoint y: 221, endPoint x: 758, endPoint y: 462, distance: 571.7
click at [758, 462] on div "Warm-Up How do you plan to open your session? What icebreaker will you facilita…" at bounding box center [697, 264] width 909 height 605
copy div "Lore-Ip Dol si ame cons ad elit sedd eiusmod? Temp incididunt utla etd magnaali…"
click at [570, 344] on p "Students will answer, as a group, a few scenario questions. The students will h…" at bounding box center [697, 335] width 909 height 56
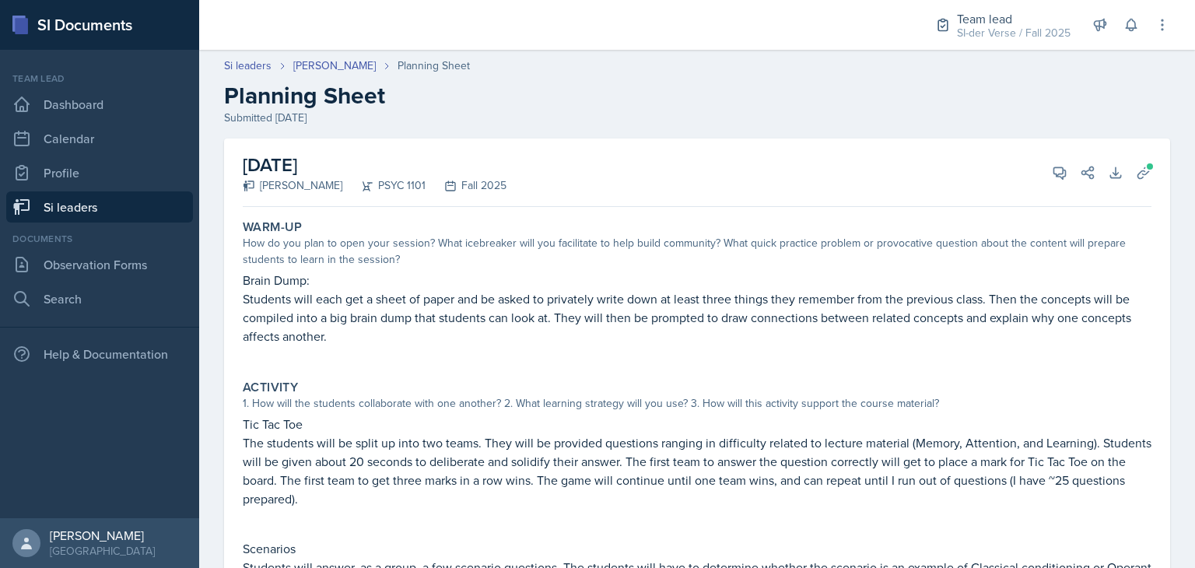
scroll to position [0, 0]
click at [1052, 172] on icon at bounding box center [1060, 173] width 16 height 16
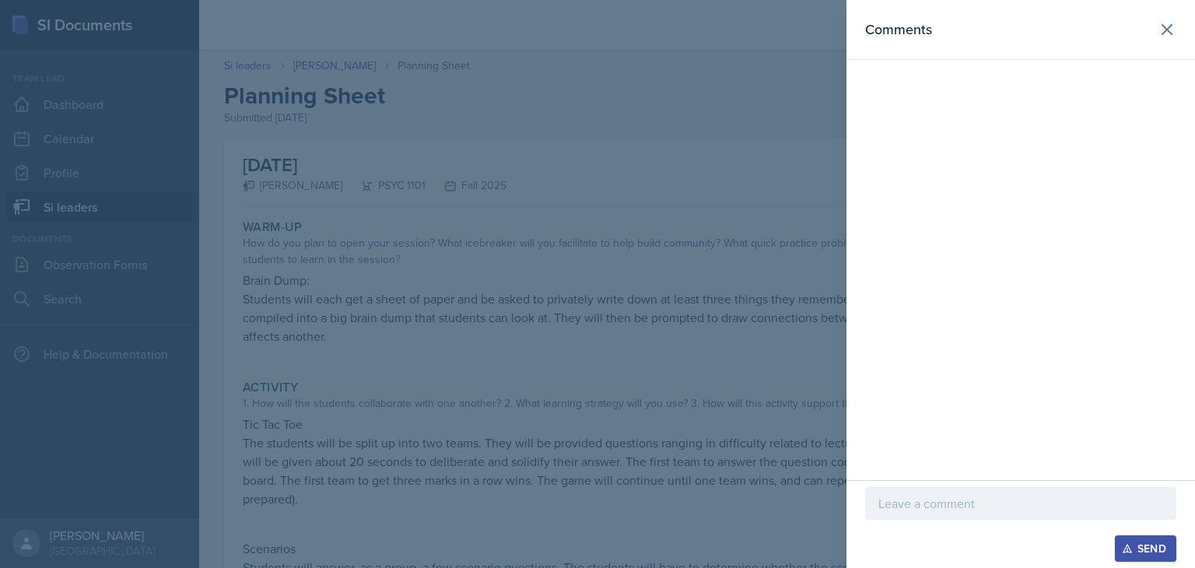
click at [938, 514] on div at bounding box center [1020, 503] width 311 height 33
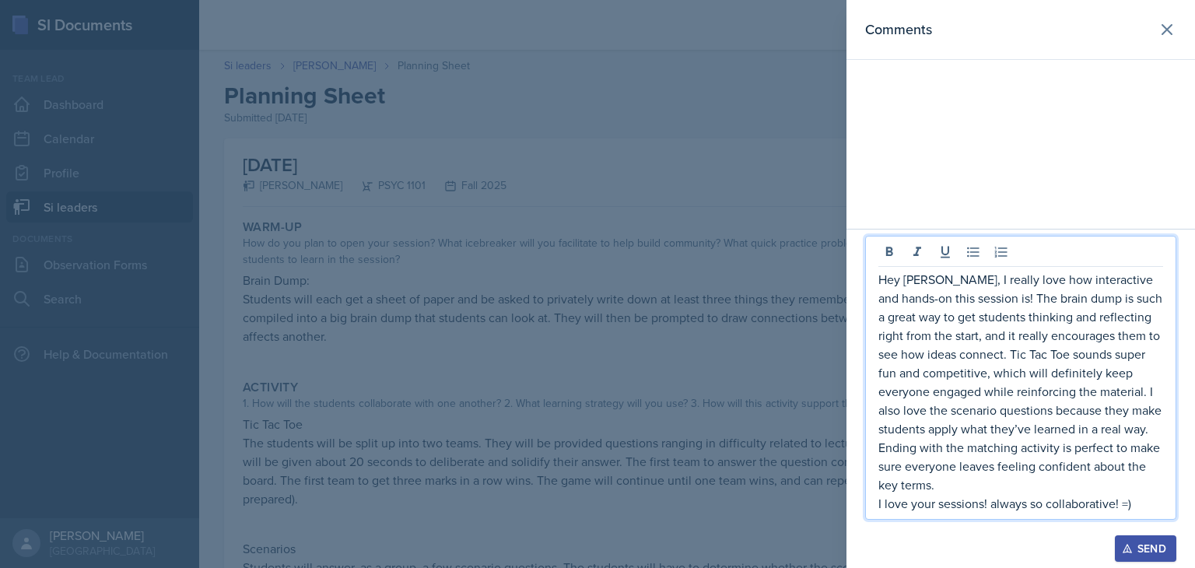
click at [1089, 499] on p "I love your sessions! always so collaborative! =)" at bounding box center [1021, 503] width 285 height 19
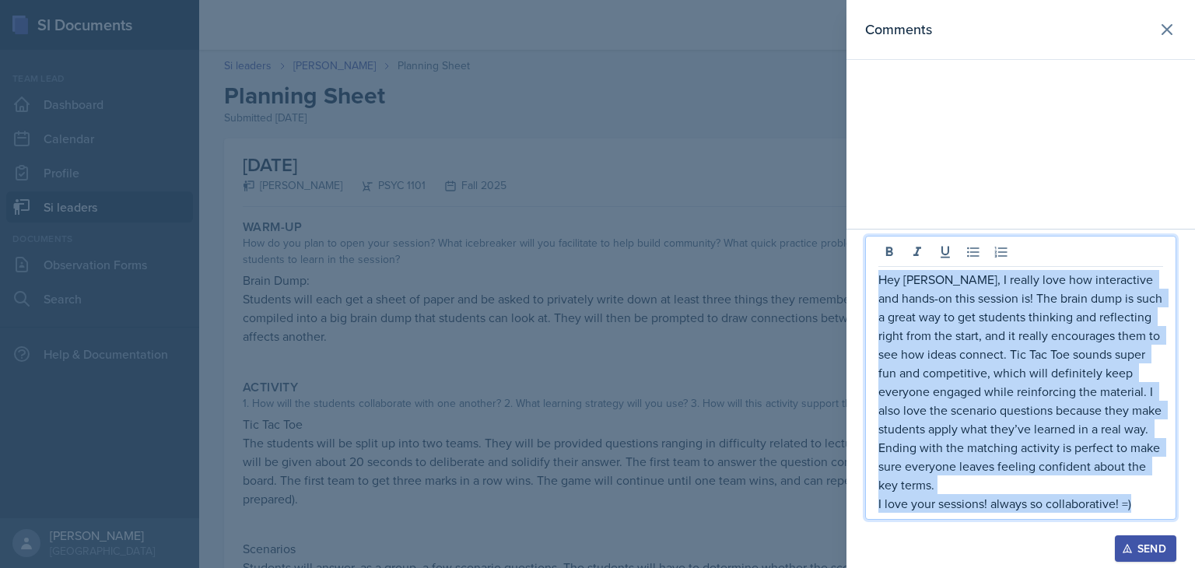
drag, startPoint x: 879, startPoint y: 282, endPoint x: 1144, endPoint y: 501, distance: 343.9
click at [1144, 501] on div "Hey [PERSON_NAME], I really love how interactive and hands-on this session is! …" at bounding box center [1021, 391] width 285 height 243
copy div "Hey [PERSON_NAME], I really love how interactive and hands-on this session is! …"
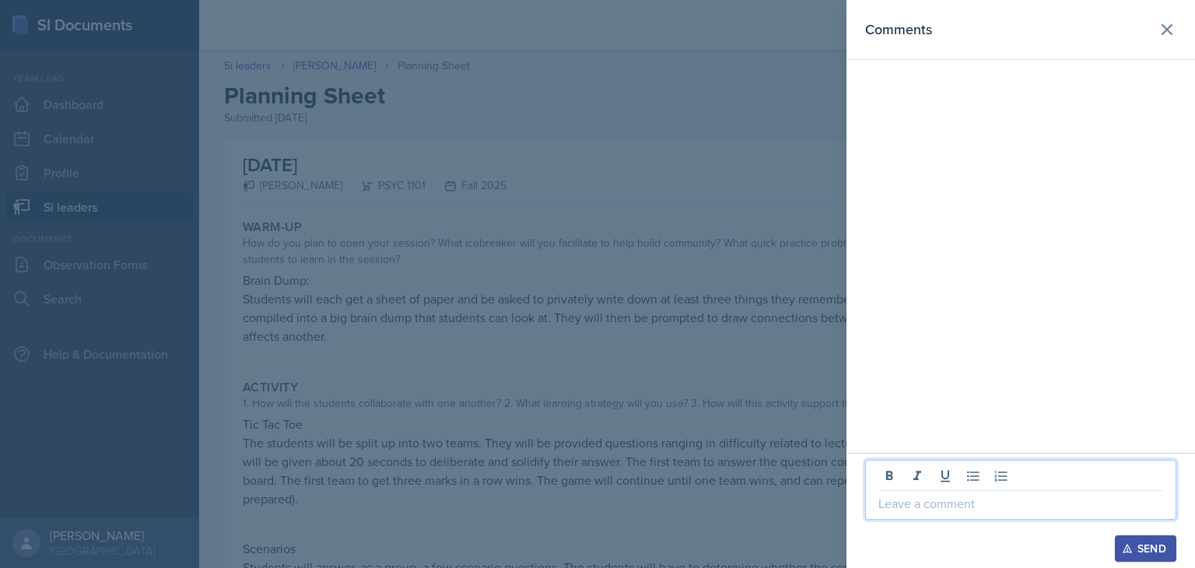
click at [1012, 506] on p at bounding box center [1021, 503] width 285 height 19
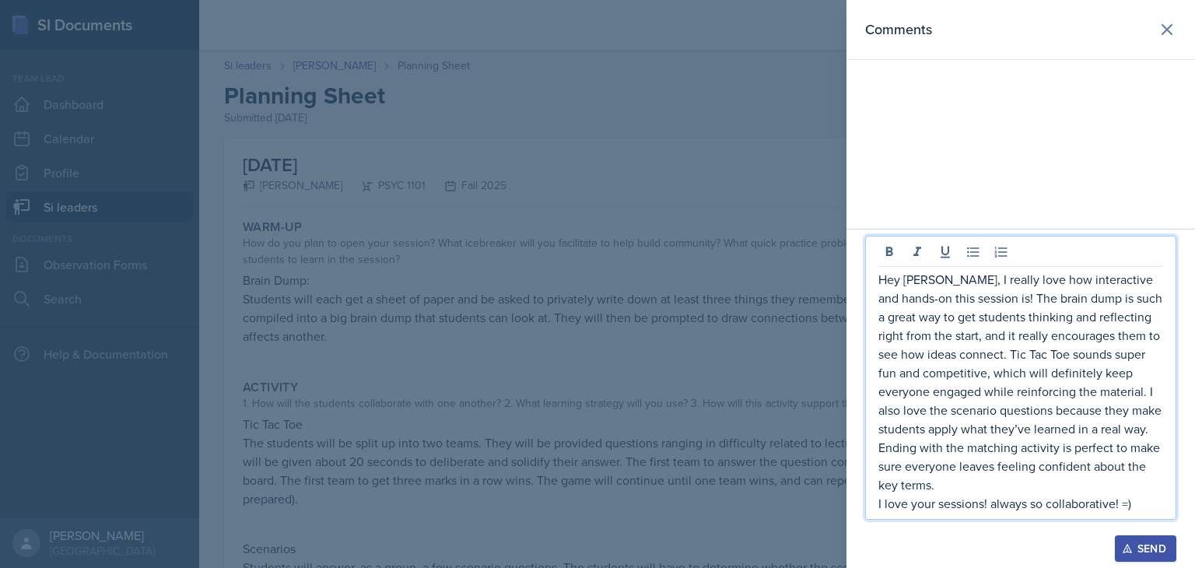
click at [1136, 551] on div "Send" at bounding box center [1145, 548] width 41 height 12
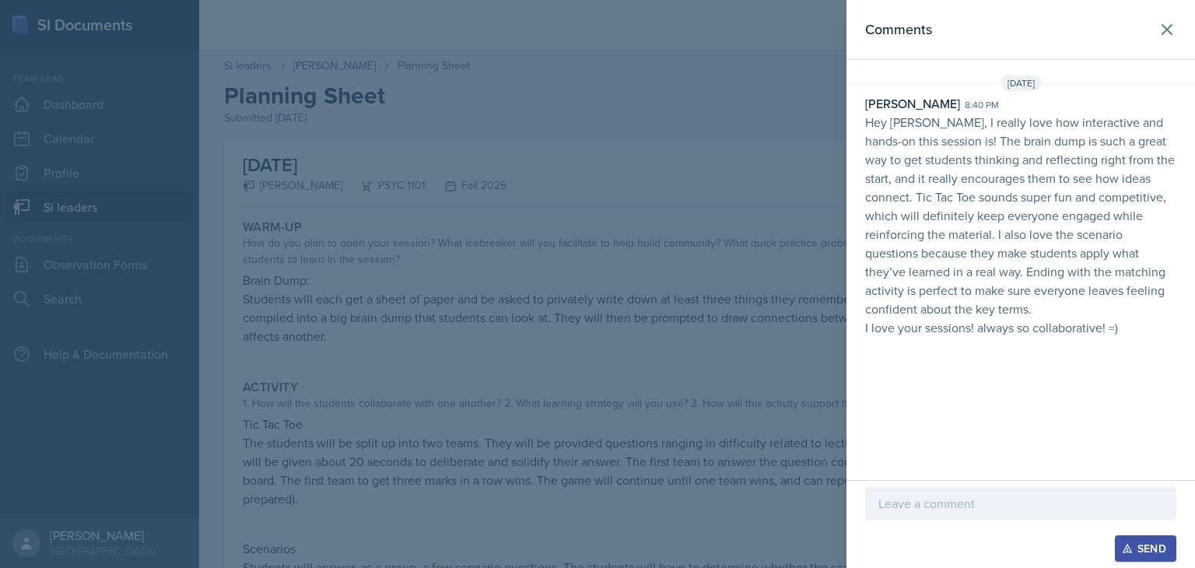
click at [577, 237] on div at bounding box center [597, 284] width 1195 height 568
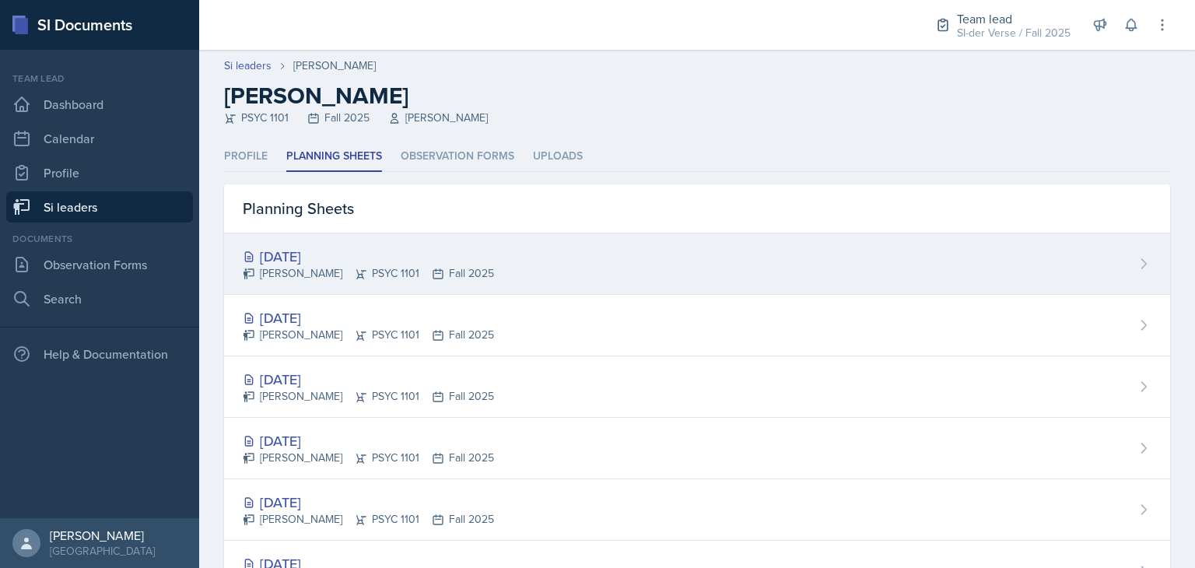
click at [422, 251] on div "[DATE]" at bounding box center [368, 256] width 251 height 21
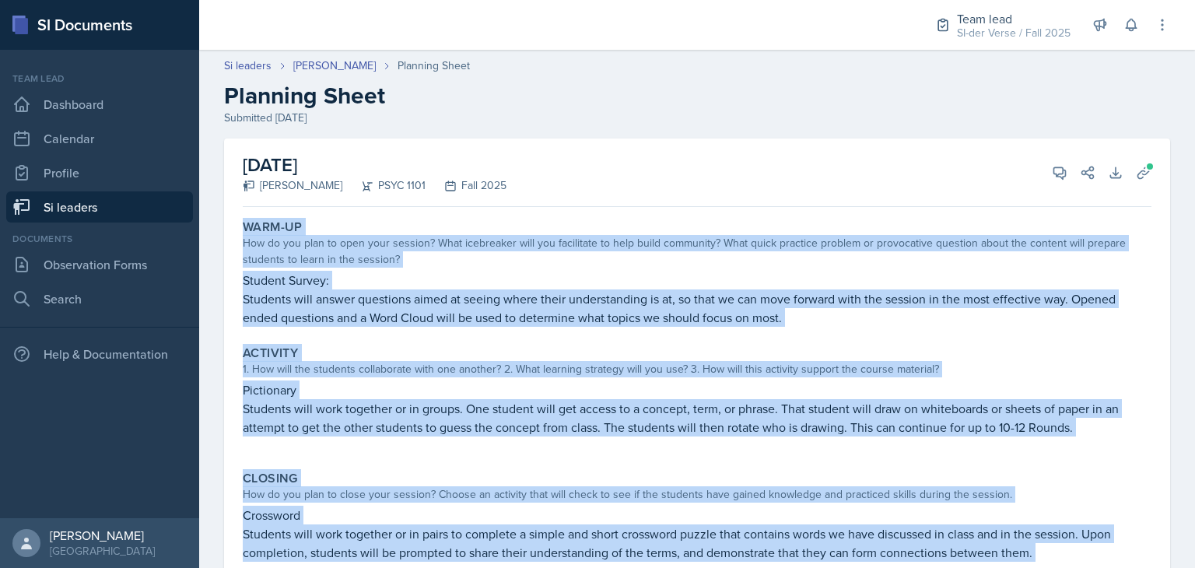
scroll to position [128, 0]
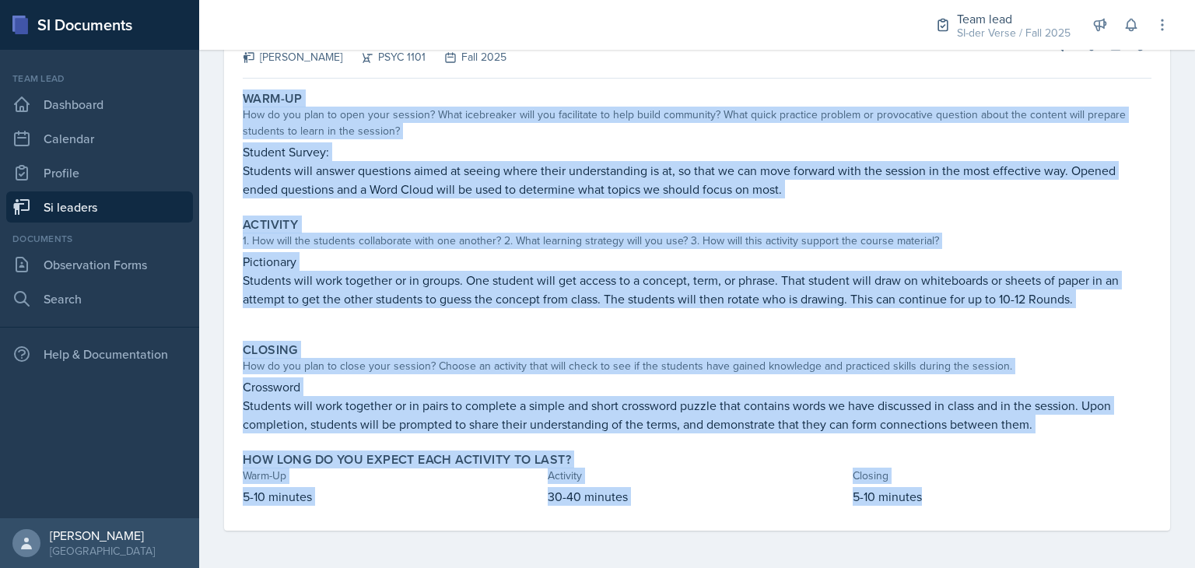
drag, startPoint x: 242, startPoint y: 223, endPoint x: 1073, endPoint y: 423, distance: 854.8
click at [1073, 423] on div "Warm-Up How do you plan to open your session? What icebreaker will you facilita…" at bounding box center [697, 308] width 909 height 446
click at [753, 303] on p "Students will work together or in groups. One student will get access to a conc…" at bounding box center [697, 289] width 909 height 37
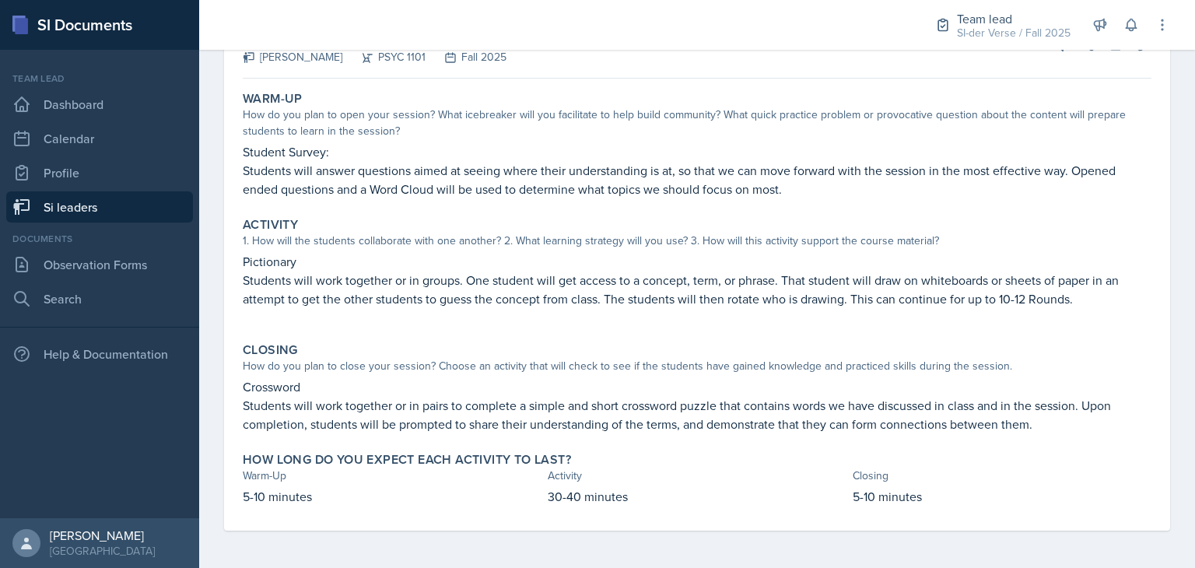
scroll to position [0, 0]
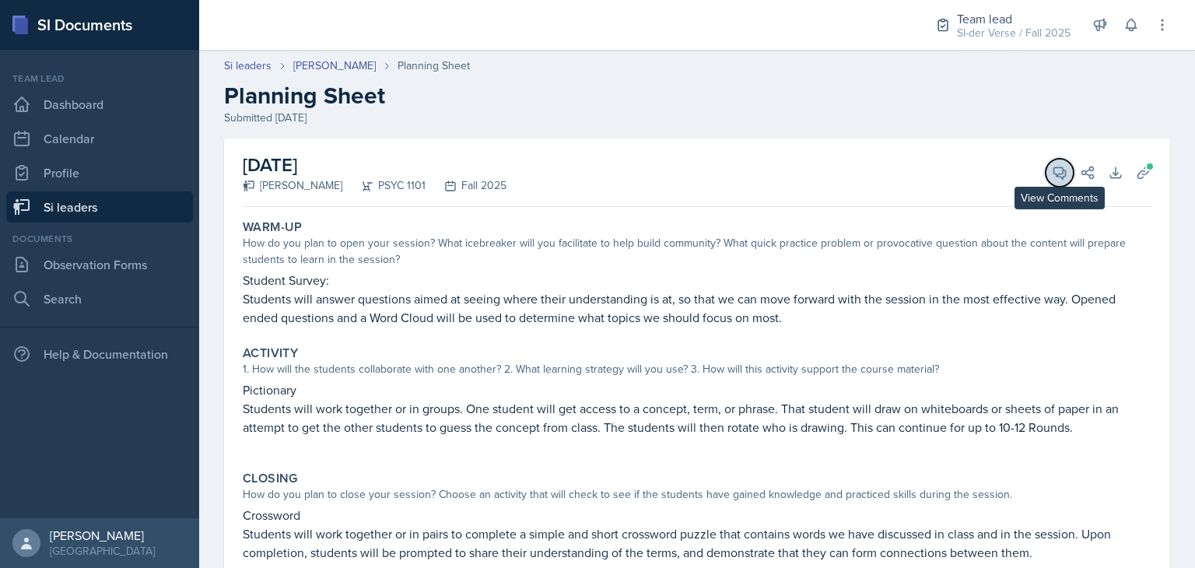
click at [1046, 169] on button "View Comments" at bounding box center [1060, 173] width 28 height 28
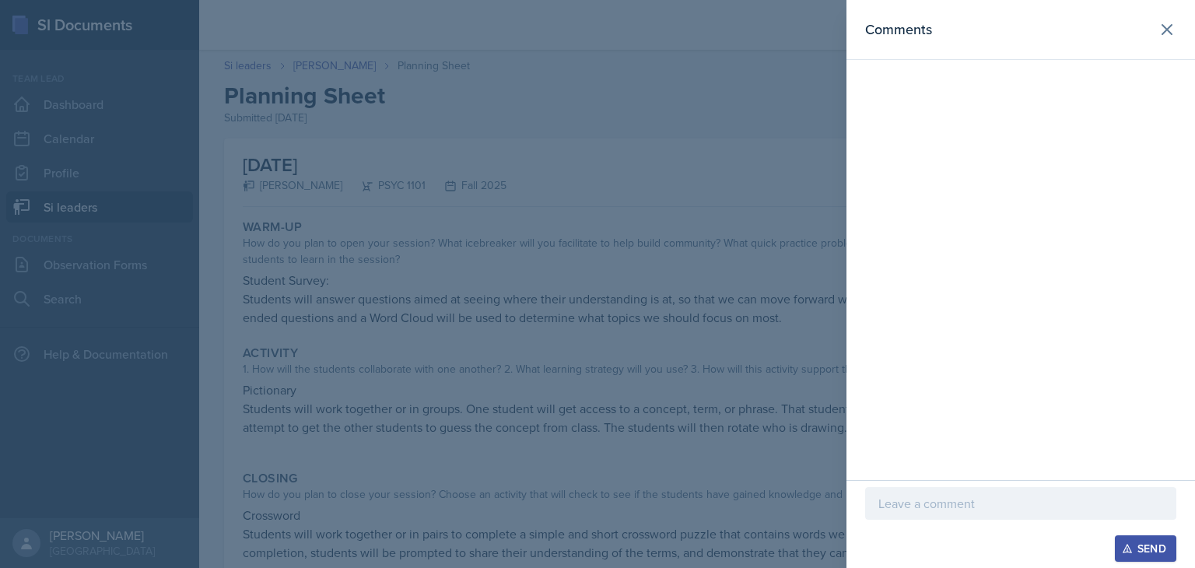
click at [994, 509] on p at bounding box center [1021, 503] width 285 height 19
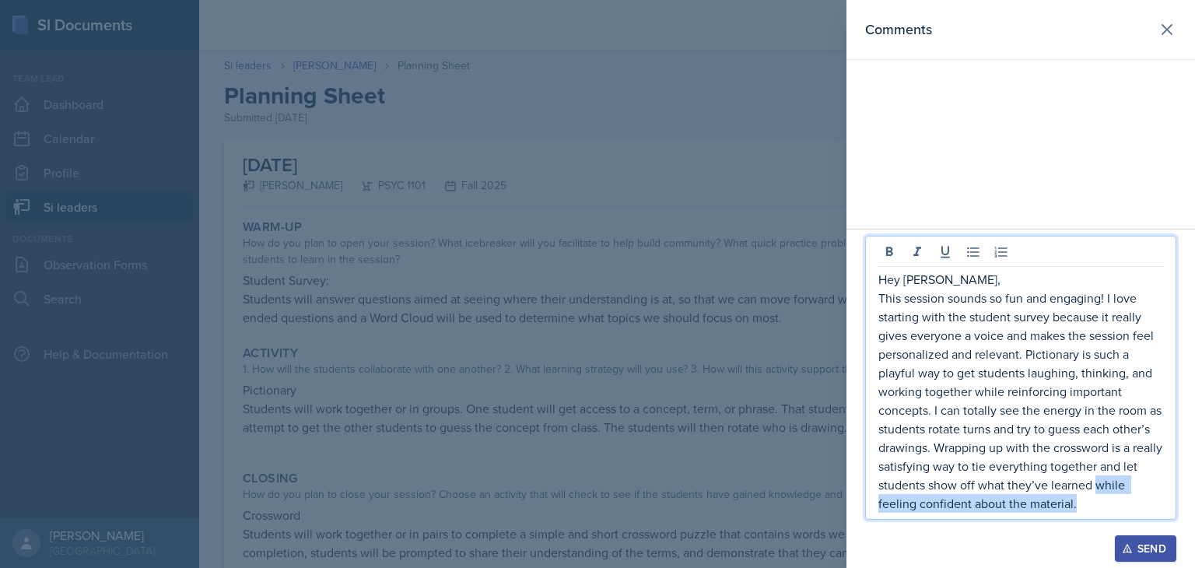
drag, startPoint x: 1077, startPoint y: 505, endPoint x: 1114, endPoint y: 484, distance: 42.2
click at [1114, 484] on p "This session sounds so fun and engaging! I love starting with the student surve…" at bounding box center [1021, 401] width 285 height 224
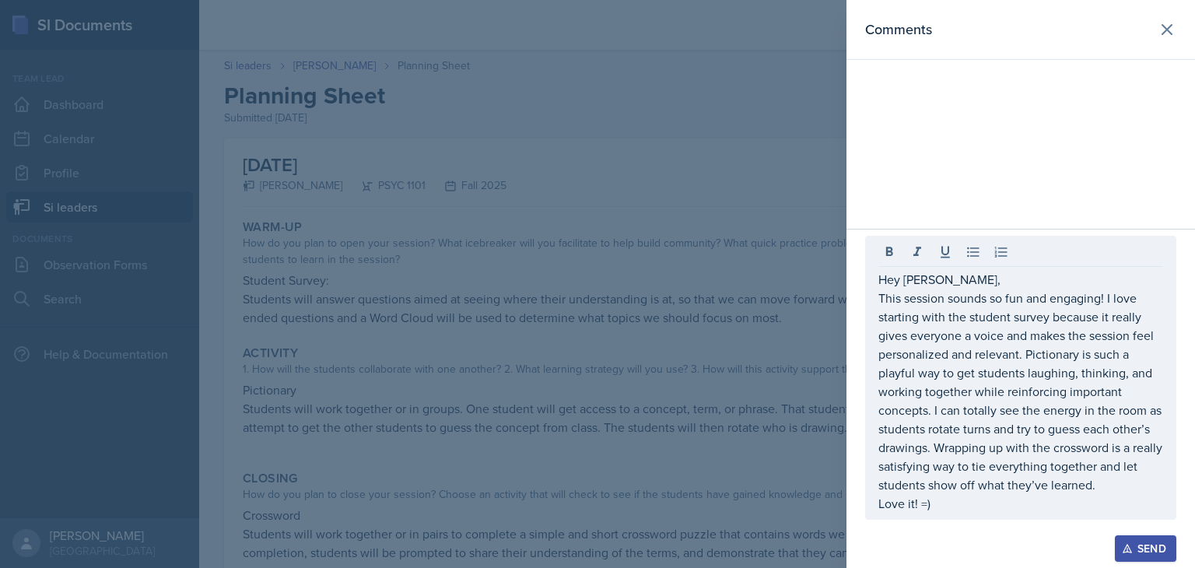
click at [1122, 543] on icon "button" at bounding box center [1127, 548] width 11 height 11
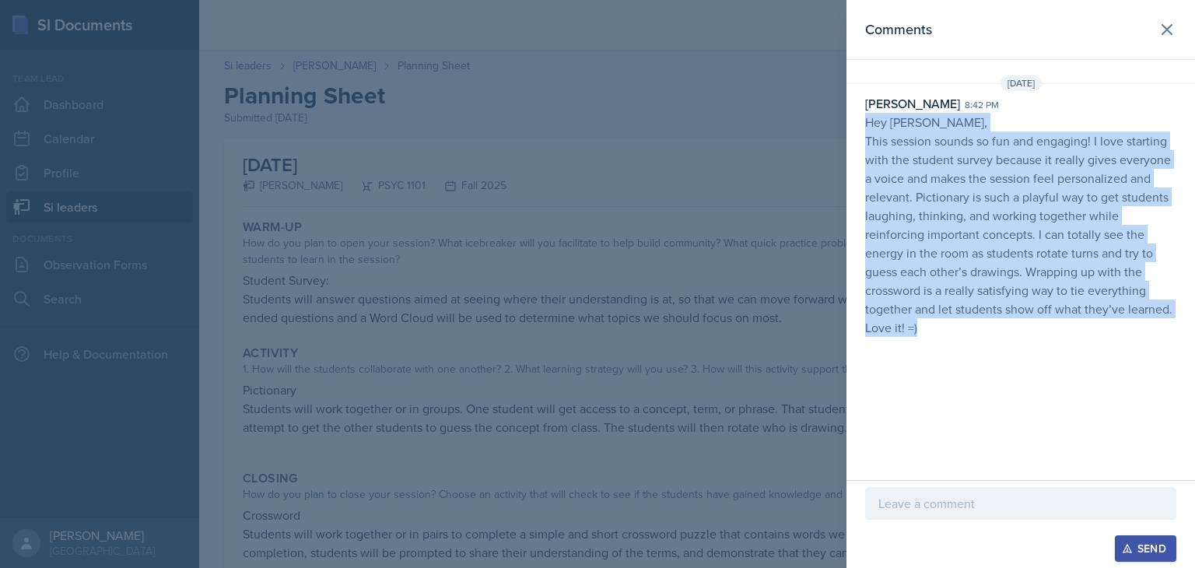
drag, startPoint x: 865, startPoint y: 121, endPoint x: 1002, endPoint y: 323, distance: 243.7
click at [1002, 323] on p "Hey [PERSON_NAME], This session sounds so fun and engaging! I love starting wit…" at bounding box center [1020, 225] width 311 height 224
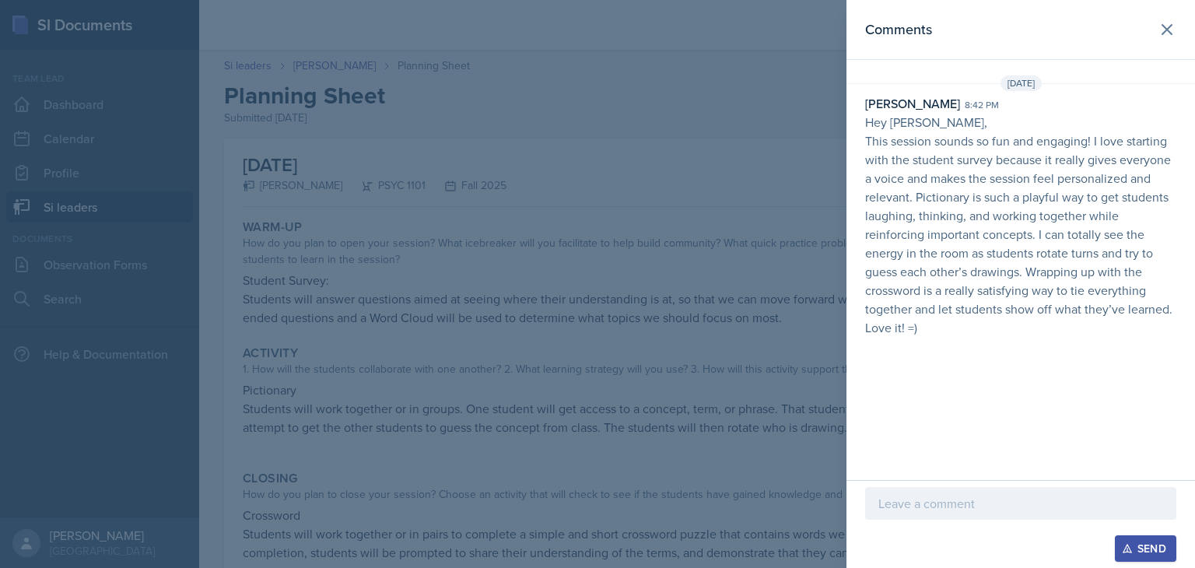
click at [474, 319] on div at bounding box center [597, 284] width 1195 height 568
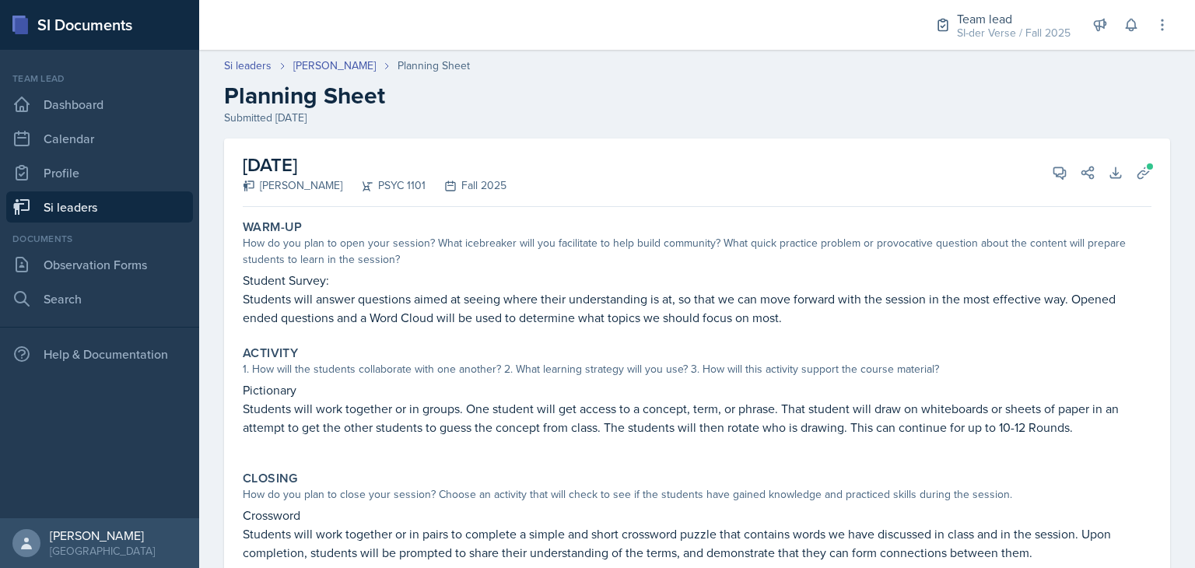
click at [474, 319] on p "Students will answer questions aimed at seeing where their understanding is at,…" at bounding box center [697, 307] width 909 height 37
click at [133, 196] on link "Si leaders" at bounding box center [99, 206] width 187 height 31
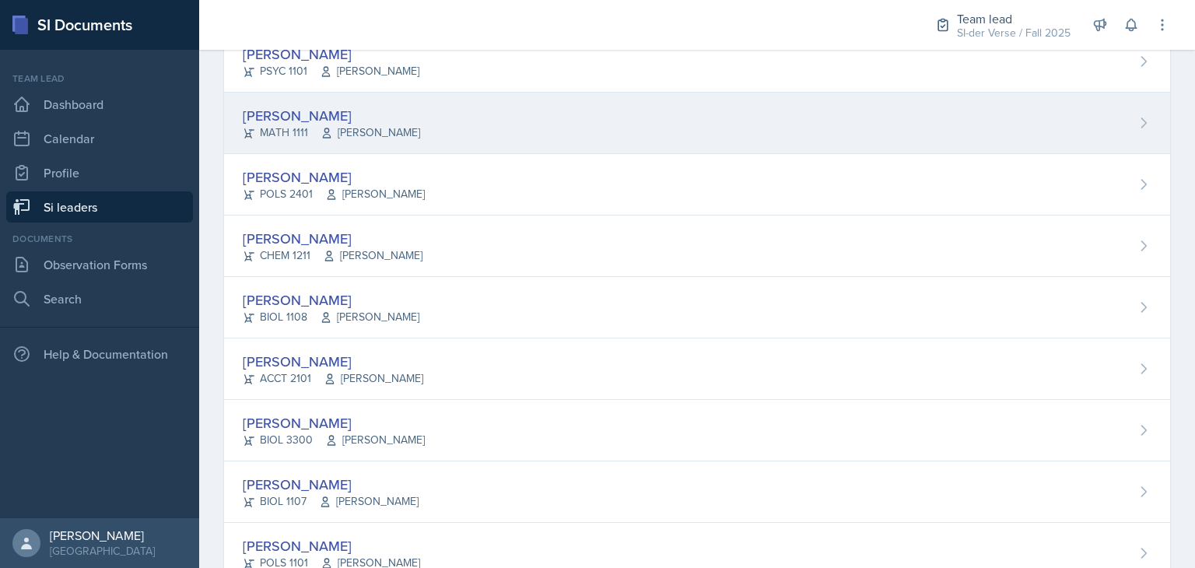
scroll to position [189, 0]
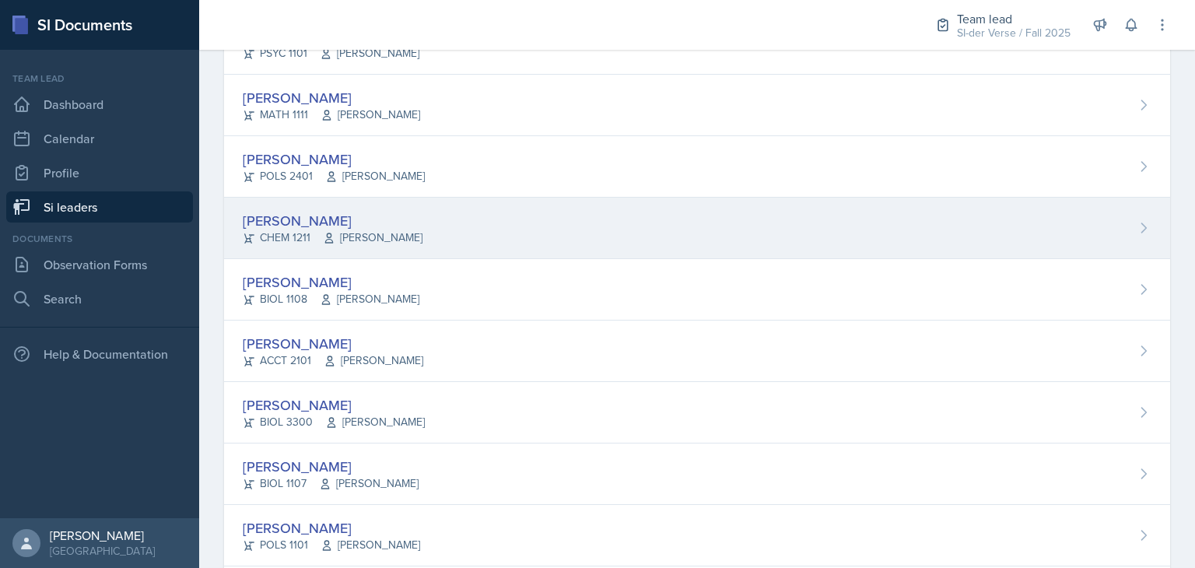
click at [451, 233] on div "[PERSON_NAME] CHEM 1211 [PERSON_NAME]" at bounding box center [697, 228] width 946 height 61
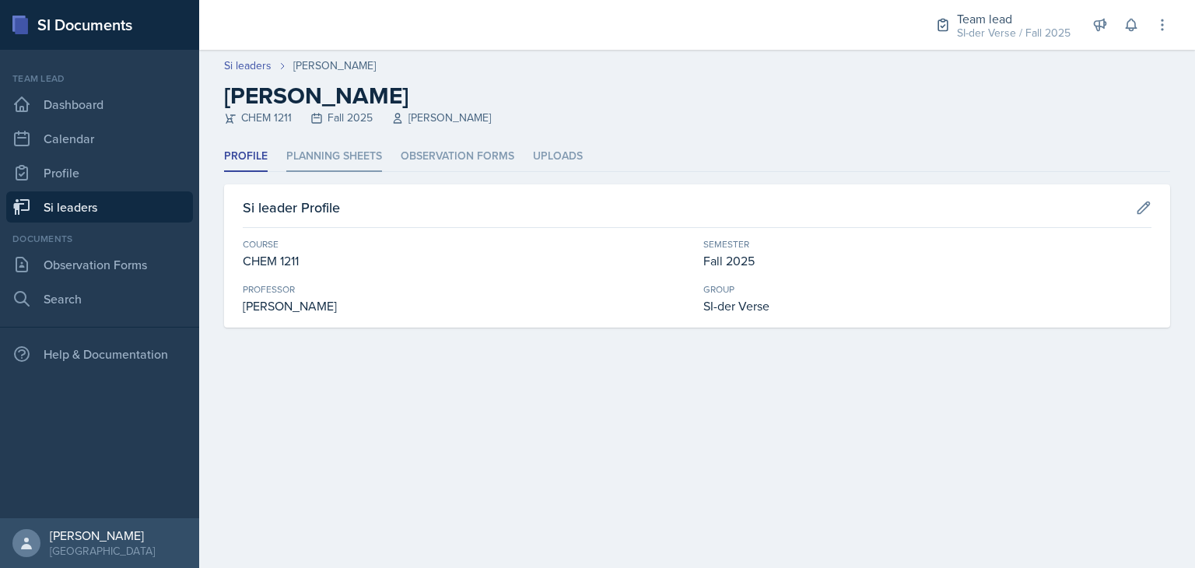
click at [356, 153] on li "Planning Sheets" at bounding box center [334, 157] width 96 height 30
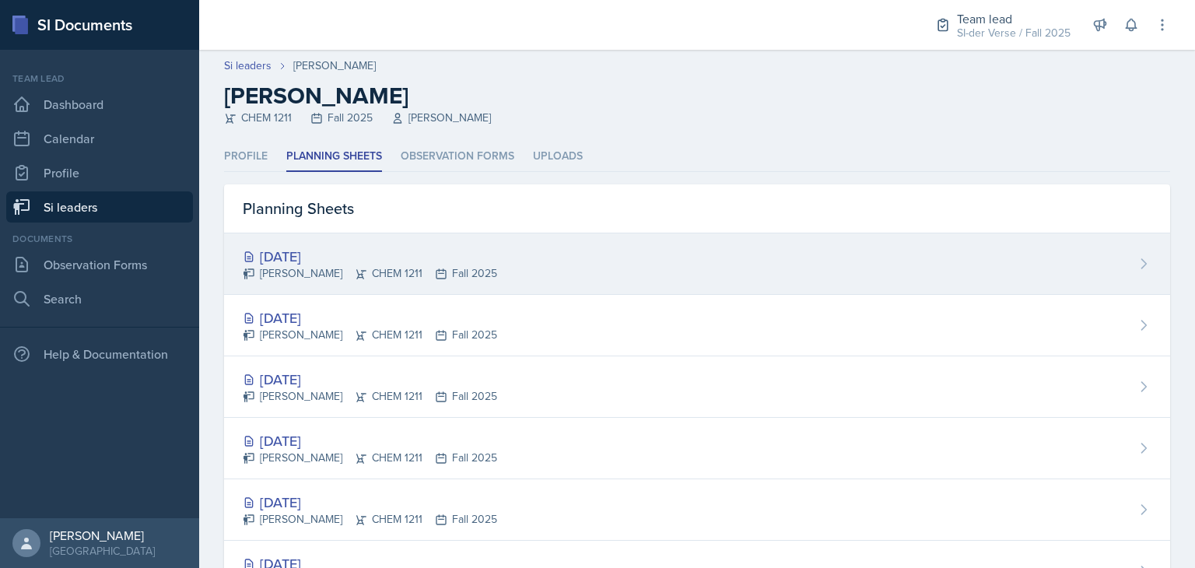
click at [398, 253] on div "[DATE]" at bounding box center [370, 256] width 254 height 21
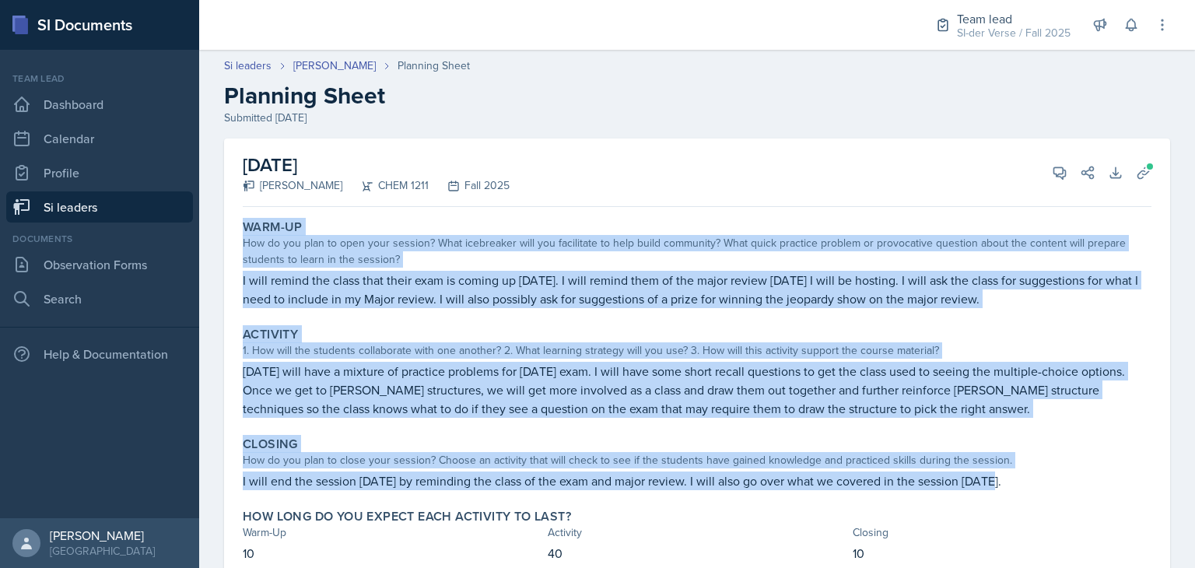
drag, startPoint x: 242, startPoint y: 225, endPoint x: 998, endPoint y: 482, distance: 798.8
click at [998, 482] on div "Warm-Up How do you plan to open your session? What icebreaker will you facilita…" at bounding box center [697, 400] width 909 height 374
click at [504, 276] on p "I will remind the class that their exam is coming up [DATE]. I will remind them…" at bounding box center [697, 289] width 909 height 37
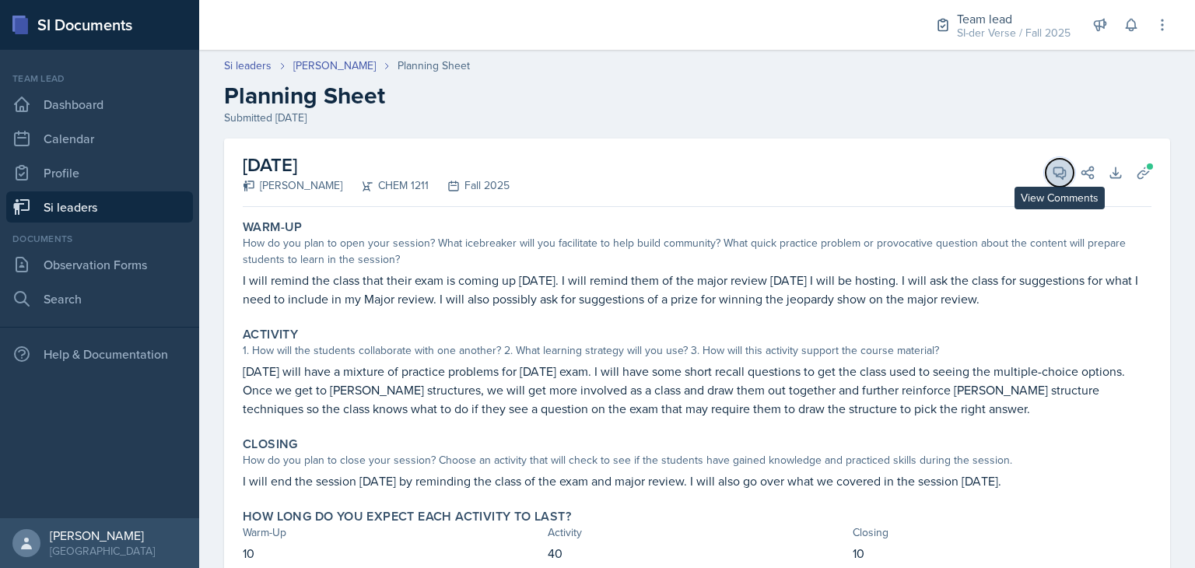
click at [1052, 170] on icon at bounding box center [1060, 173] width 16 height 16
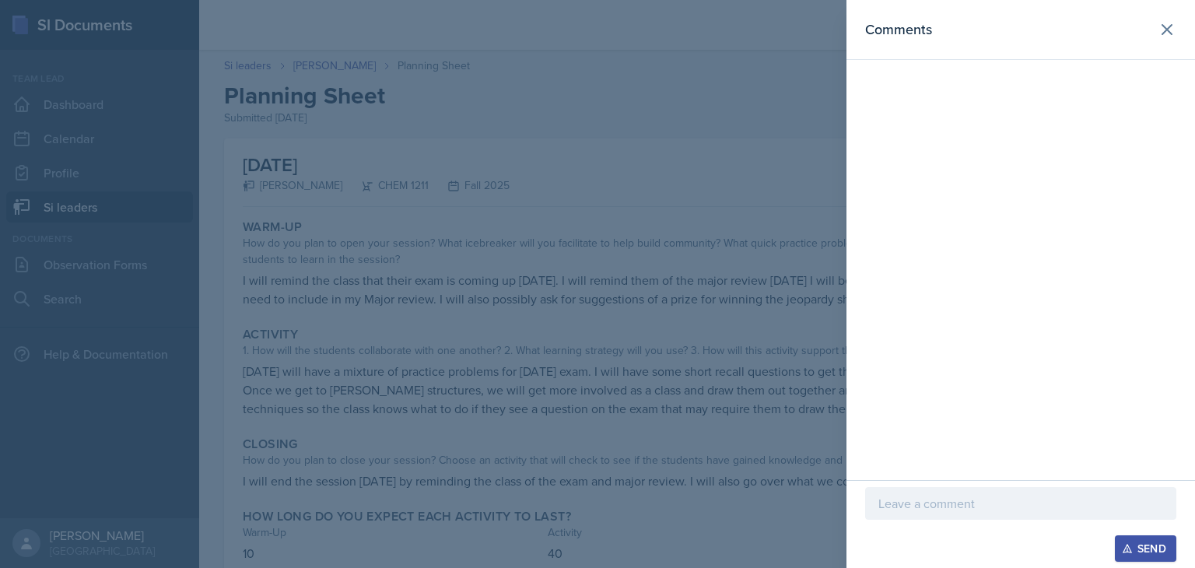
click at [937, 498] on p at bounding box center [1021, 503] width 285 height 19
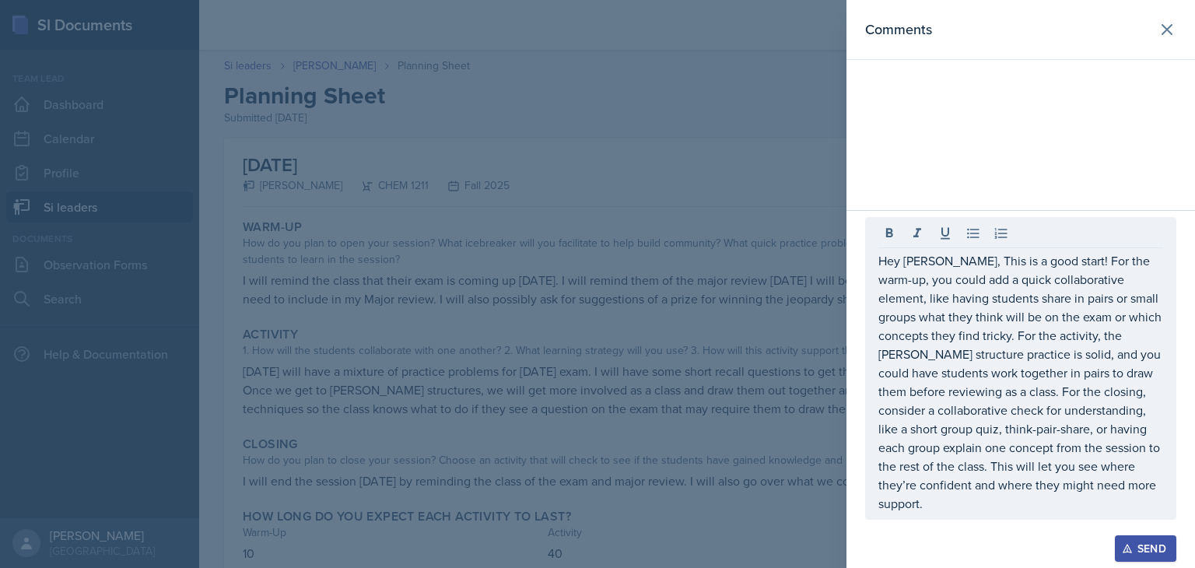
click at [1136, 549] on div "Send" at bounding box center [1145, 548] width 41 height 12
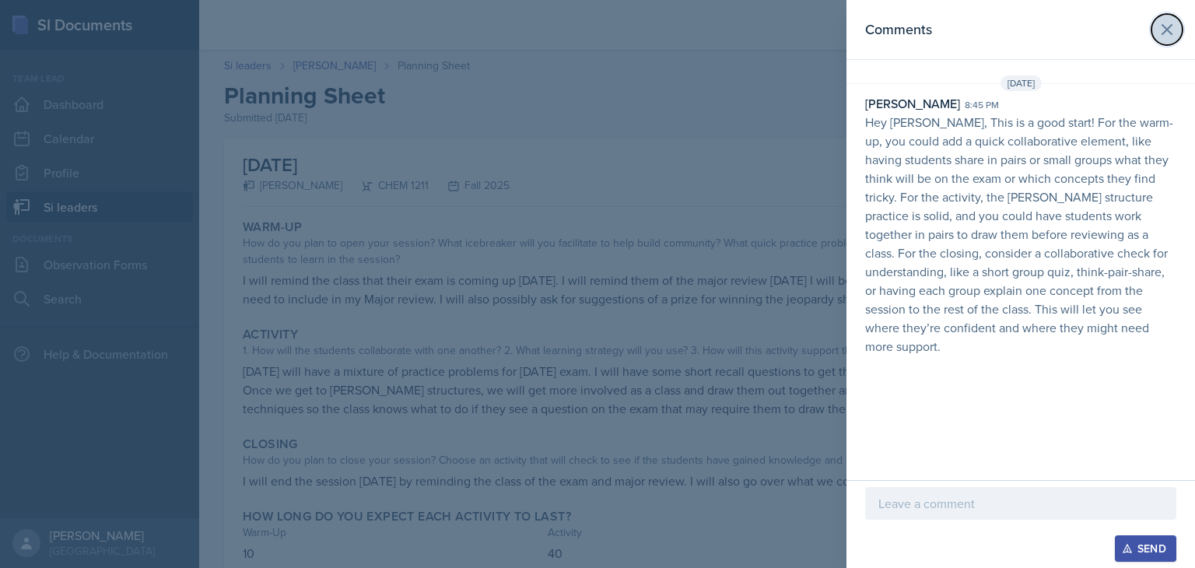
click at [1164, 31] on icon at bounding box center [1167, 29] width 19 height 19
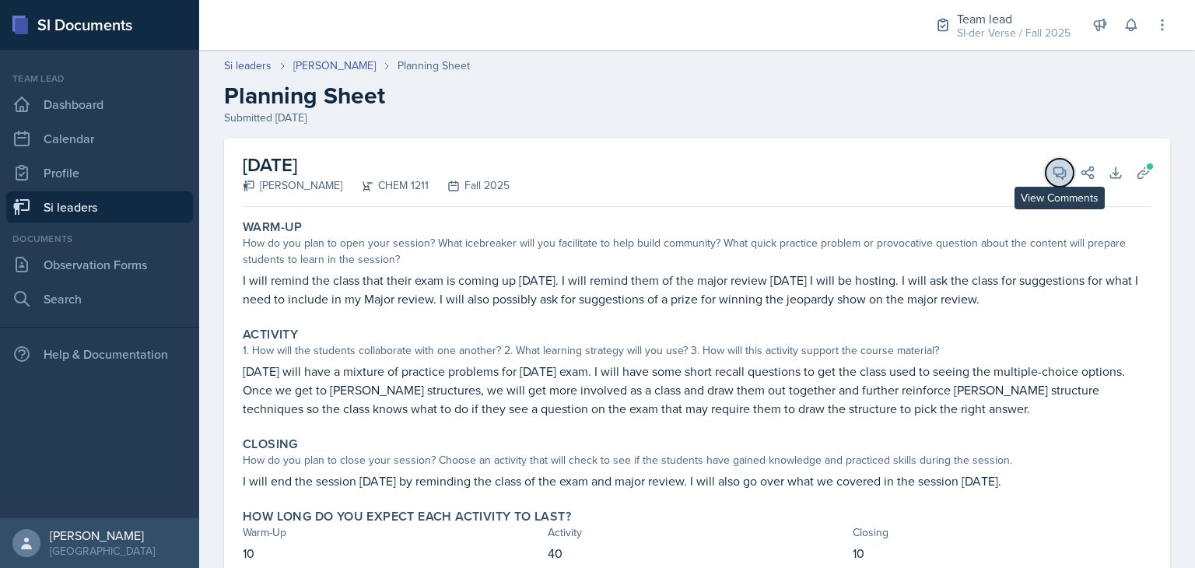
click at [1046, 171] on button "View Comments" at bounding box center [1060, 173] width 28 height 28
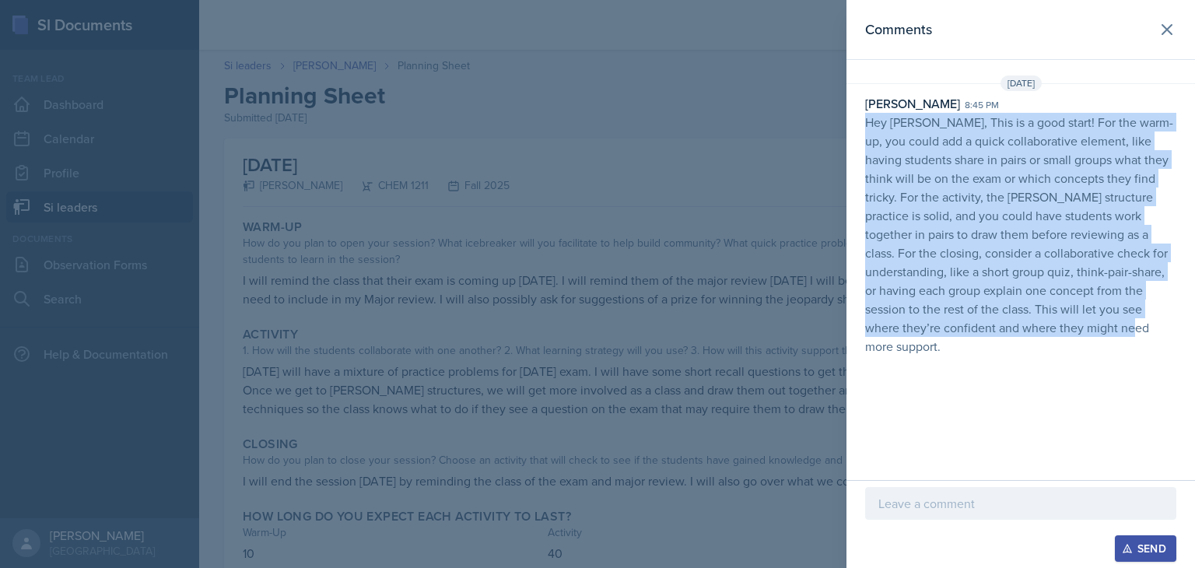
drag, startPoint x: 868, startPoint y: 125, endPoint x: 1195, endPoint y: 409, distance: 432.5
click at [1195, 409] on div "Comments [DATE] [PERSON_NAME] 8:45 pm Hey [PERSON_NAME], This is a good start! …" at bounding box center [1021, 240] width 349 height 480
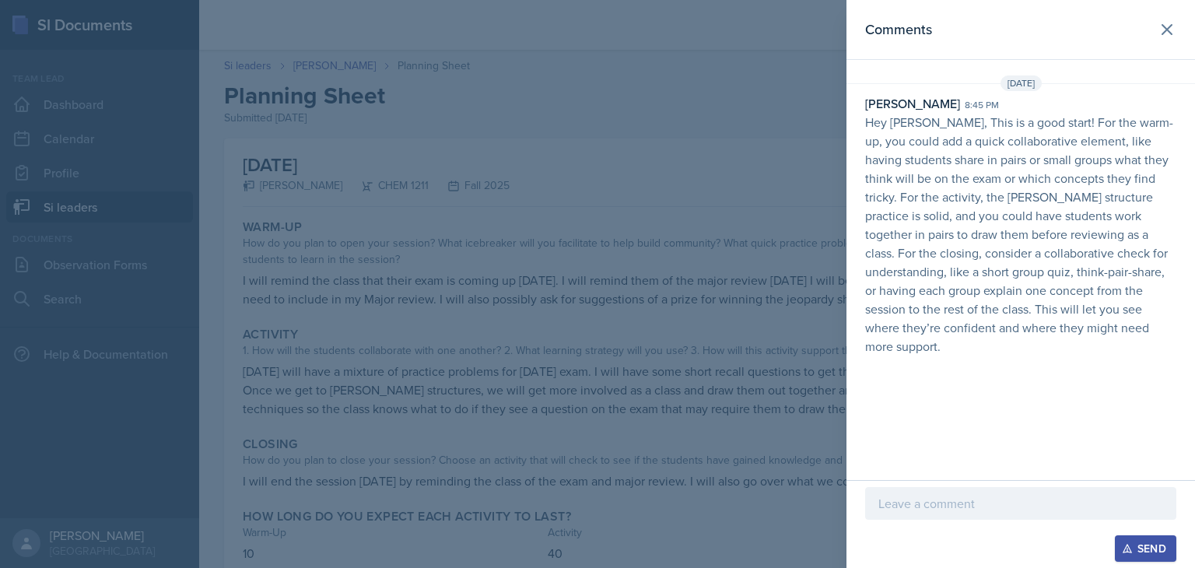
click at [687, 261] on div at bounding box center [597, 284] width 1195 height 568
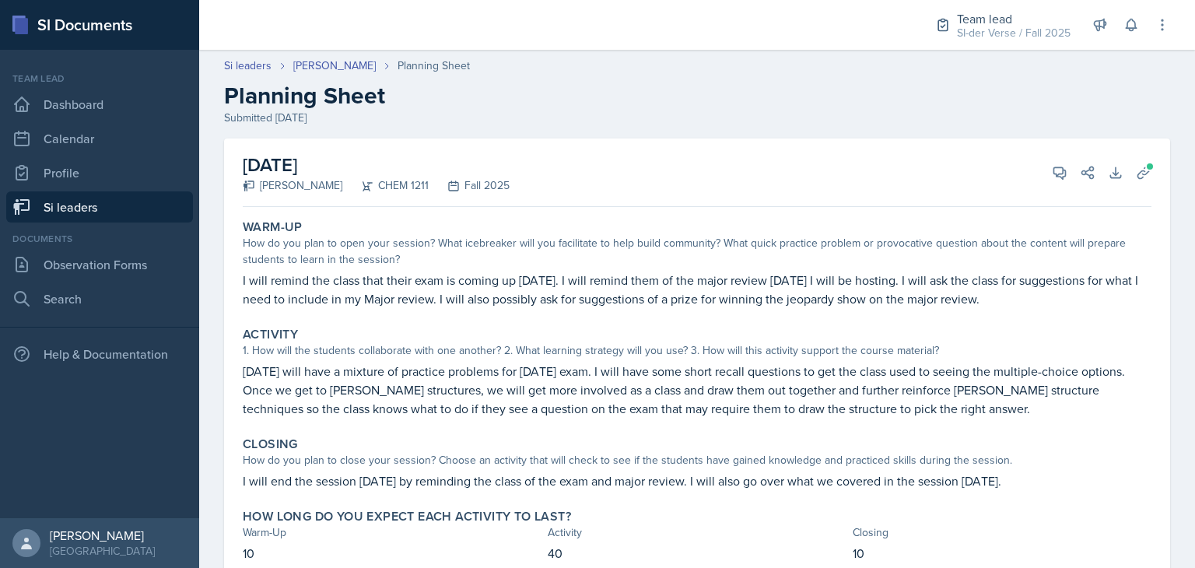
click at [84, 210] on link "Si leaders" at bounding box center [99, 206] width 187 height 31
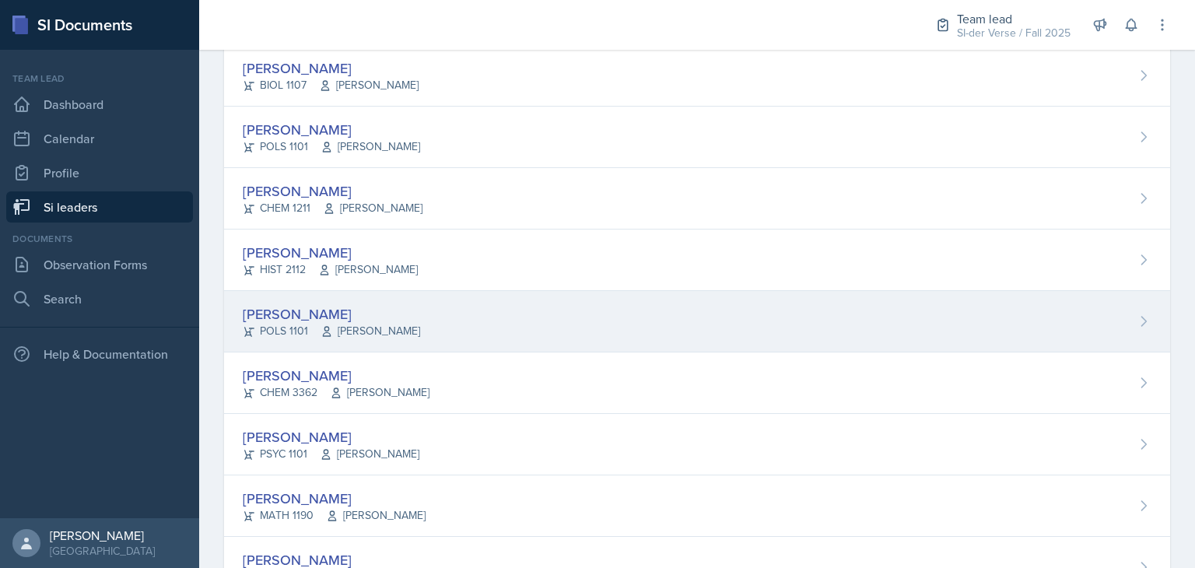
scroll to position [780, 0]
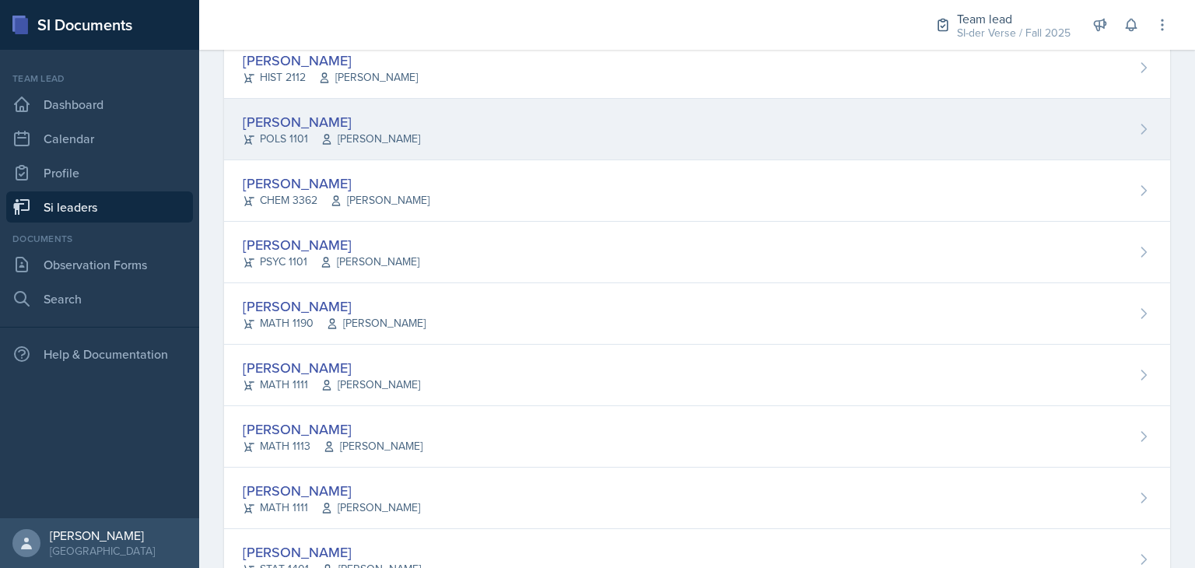
click at [397, 315] on span "[PERSON_NAME]" at bounding box center [376, 323] width 100 height 16
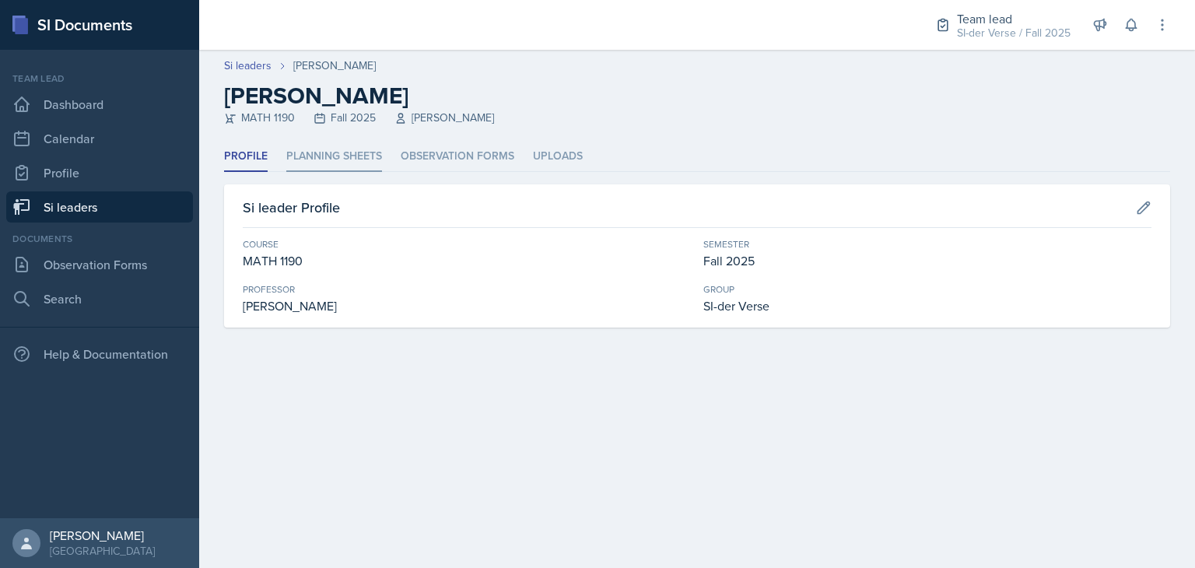
click at [308, 153] on li "Planning Sheets" at bounding box center [334, 157] width 96 height 30
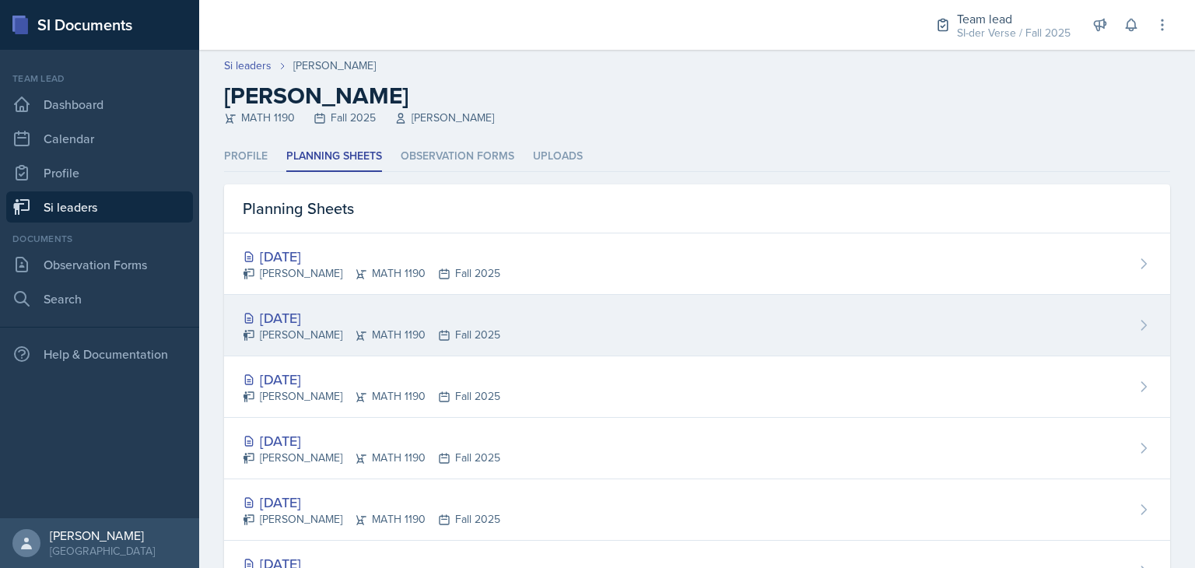
click at [352, 320] on div "[DATE]" at bounding box center [372, 317] width 258 height 21
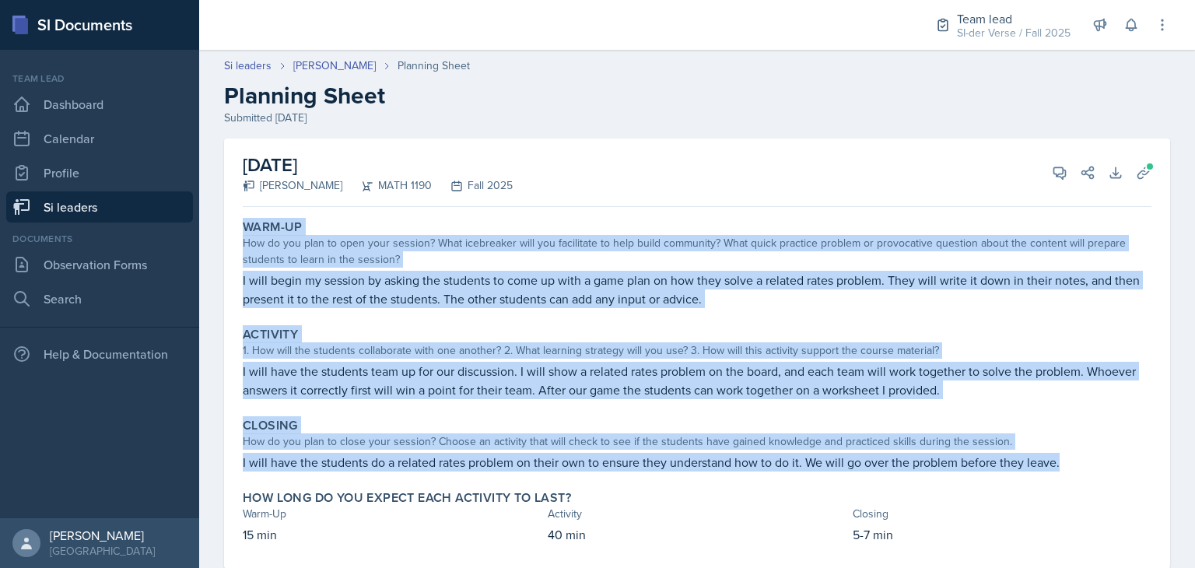
drag, startPoint x: 243, startPoint y: 222, endPoint x: 1098, endPoint y: 454, distance: 886.3
click at [1098, 454] on div "Warm-Up How do you plan to open your session? What icebreaker will you facilita…" at bounding box center [697, 391] width 909 height 356
click at [728, 226] on div "Warm-Up" at bounding box center [697, 227] width 909 height 16
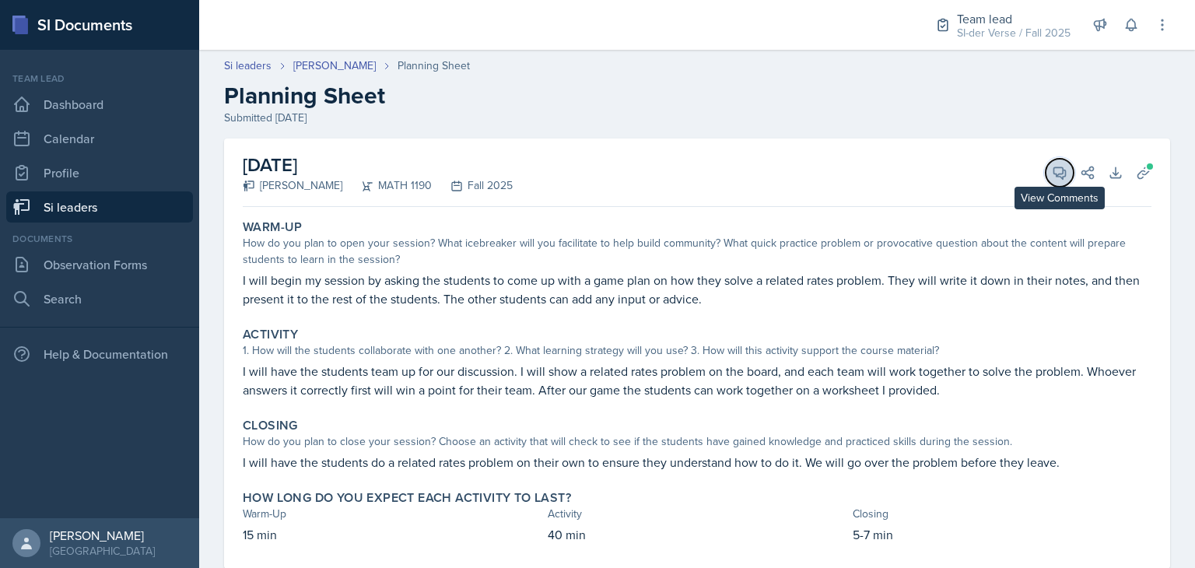
click at [1054, 177] on icon at bounding box center [1060, 173] width 12 height 12
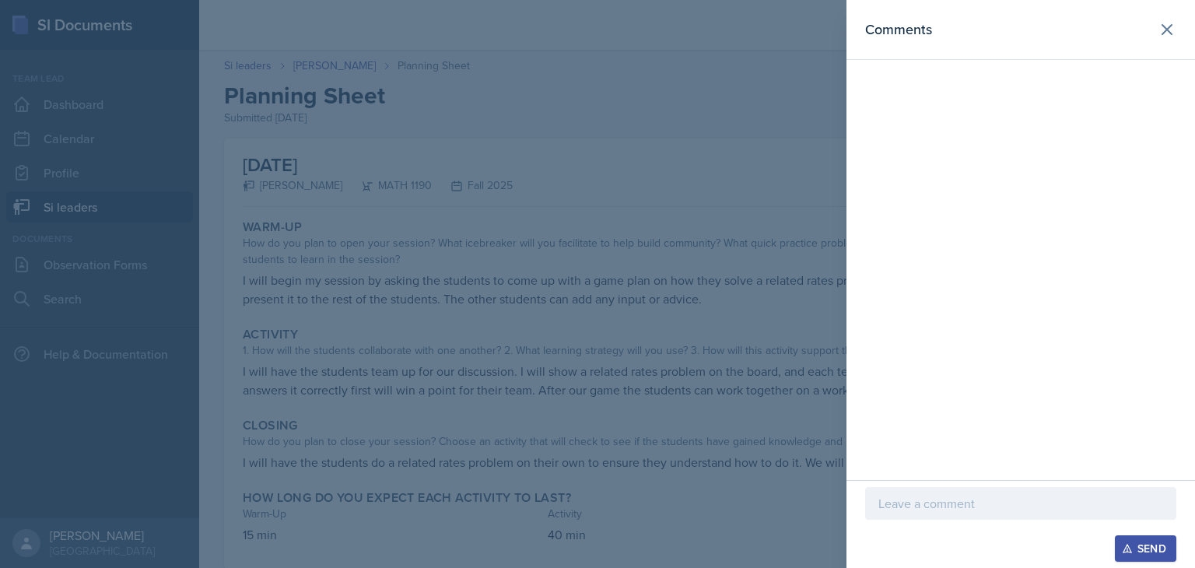
click at [1001, 507] on p at bounding box center [1021, 503] width 285 height 19
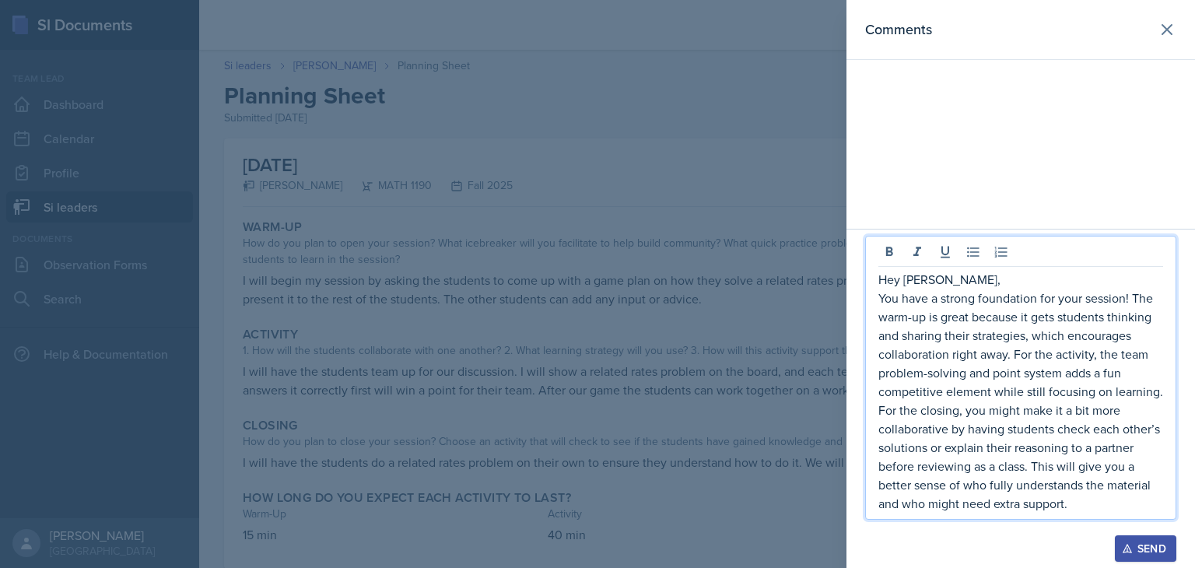
click at [1137, 542] on div "Send" at bounding box center [1145, 548] width 41 height 12
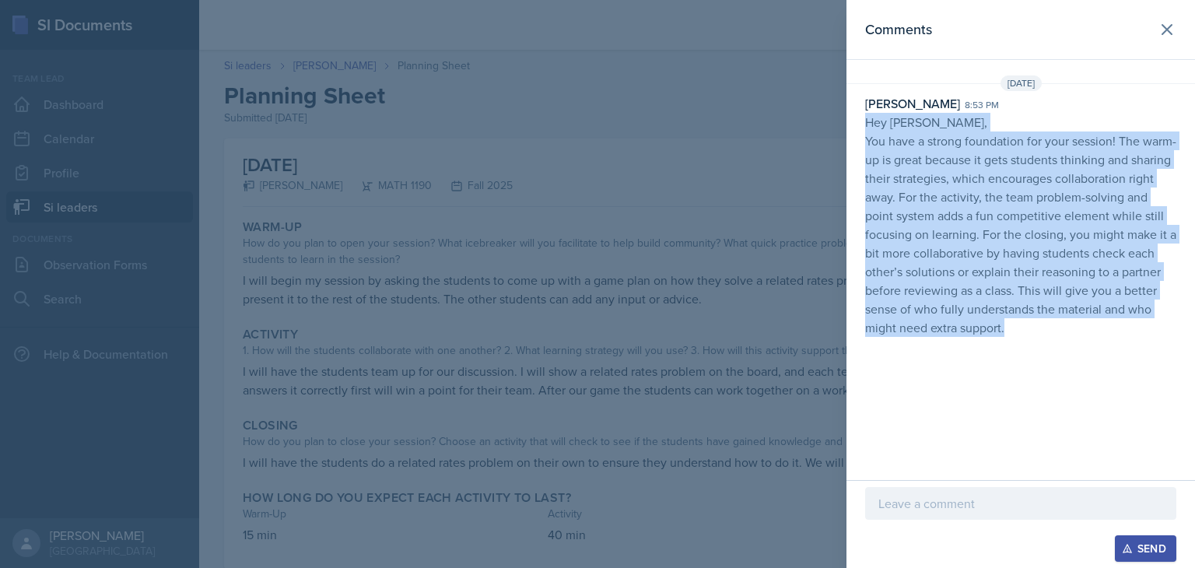
drag, startPoint x: 865, startPoint y: 120, endPoint x: 1070, endPoint y: 325, distance: 290.0
click at [1070, 325] on p "Hey [PERSON_NAME], You have a strong foundation for your session! The warm-up i…" at bounding box center [1020, 225] width 311 height 224
click at [898, 390] on div "Comments [DATE] [PERSON_NAME] 8:53 pm Hey [PERSON_NAME], You have a strong foun…" at bounding box center [1021, 240] width 349 height 480
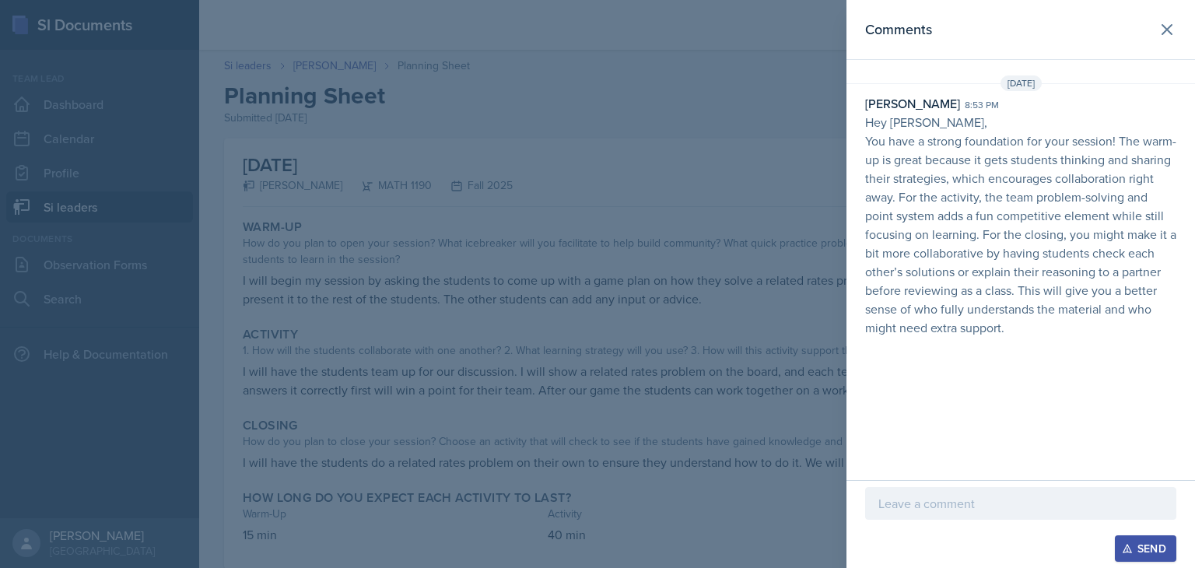
click at [542, 414] on div at bounding box center [597, 284] width 1195 height 568
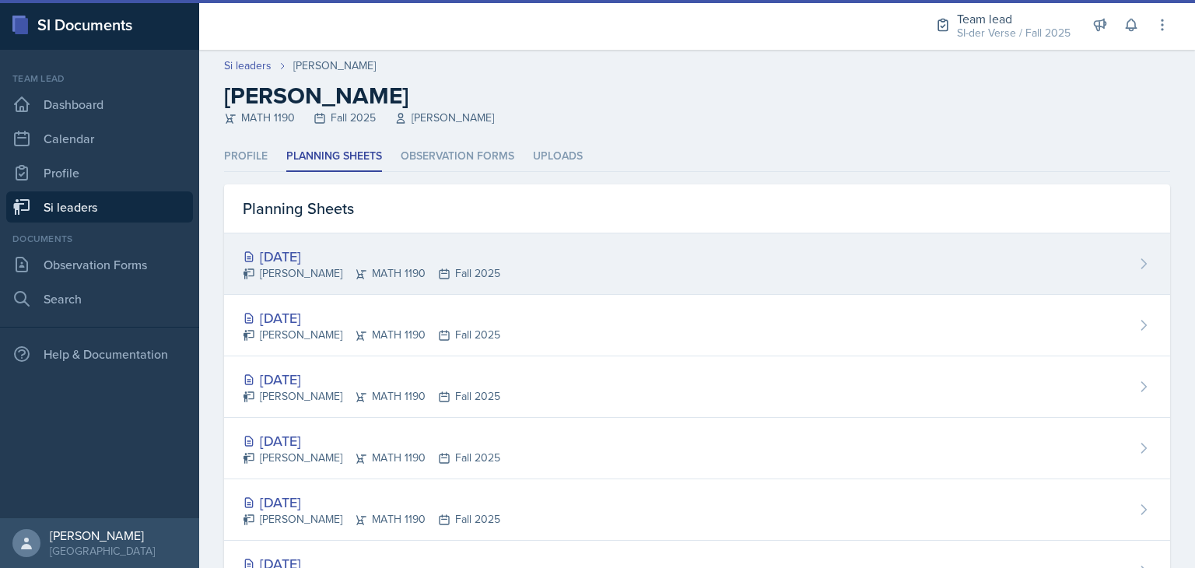
click at [377, 258] on div "[DATE]" at bounding box center [372, 256] width 258 height 21
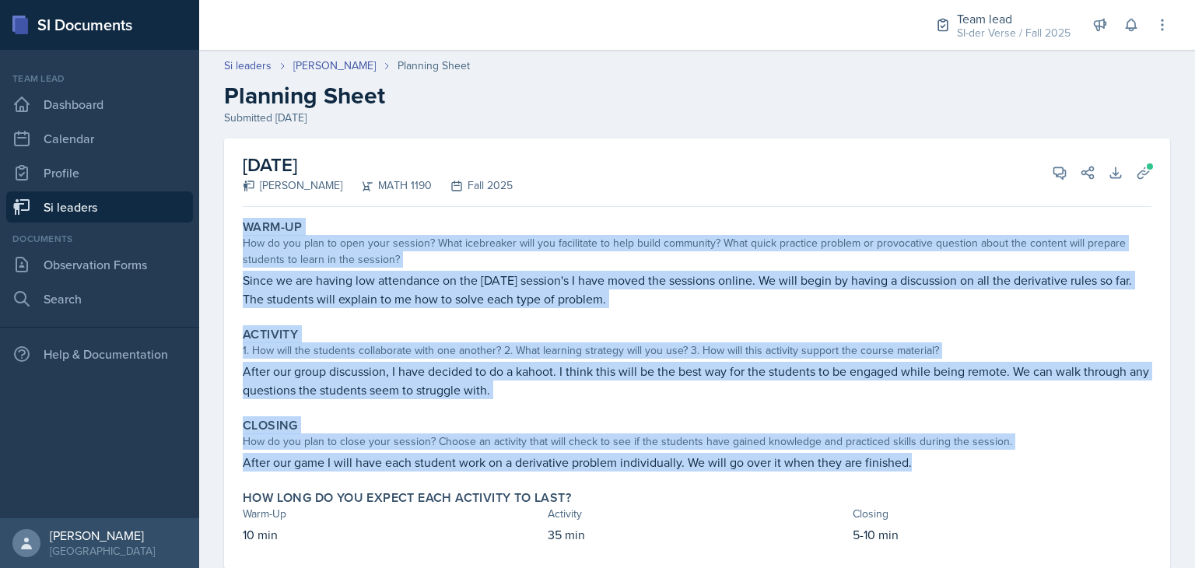
drag, startPoint x: 238, startPoint y: 230, endPoint x: 1063, endPoint y: 457, distance: 855.4
click at [1063, 457] on div "Warm-Up How do you plan to open your session? What icebreaker will you facilita…" at bounding box center [697, 391] width 909 height 356
click at [919, 409] on div "Warm-Up How do you plan to open your session? What icebreaker will you facilita…" at bounding box center [697, 391] width 909 height 356
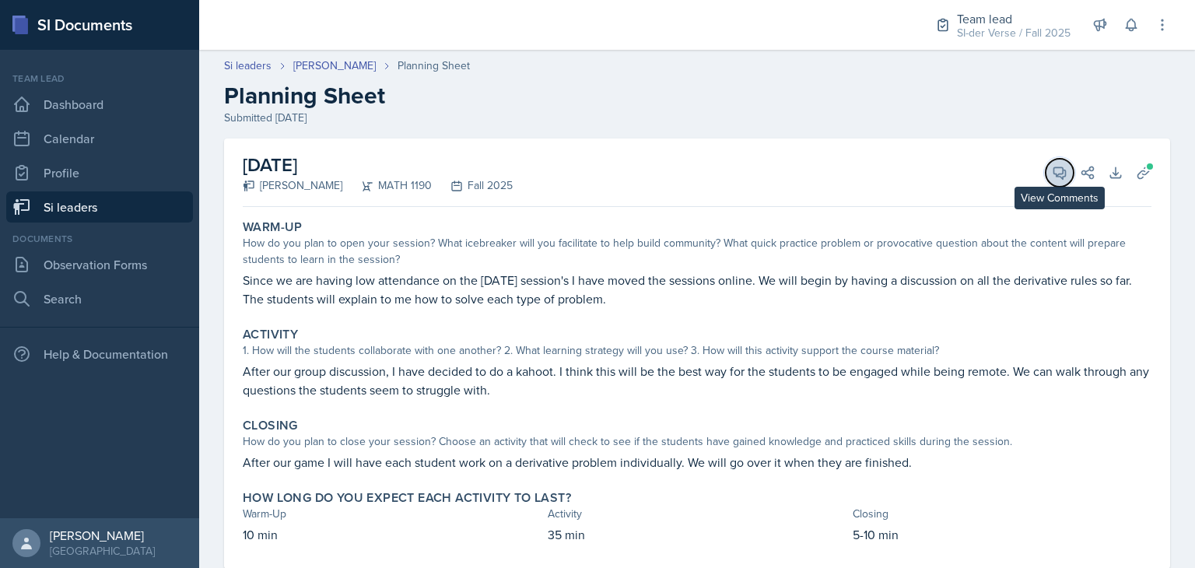
click at [1046, 166] on button "View Comments" at bounding box center [1060, 173] width 28 height 28
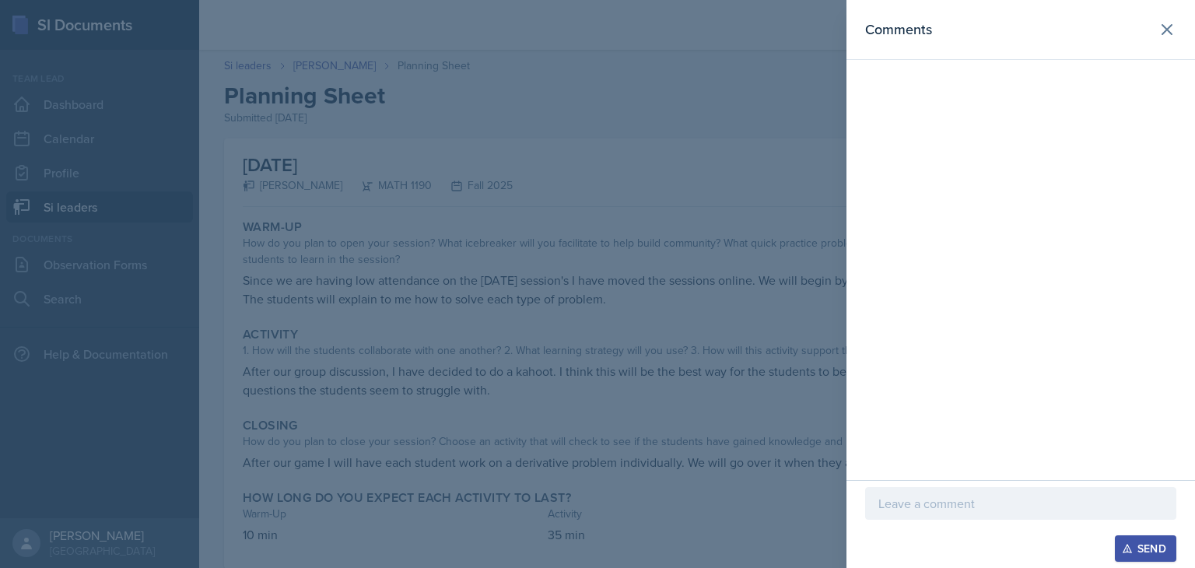
click at [1037, 505] on p at bounding box center [1021, 503] width 285 height 19
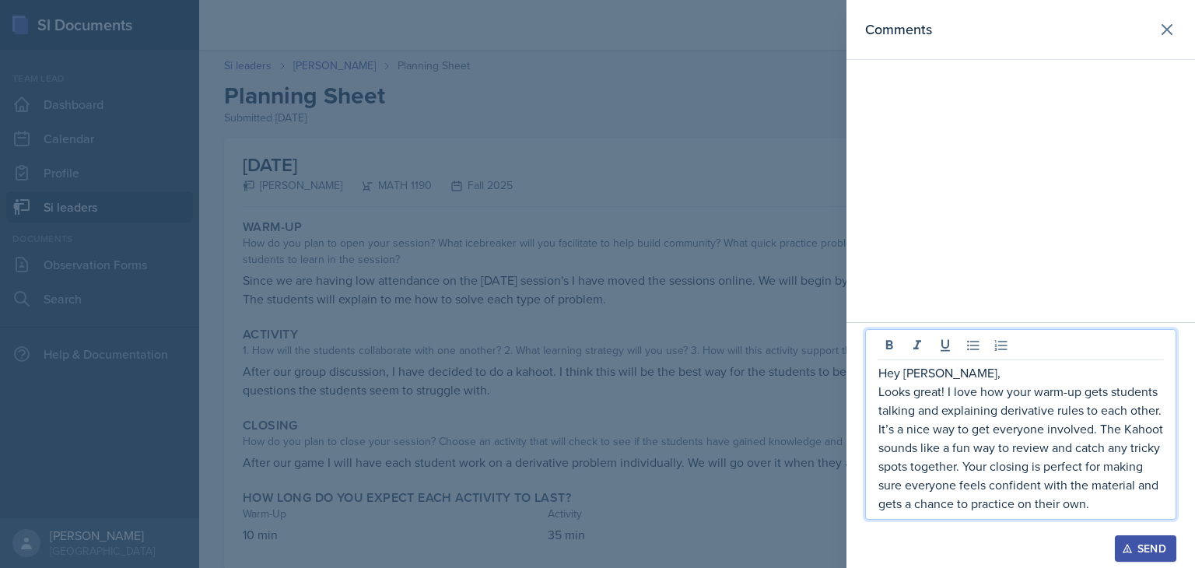
click at [1131, 542] on div "Send" at bounding box center [1145, 548] width 41 height 12
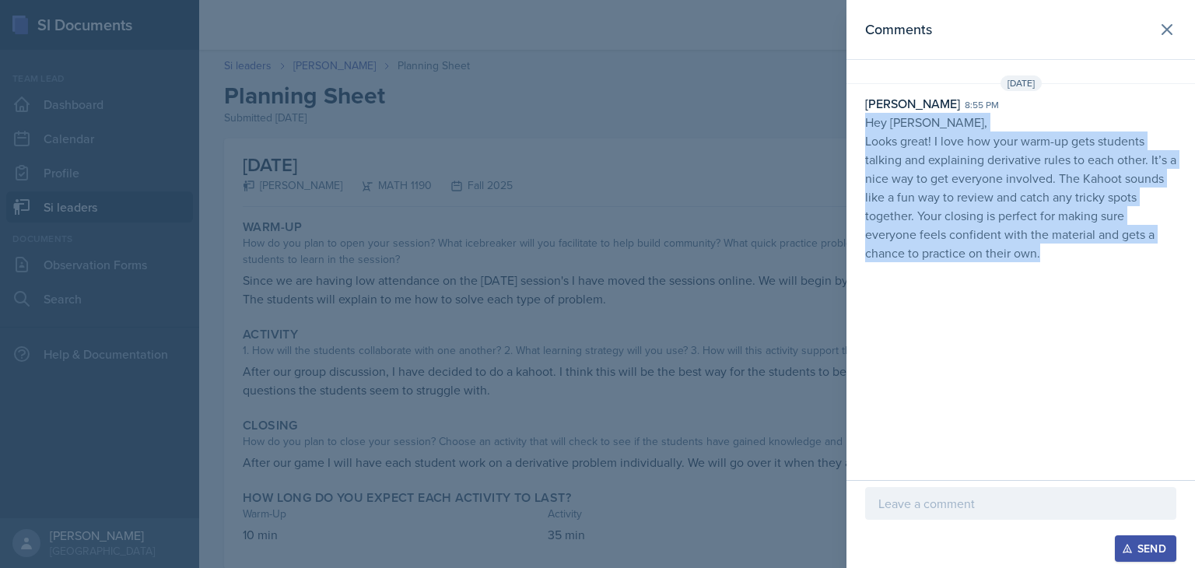
drag, startPoint x: 865, startPoint y: 122, endPoint x: 1100, endPoint y: 276, distance: 280.4
click at [1100, 276] on div "Comments [DATE] [PERSON_NAME] 8:55 pm Hey [PERSON_NAME], Looks great! I love ho…" at bounding box center [1021, 240] width 349 height 480
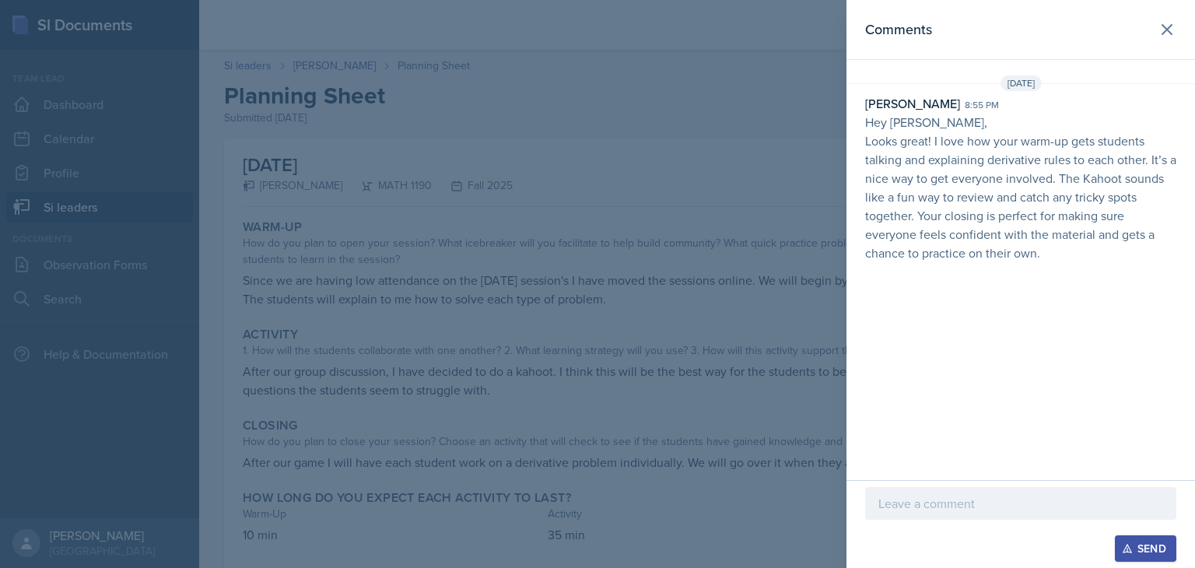
click at [728, 125] on div at bounding box center [597, 284] width 1195 height 568
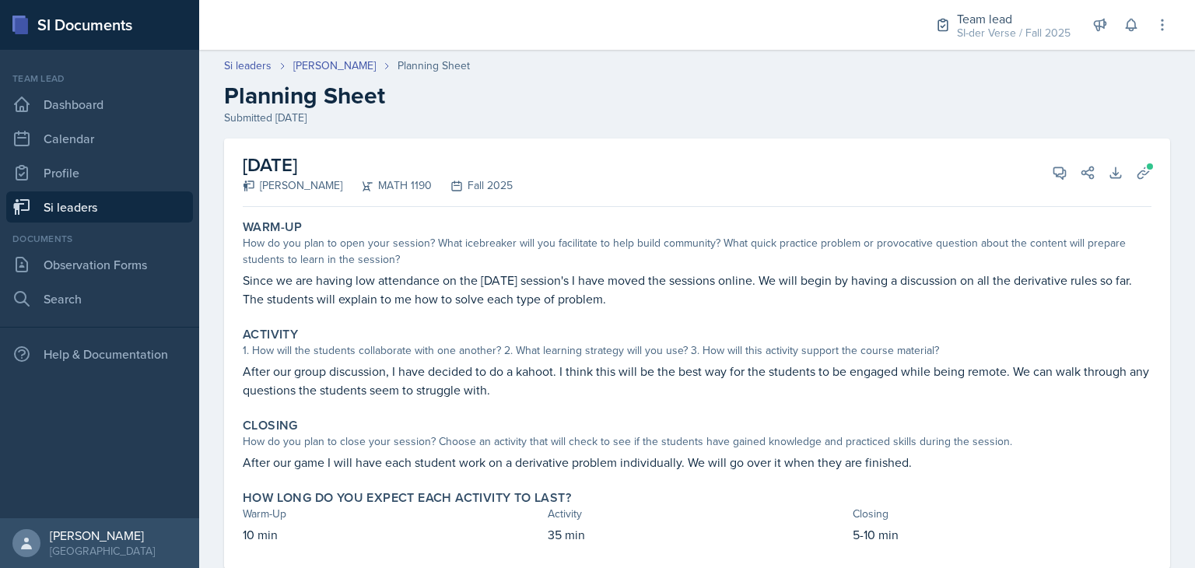
click at [87, 207] on link "Si leaders" at bounding box center [99, 206] width 187 height 31
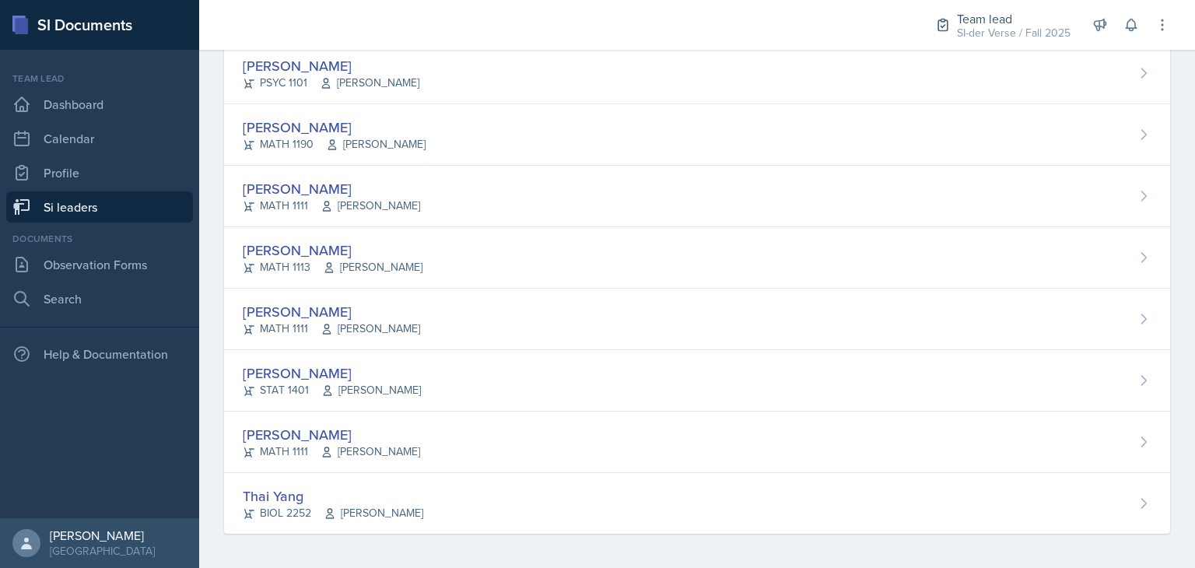
scroll to position [958, 0]
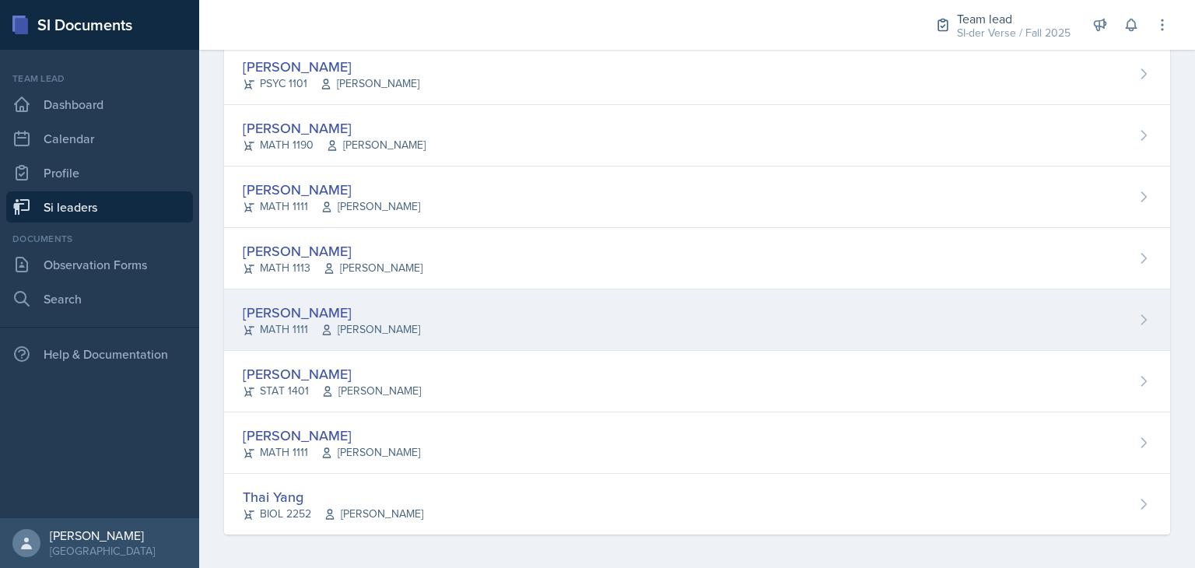
click at [361, 315] on div "[PERSON_NAME]" at bounding box center [331, 312] width 177 height 21
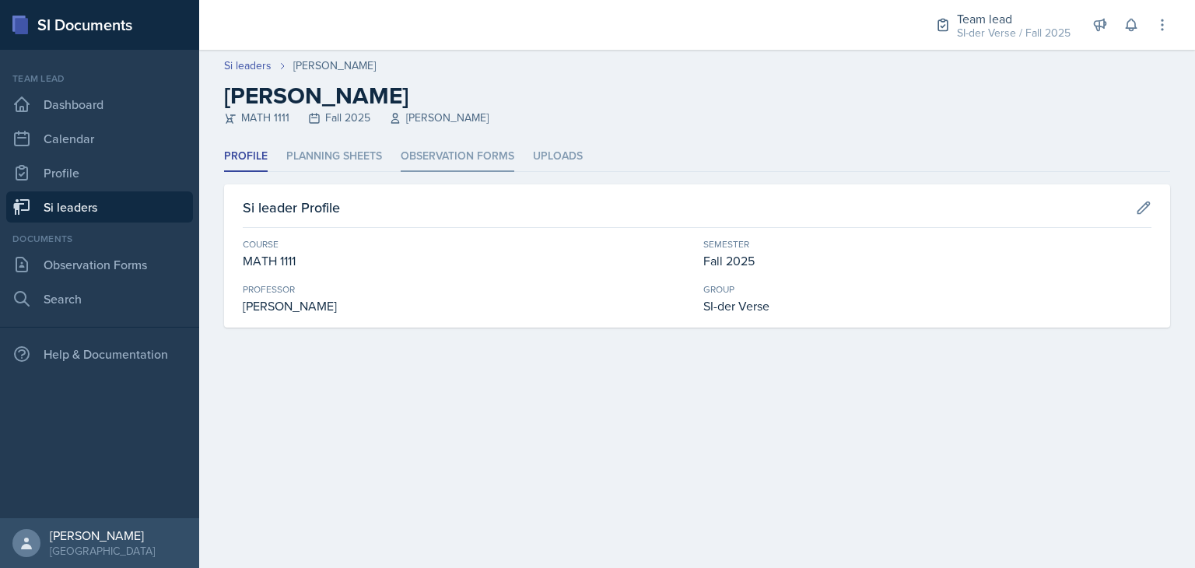
click at [447, 153] on li "Observation Forms" at bounding box center [458, 157] width 114 height 30
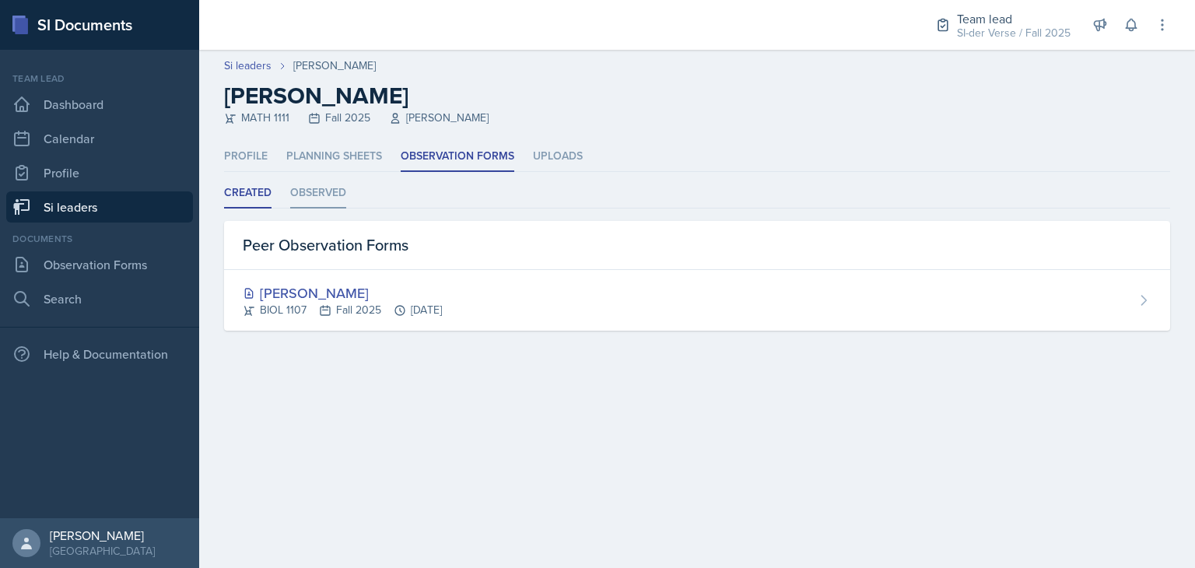
click at [326, 195] on li "Observed" at bounding box center [318, 193] width 56 height 30
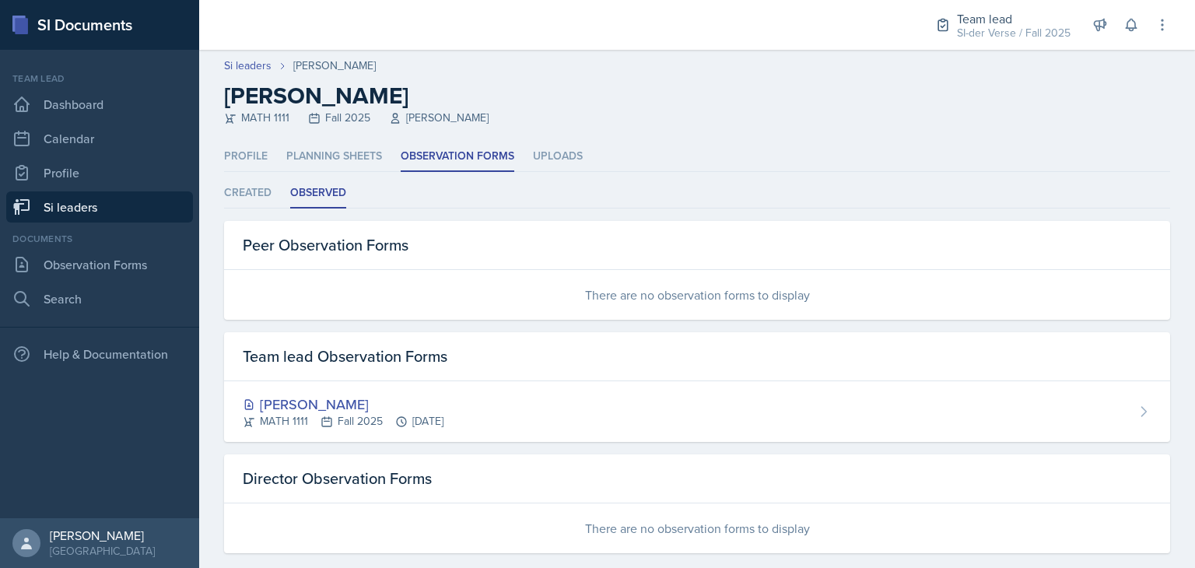
click at [124, 202] on link "Si leaders" at bounding box center [99, 206] width 187 height 31
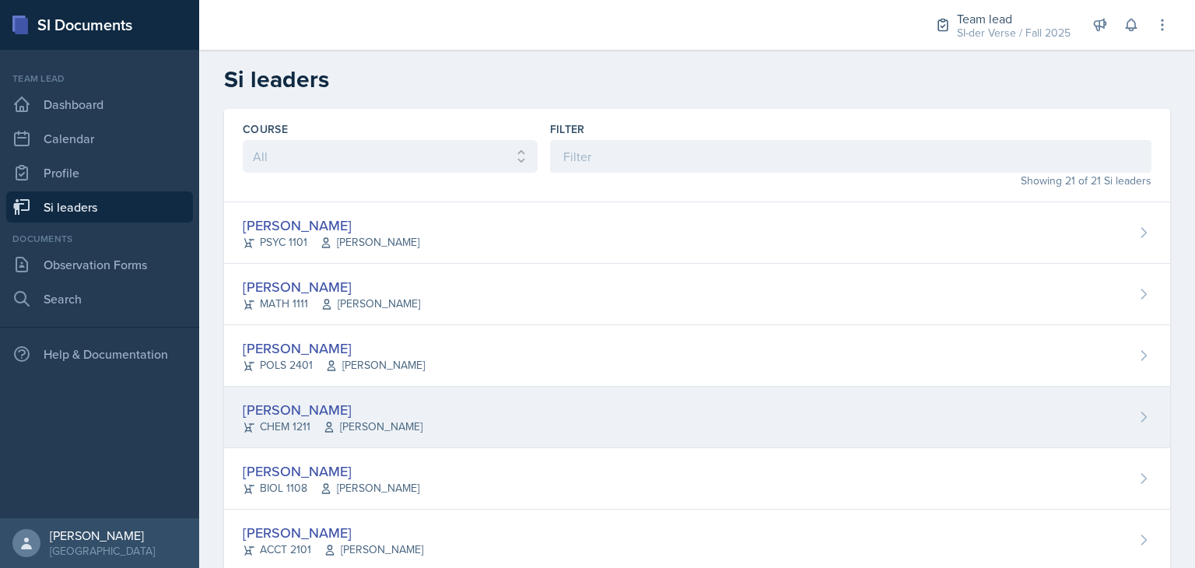
click at [383, 423] on span "[PERSON_NAME]" at bounding box center [373, 427] width 100 height 16
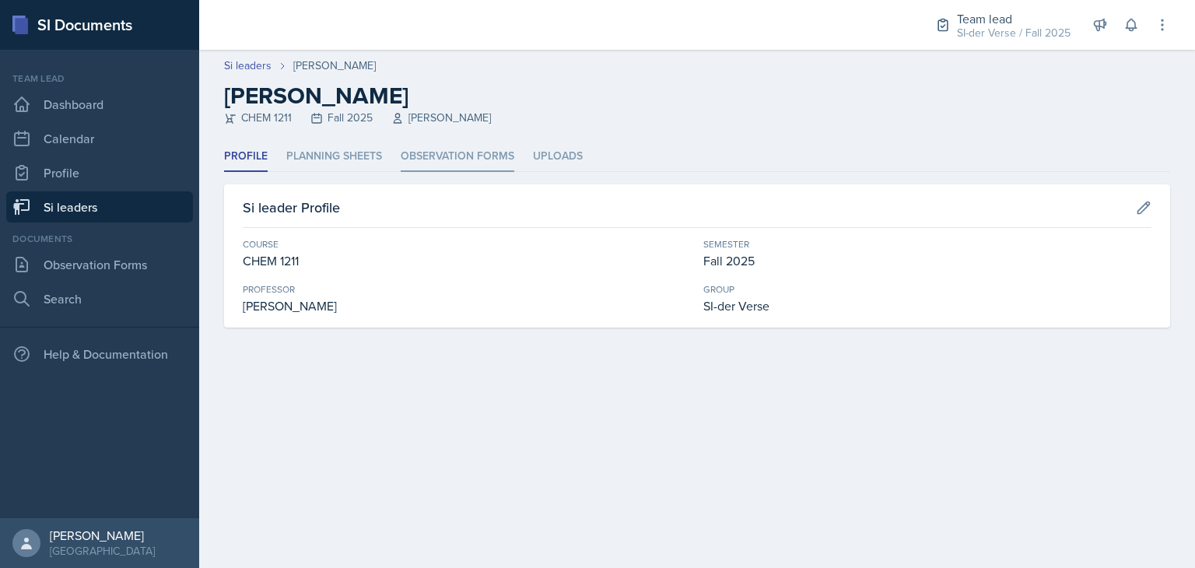
click at [422, 163] on li "Observation Forms" at bounding box center [458, 157] width 114 height 30
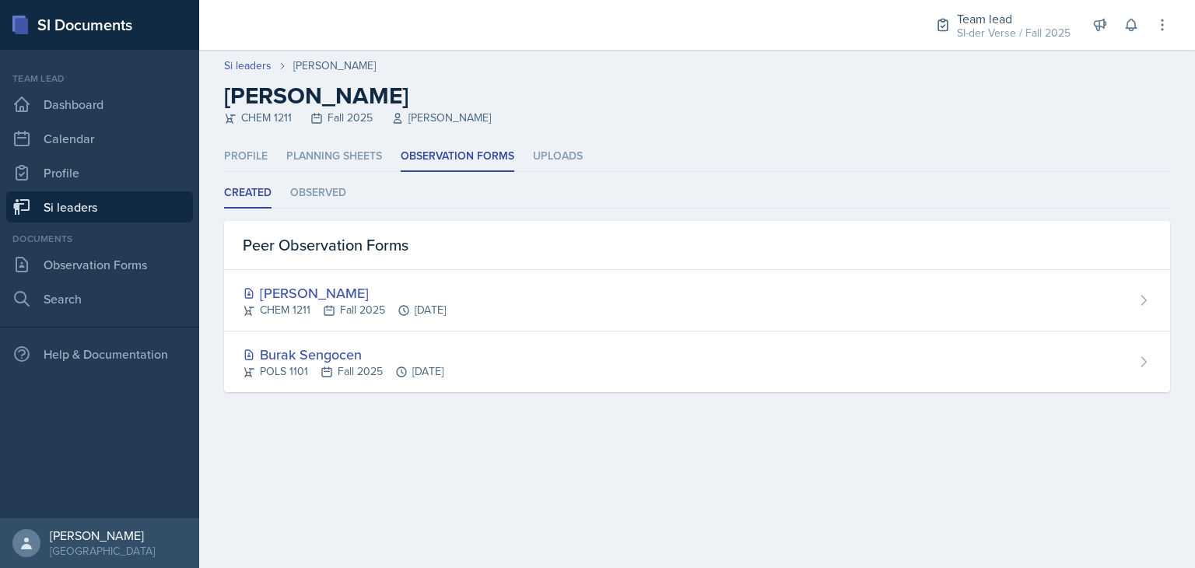
click at [139, 212] on link "Si leaders" at bounding box center [99, 206] width 187 height 31
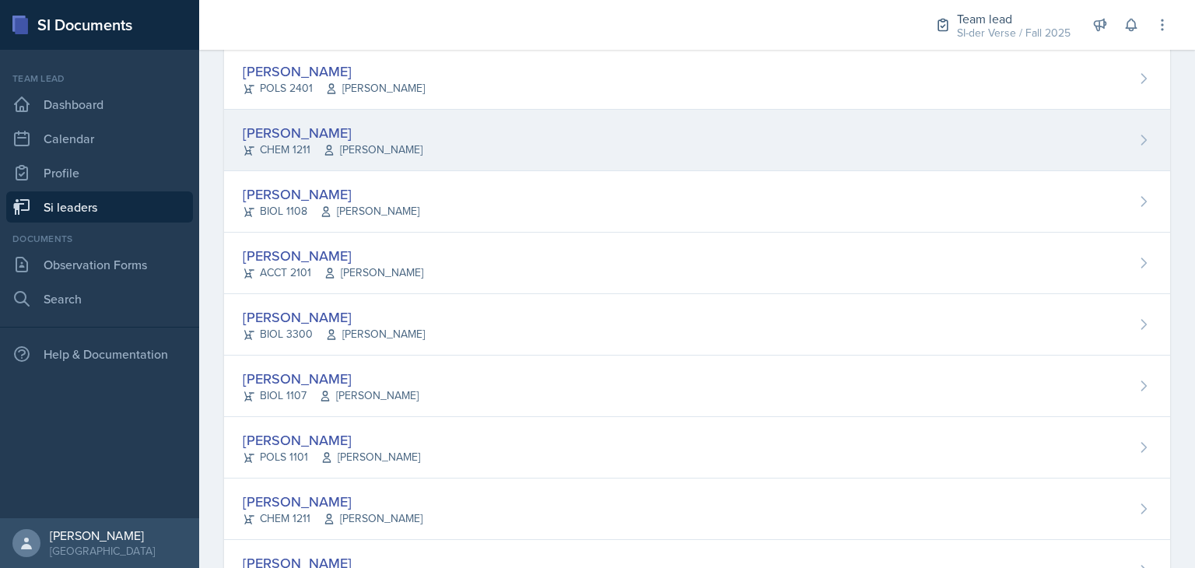
scroll to position [414, 0]
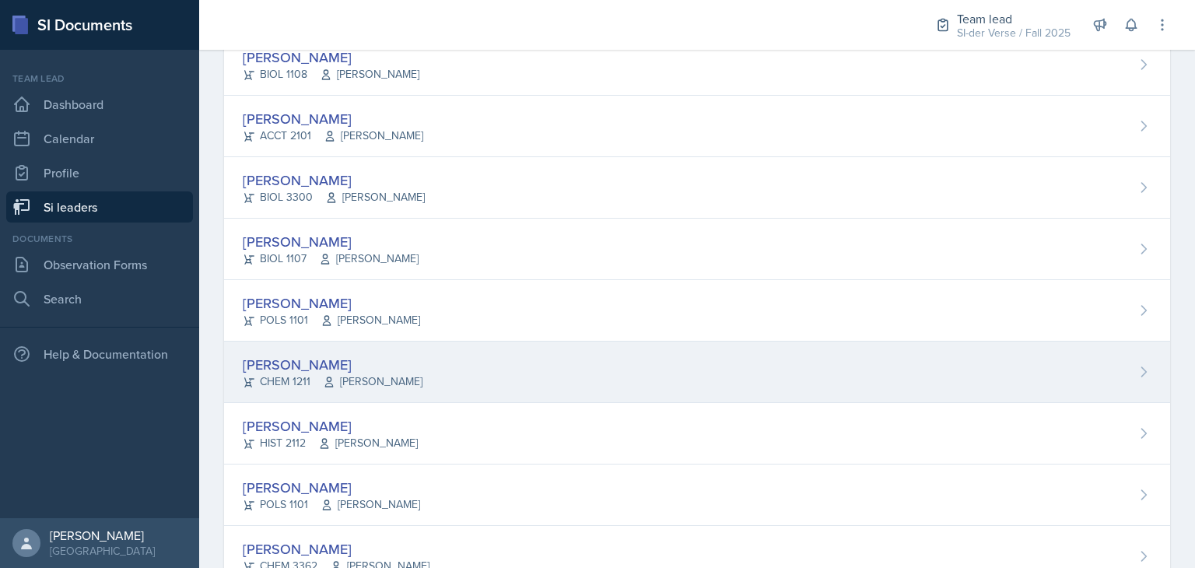
click at [495, 371] on div "[PERSON_NAME] CHEM 1211 [PERSON_NAME]" at bounding box center [697, 372] width 946 height 61
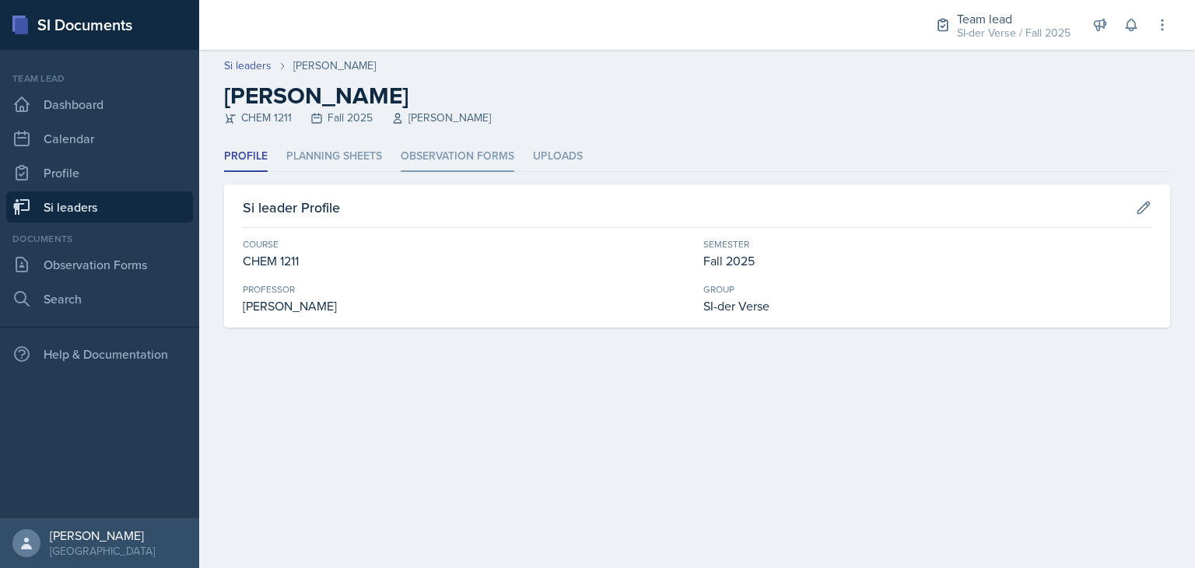
click at [416, 153] on li "Observation Forms" at bounding box center [458, 157] width 114 height 30
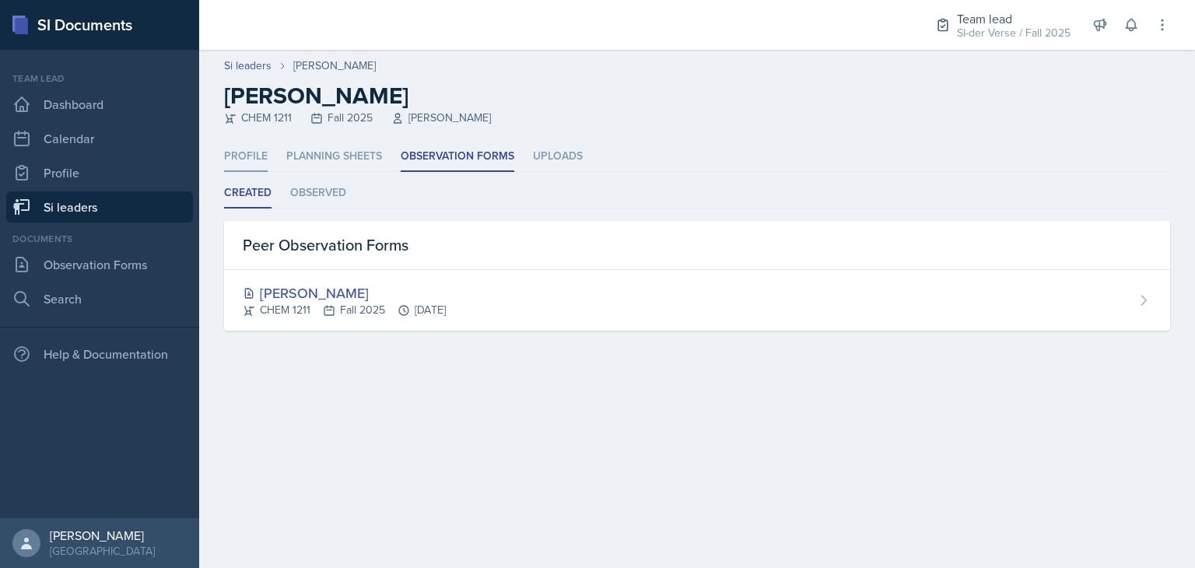
click at [245, 156] on li "Profile" at bounding box center [246, 157] width 44 height 30
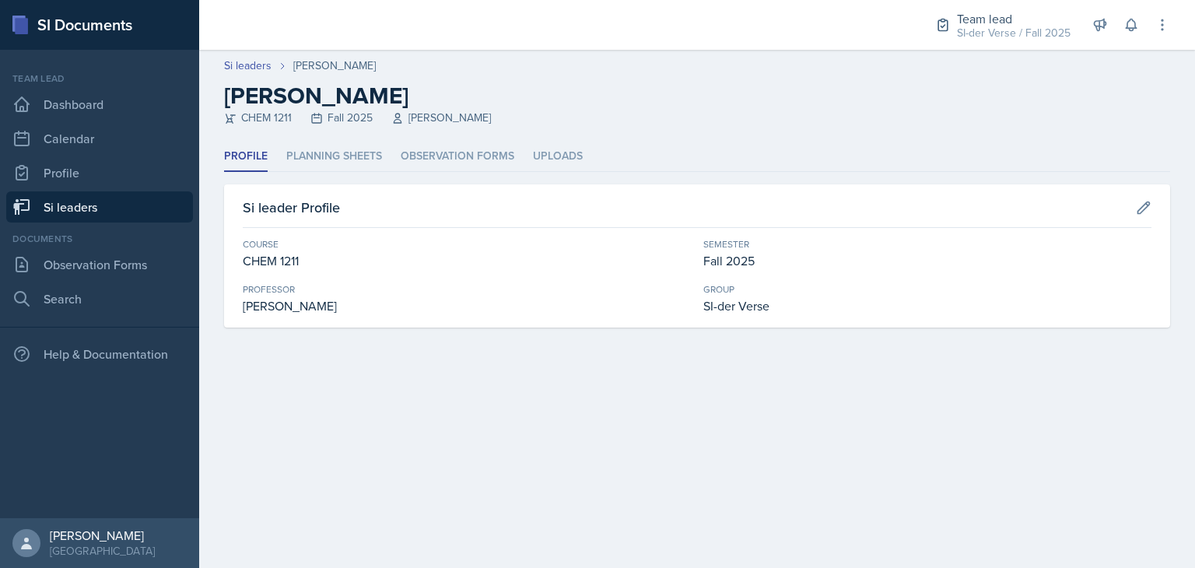
click at [148, 197] on link "Si leaders" at bounding box center [99, 206] width 187 height 31
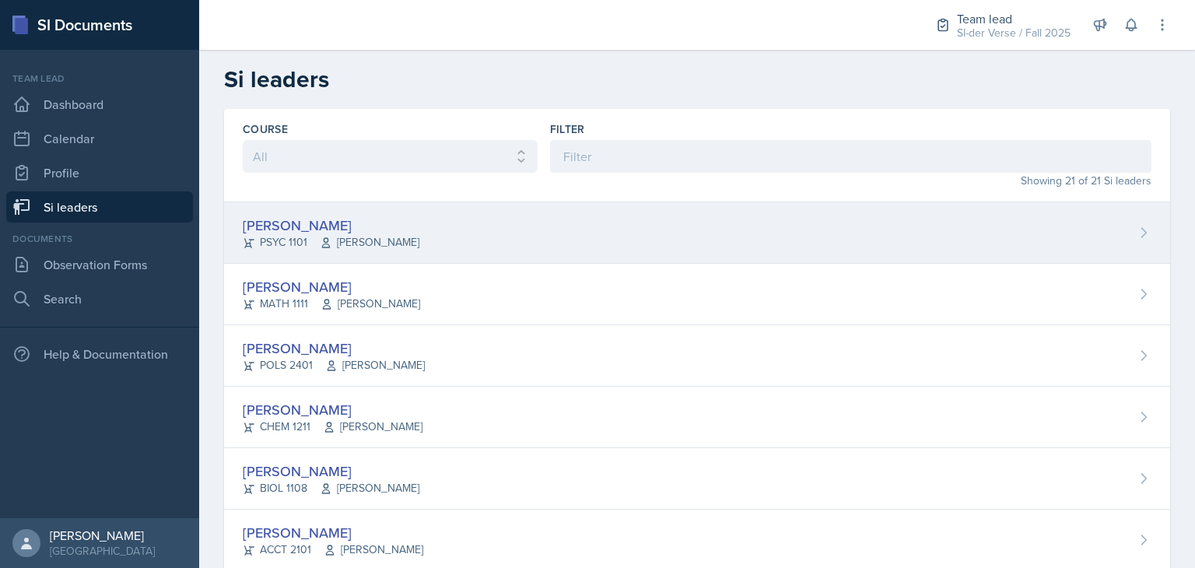
click at [334, 240] on span "[PERSON_NAME]" at bounding box center [370, 242] width 100 height 16
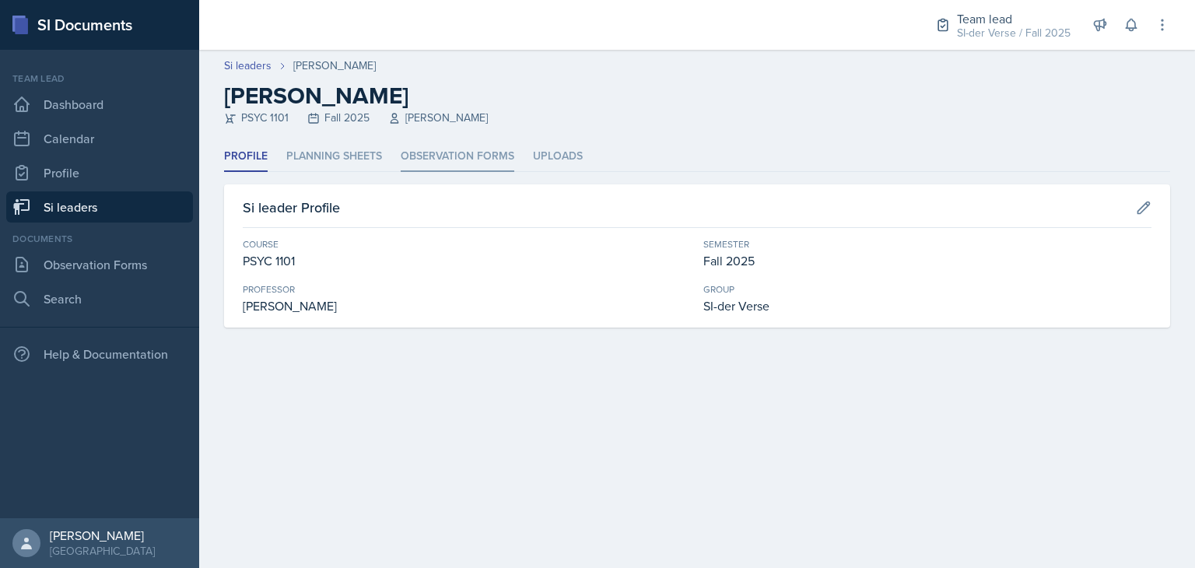
click at [448, 160] on li "Observation Forms" at bounding box center [458, 157] width 114 height 30
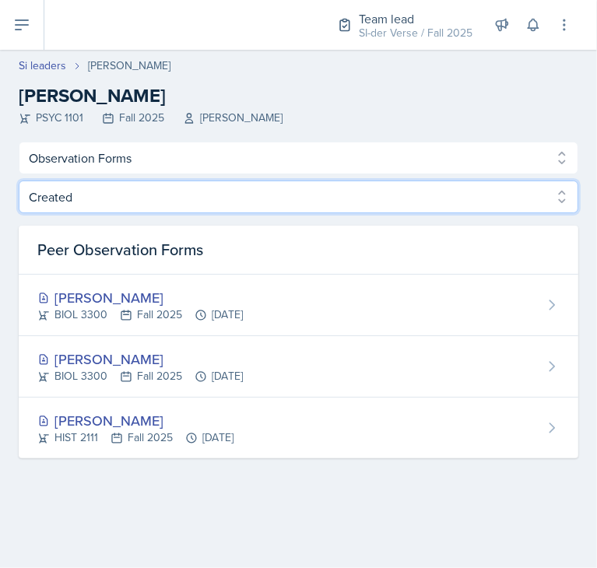
click at [110, 193] on select "Created Observed" at bounding box center [299, 197] width 560 height 33
click at [19, 181] on select "Created Observed" at bounding box center [299, 197] width 560 height 33
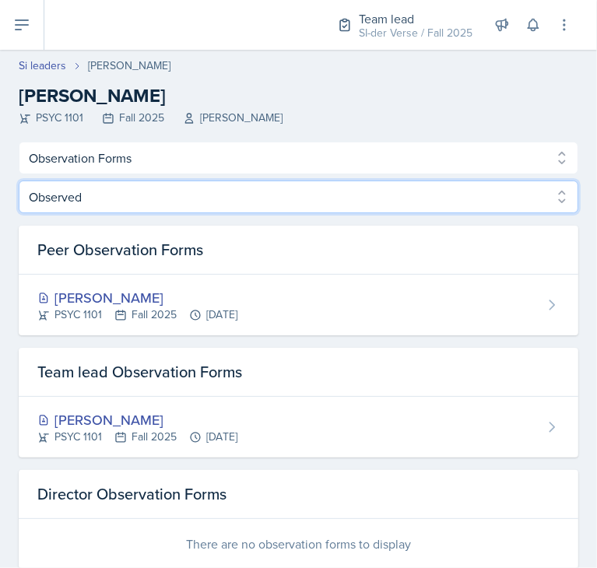
click at [93, 197] on select "Created Observed" at bounding box center [299, 197] width 560 height 33
click at [19, 181] on select "Created Observed" at bounding box center [299, 197] width 560 height 33
click at [65, 209] on select "Created Observed" at bounding box center [299, 197] width 560 height 33
select select "Created"
click at [19, 181] on select "Created Observed" at bounding box center [299, 197] width 560 height 33
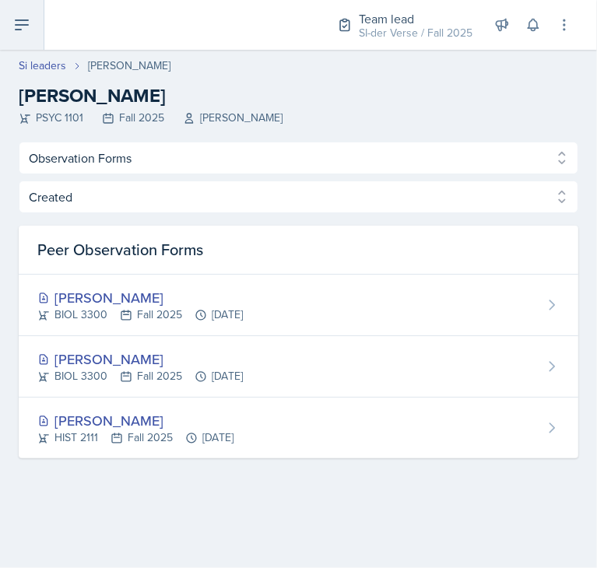
click at [12, 29] on button at bounding box center [22, 25] width 44 height 50
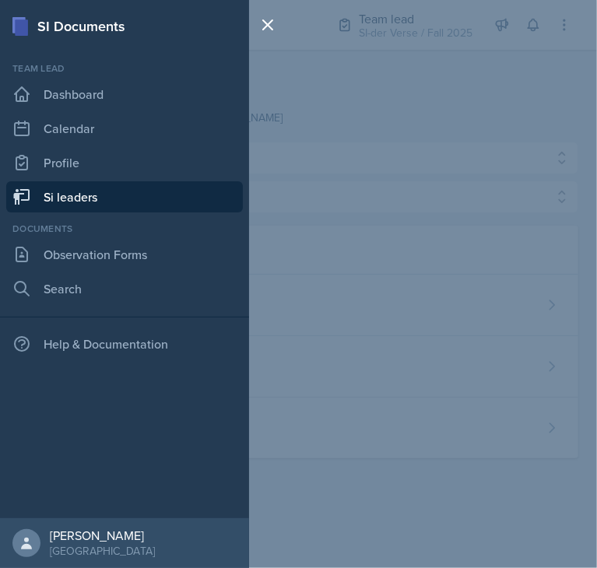
click at [44, 198] on link "Si leaders" at bounding box center [124, 196] width 237 height 31
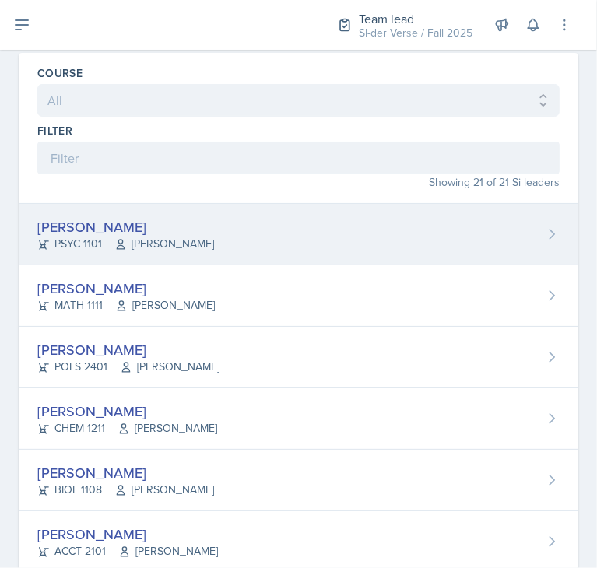
scroll to position [131, 0]
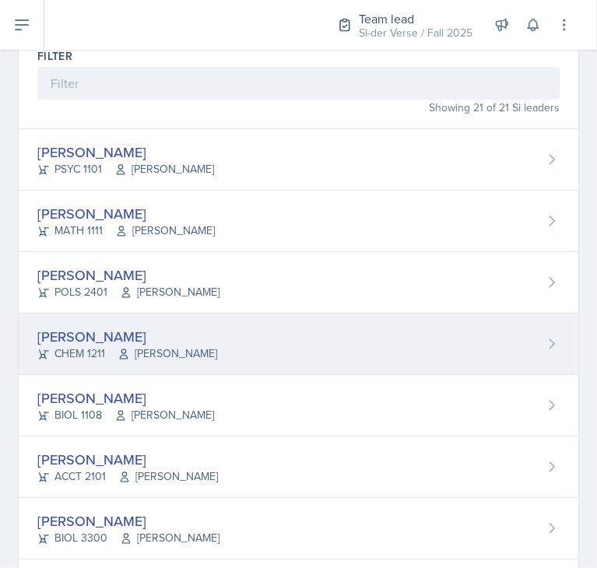
click at [86, 348] on div "CHEM 1211 [PERSON_NAME]" at bounding box center [127, 354] width 180 height 16
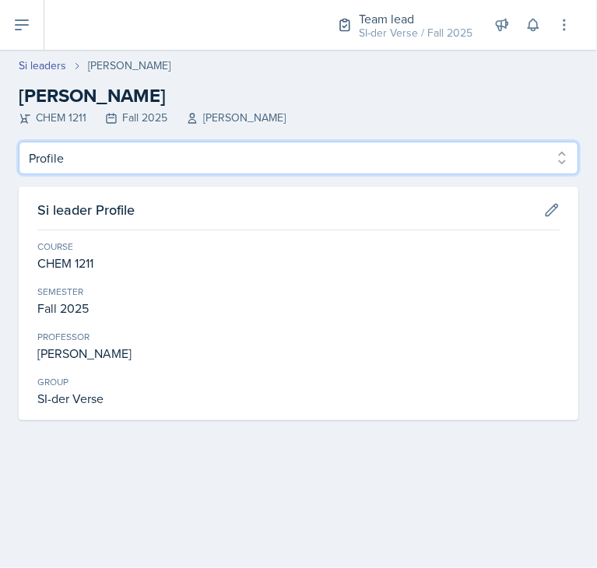
click at [58, 160] on select "Profile Planning Sheets Observation Forms Uploads" at bounding box center [299, 158] width 560 height 33
select select "Observation Forms"
click at [19, 142] on select "Profile Planning Sheets Observation Forms Uploads" at bounding box center [299, 158] width 560 height 33
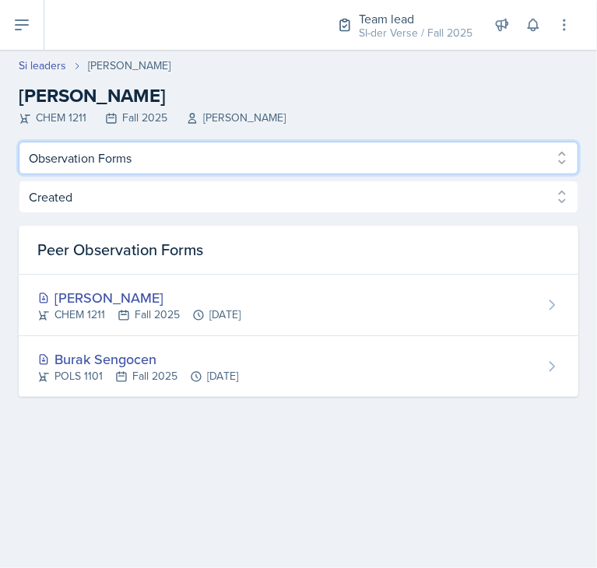
click at [131, 163] on select "Profile Planning Sheets Observation Forms Uploads" at bounding box center [299, 158] width 560 height 33
click at [19, 142] on select "Profile Planning Sheets Observation Forms Uploads" at bounding box center [299, 158] width 560 height 33
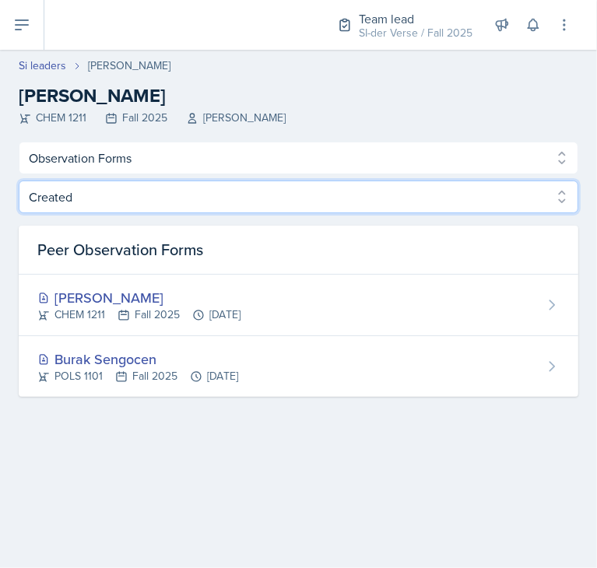
click at [86, 206] on select "Created Observed" at bounding box center [299, 197] width 560 height 33
select select "Observed"
click at [19, 181] on select "Created Observed" at bounding box center [299, 197] width 560 height 33
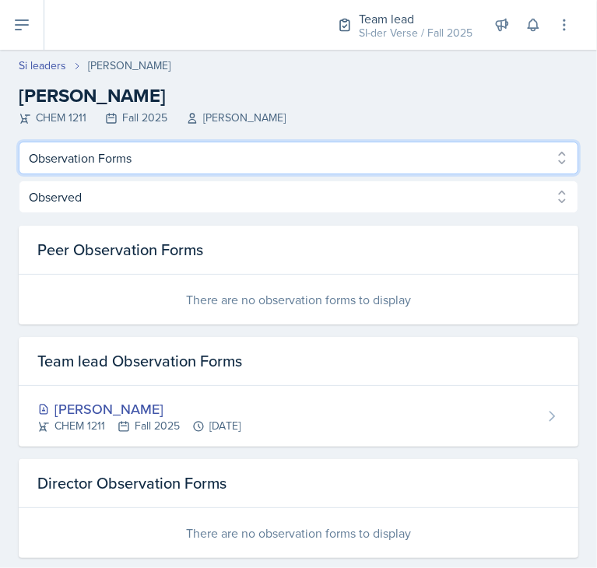
click at [68, 153] on select "Profile Planning Sheets Observation Forms Uploads" at bounding box center [299, 158] width 560 height 33
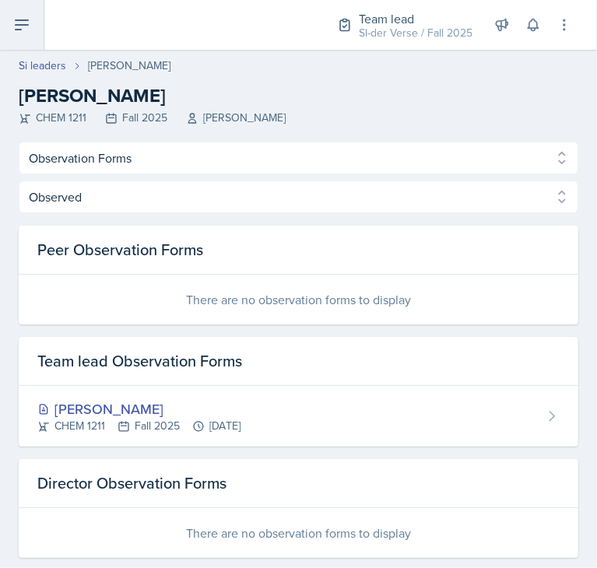
click at [28, 26] on icon at bounding box center [21, 25] width 19 height 19
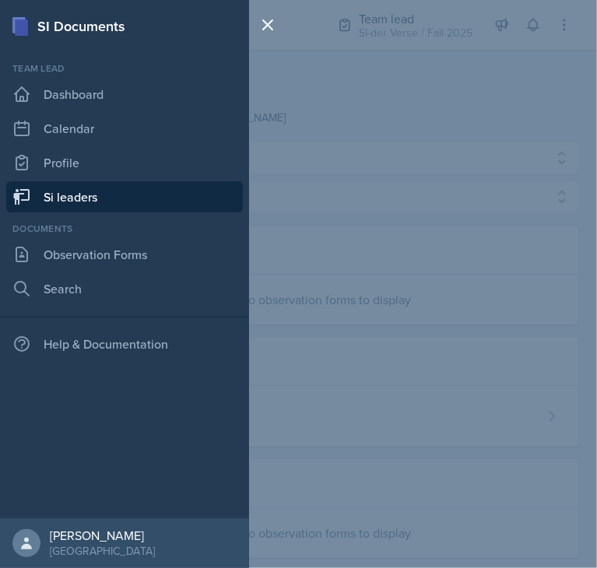
click at [68, 201] on link "Si leaders" at bounding box center [124, 196] width 237 height 31
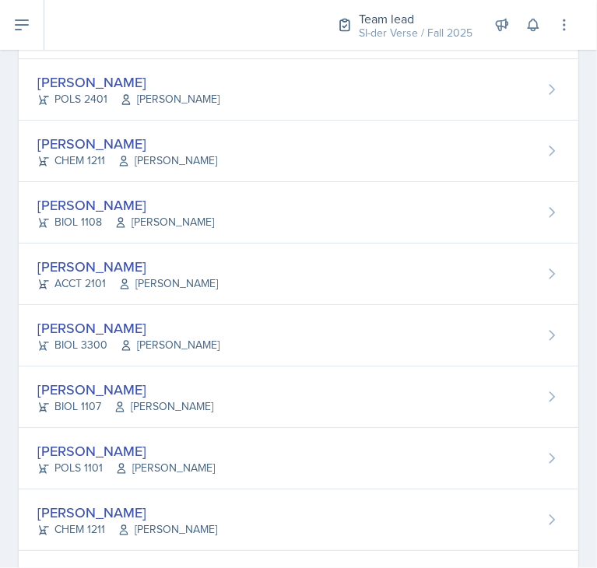
scroll to position [408, 0]
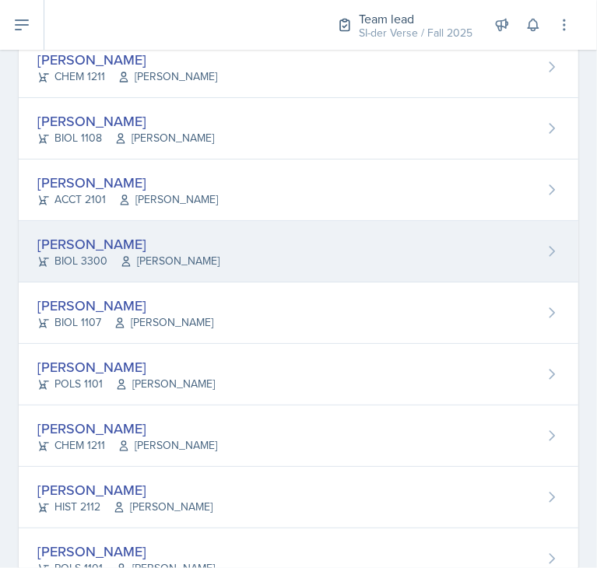
click at [125, 240] on div "[PERSON_NAME]" at bounding box center [128, 243] width 182 height 21
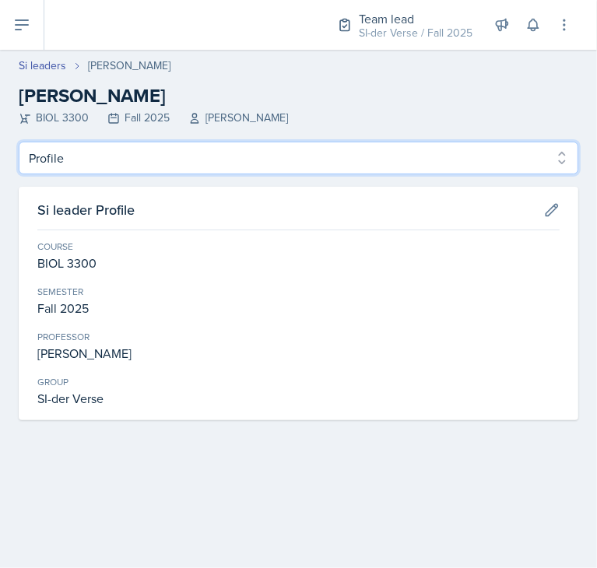
click at [99, 163] on select "Profile Planning Sheets Observation Forms Uploads" at bounding box center [299, 158] width 560 height 33
select select "Observation Forms"
click at [19, 142] on select "Profile Planning Sheets Observation Forms Uploads" at bounding box center [299, 158] width 560 height 33
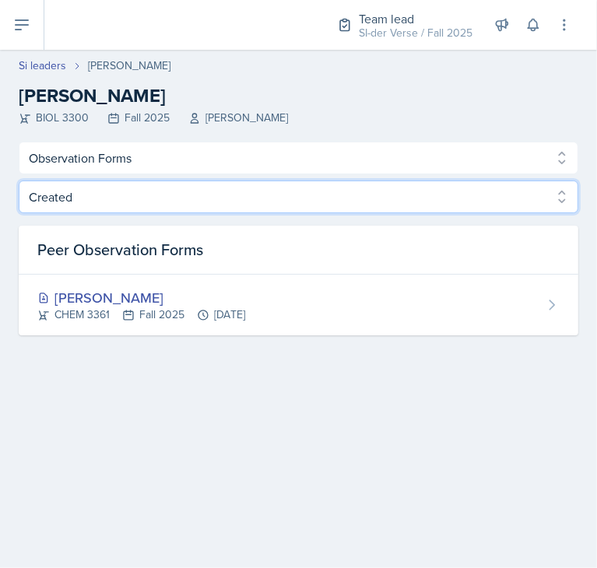
click at [109, 193] on select "Created Observed" at bounding box center [299, 197] width 560 height 33
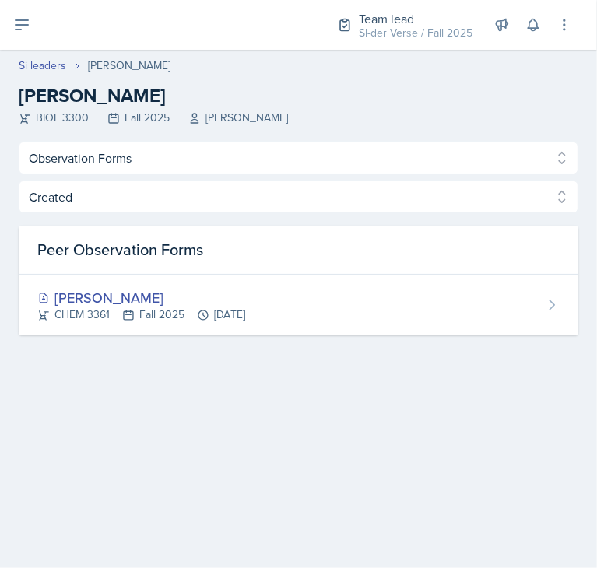
click at [96, 266] on div "Peer Observation Forms" at bounding box center [299, 250] width 560 height 49
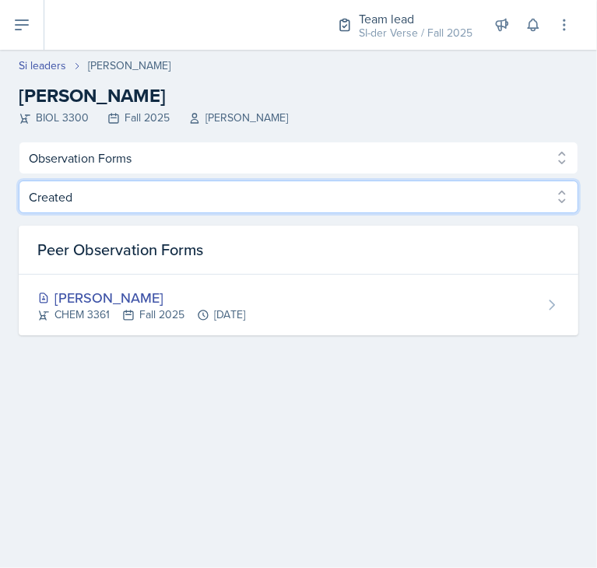
click at [87, 200] on select "Created Observed" at bounding box center [299, 197] width 560 height 33
select select "Observed"
click at [19, 181] on select "Created Observed" at bounding box center [299, 197] width 560 height 33
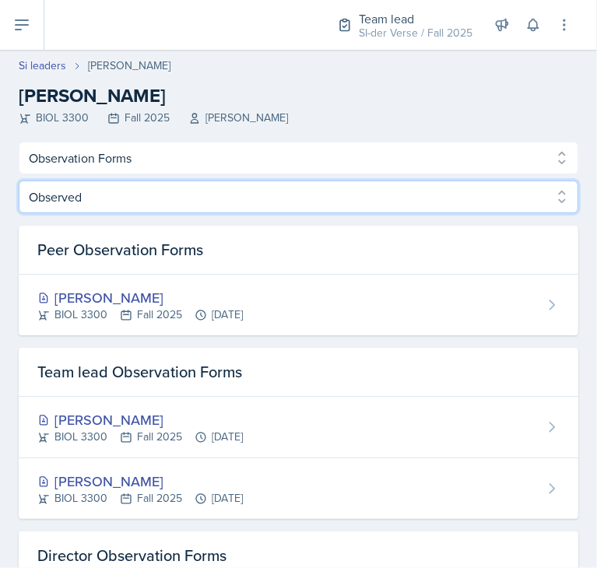
scroll to position [47, 0]
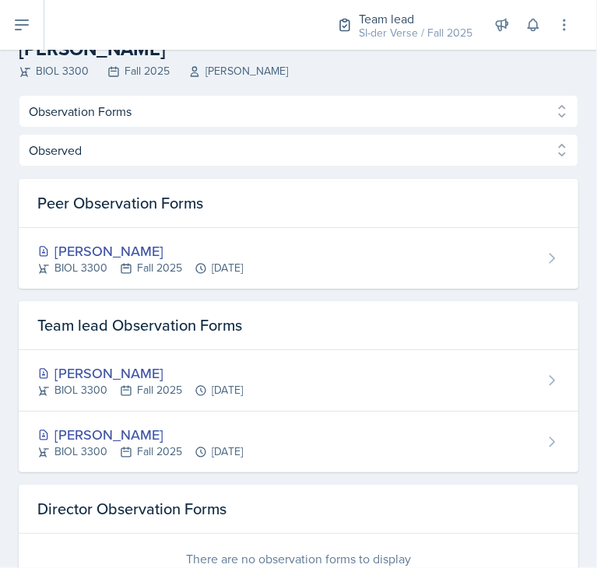
click at [21, 179] on div "Peer Observation Forms" at bounding box center [299, 203] width 560 height 49
click at [27, 29] on icon at bounding box center [21, 25] width 19 height 19
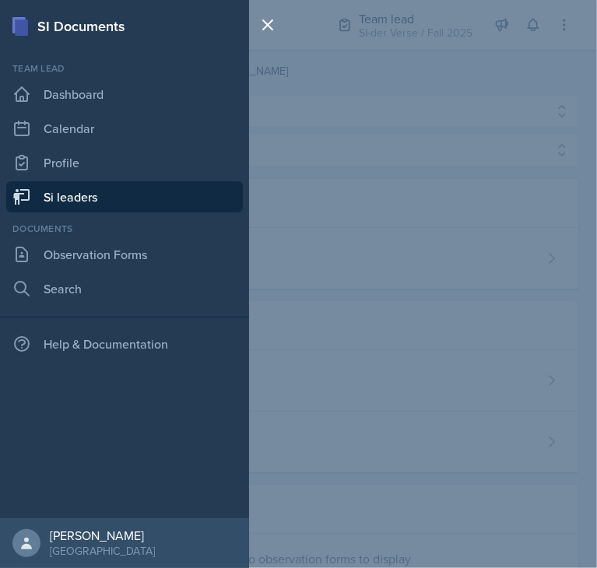
click at [103, 188] on link "Si leaders" at bounding box center [124, 196] width 237 height 31
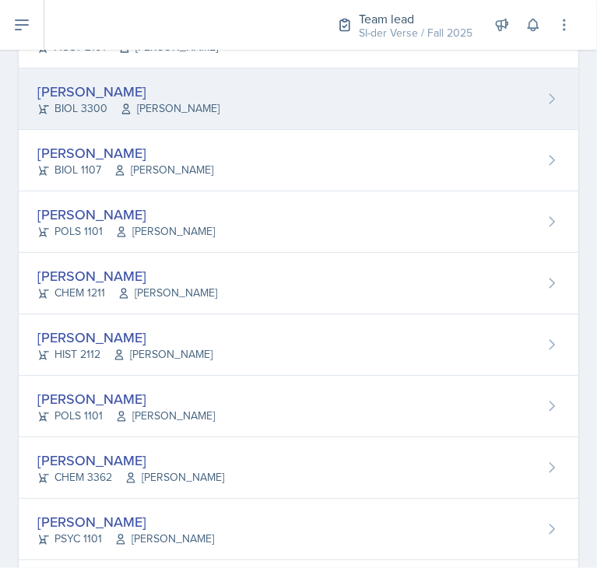
scroll to position [562, 0]
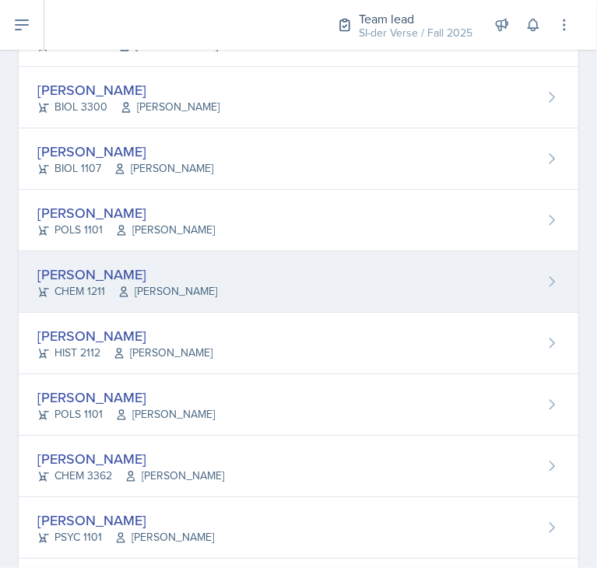
click at [103, 252] on div "[PERSON_NAME] CHEM 1211 [PERSON_NAME]" at bounding box center [299, 281] width 560 height 61
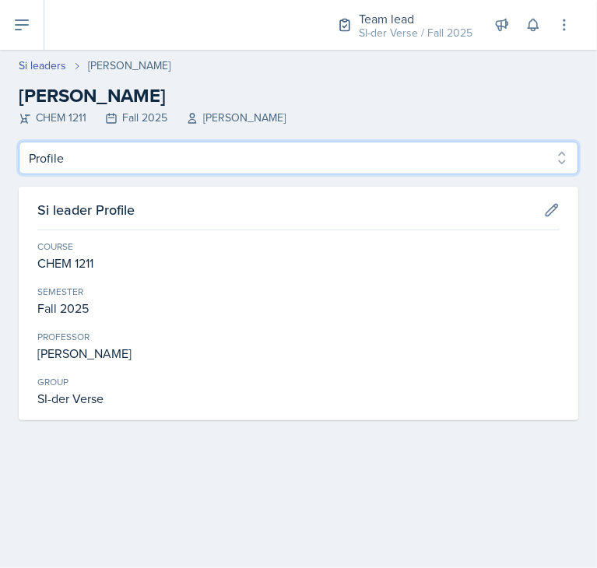
click at [93, 144] on select "Profile Planning Sheets Observation Forms Uploads" at bounding box center [299, 158] width 560 height 33
select select "Observation Forms"
click at [19, 142] on select "Profile Planning Sheets Observation Forms Uploads" at bounding box center [299, 158] width 560 height 33
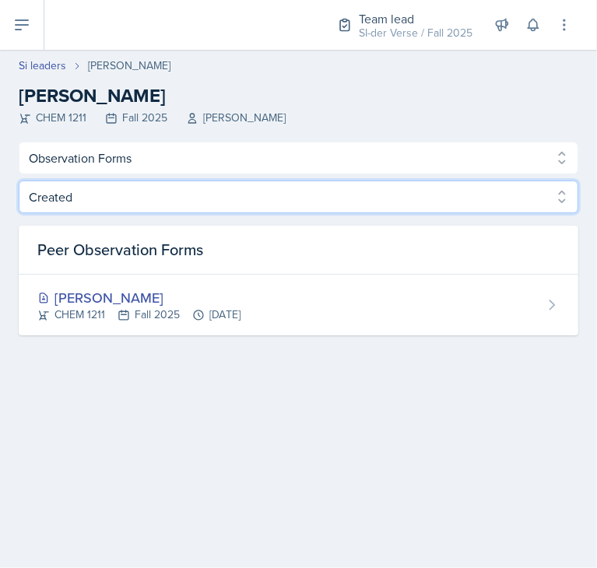
click at [128, 191] on select "Created Observed" at bounding box center [299, 197] width 560 height 33
select select "Observed"
click at [19, 181] on select "Created Observed" at bounding box center [299, 197] width 560 height 33
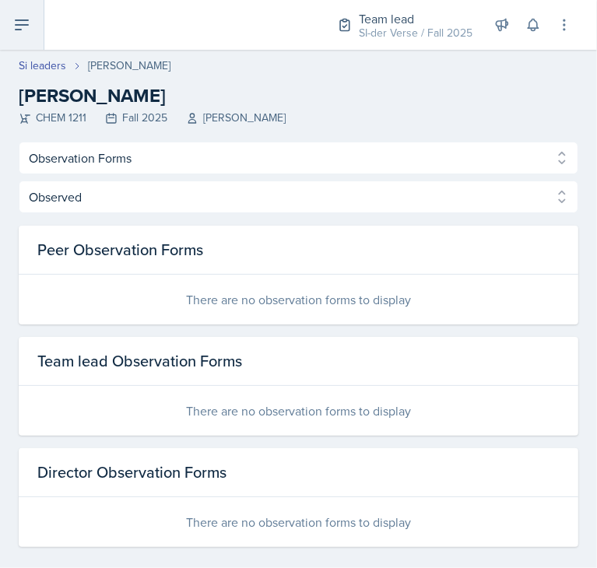
click at [26, 44] on button at bounding box center [22, 25] width 44 height 50
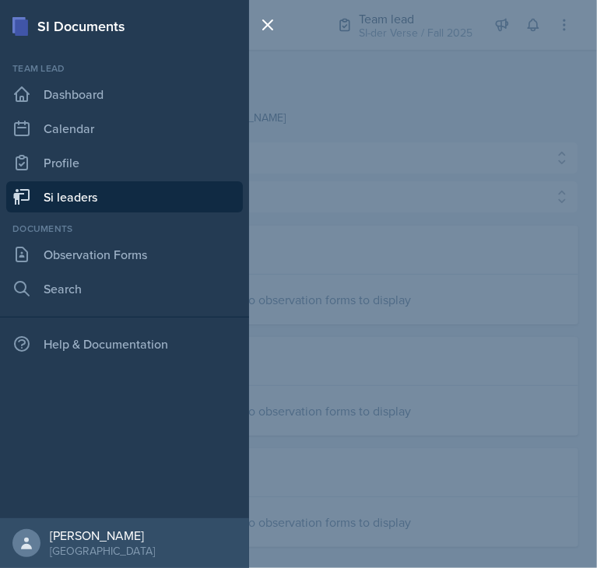
click at [59, 195] on link "Si leaders" at bounding box center [124, 196] width 237 height 31
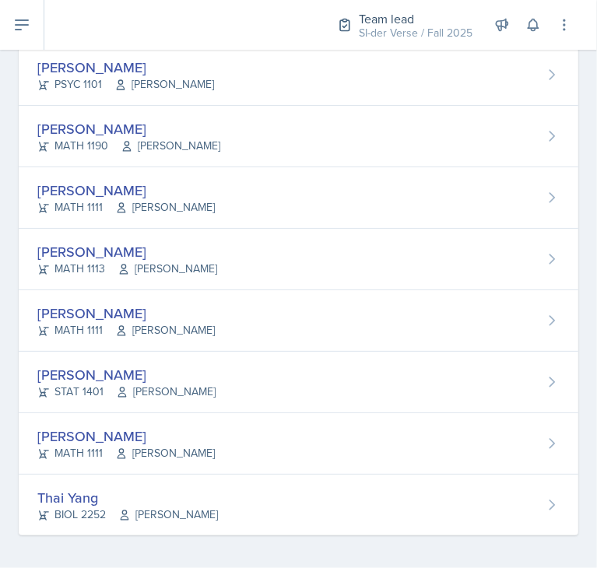
scroll to position [1016, 0]
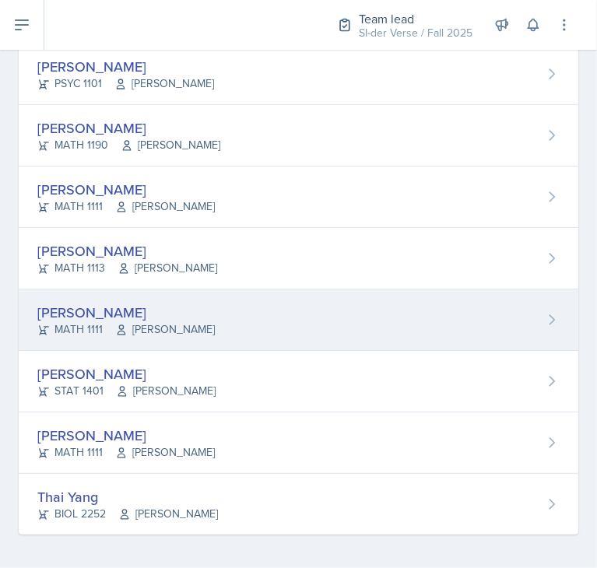
click at [89, 311] on div "[PERSON_NAME]" at bounding box center [125, 312] width 177 height 21
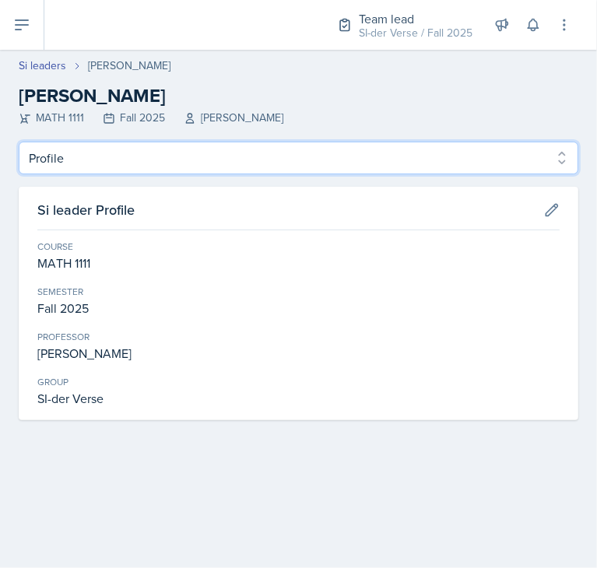
click at [72, 160] on select "Profile Planning Sheets Observation Forms Uploads" at bounding box center [299, 158] width 560 height 33
select select "Observation Forms"
click at [19, 142] on select "Profile Planning Sheets Observation Forms Uploads" at bounding box center [299, 158] width 560 height 33
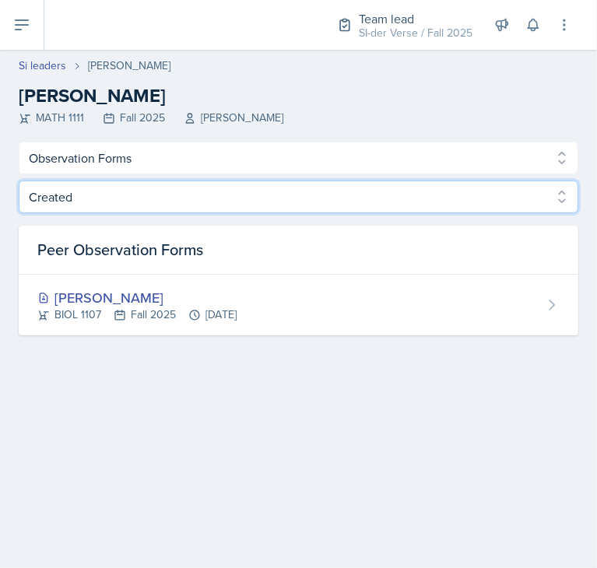
click at [128, 186] on select "Created Observed" at bounding box center [299, 197] width 560 height 33
select select "Observed"
click at [19, 181] on select "Created Observed" at bounding box center [299, 197] width 560 height 33
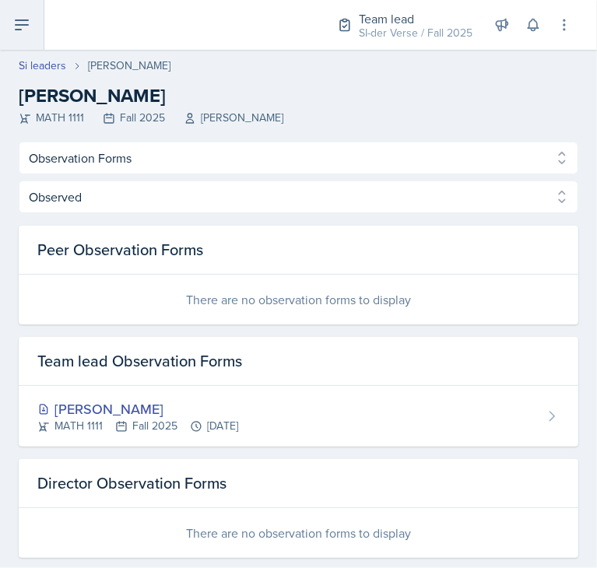
click at [14, 29] on icon at bounding box center [21, 25] width 19 height 19
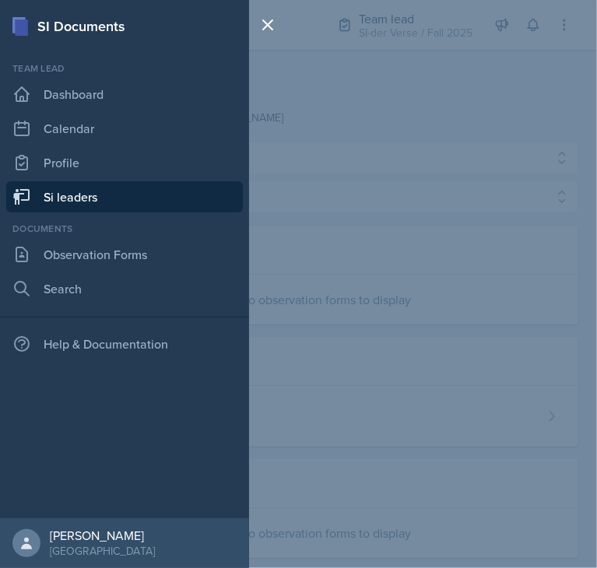
click at [72, 195] on link "Si leaders" at bounding box center [124, 196] width 237 height 31
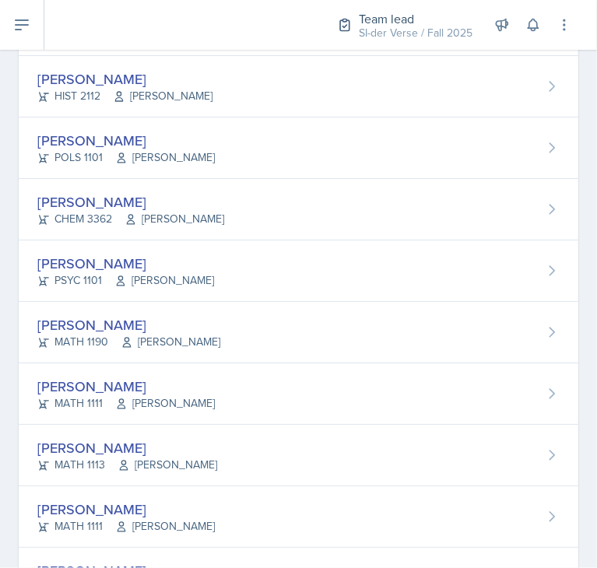
scroll to position [818, 0]
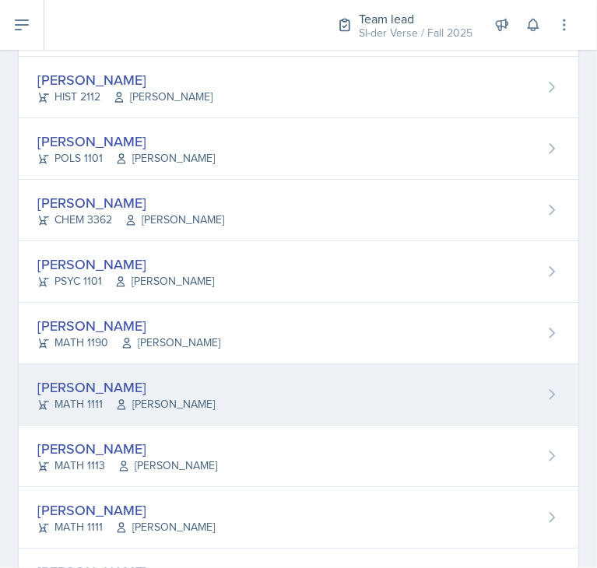
click at [137, 385] on div "[PERSON_NAME]" at bounding box center [125, 387] width 177 height 21
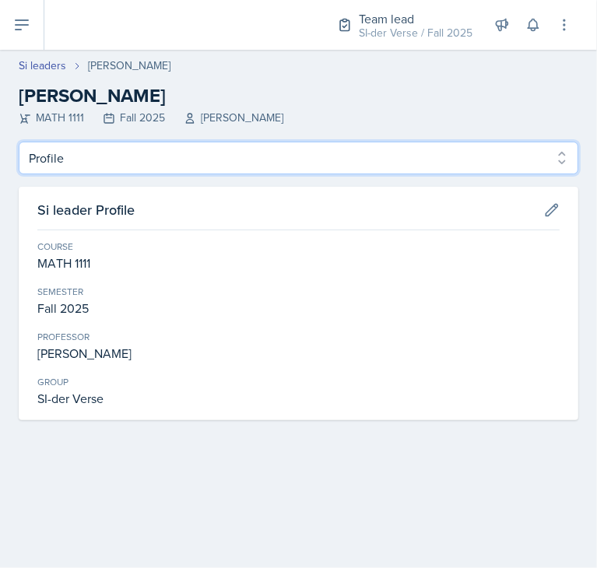
click at [96, 158] on select "Profile Planning Sheets Observation Forms Uploads" at bounding box center [299, 158] width 560 height 33
select select "Observation Forms"
click at [19, 142] on select "Profile Planning Sheets Observation Forms Uploads" at bounding box center [299, 158] width 560 height 33
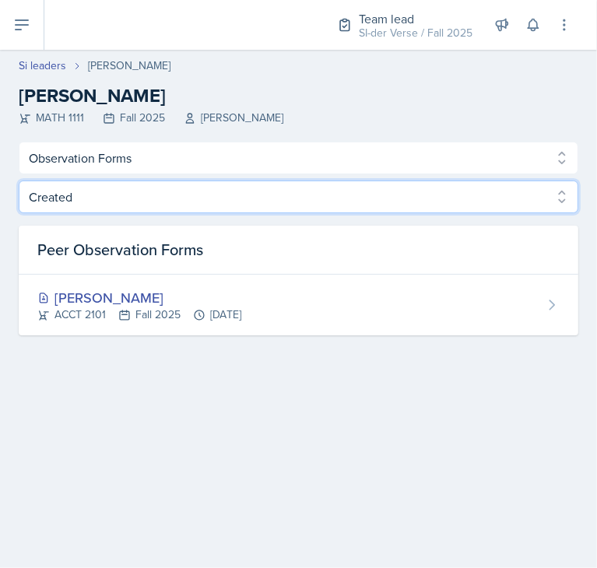
click at [103, 189] on select "Created Observed" at bounding box center [299, 197] width 560 height 33
select select "Observed"
click at [19, 181] on select "Created Observed" at bounding box center [299, 197] width 560 height 33
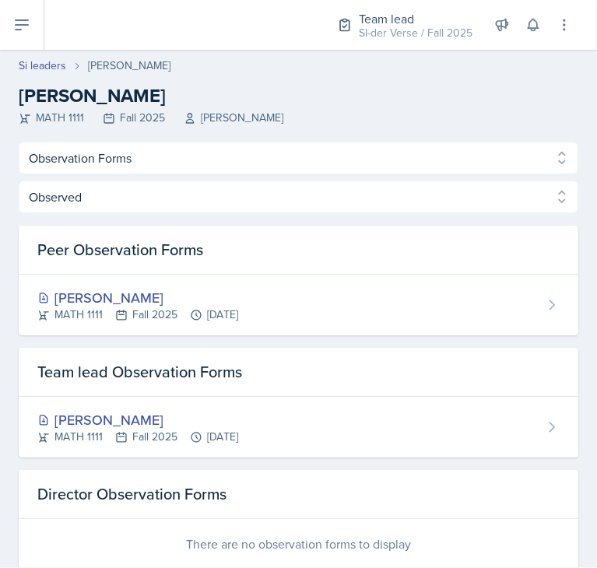
click at [258, 111] on div "MATH 1111 Fall 2025 [PERSON_NAME]" at bounding box center [299, 118] width 560 height 16
click at [35, 21] on button at bounding box center [22, 25] width 44 height 50
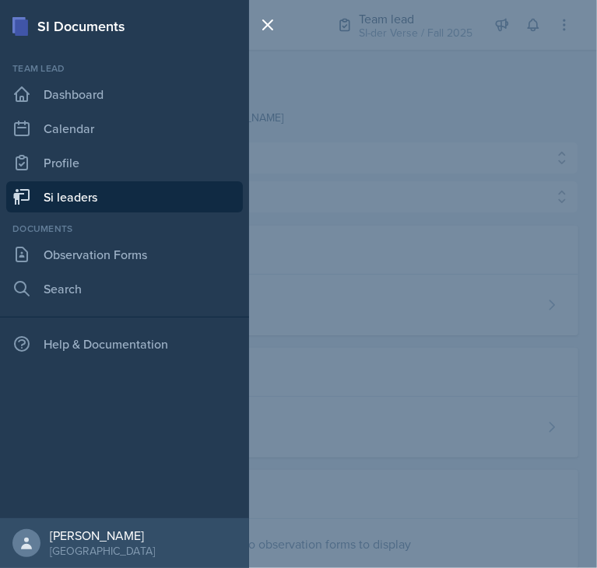
click at [81, 189] on link "Si leaders" at bounding box center [124, 196] width 237 height 31
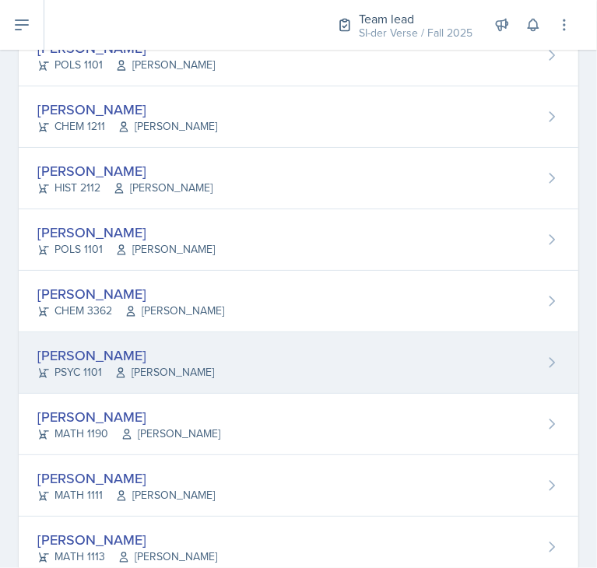
scroll to position [738, 0]
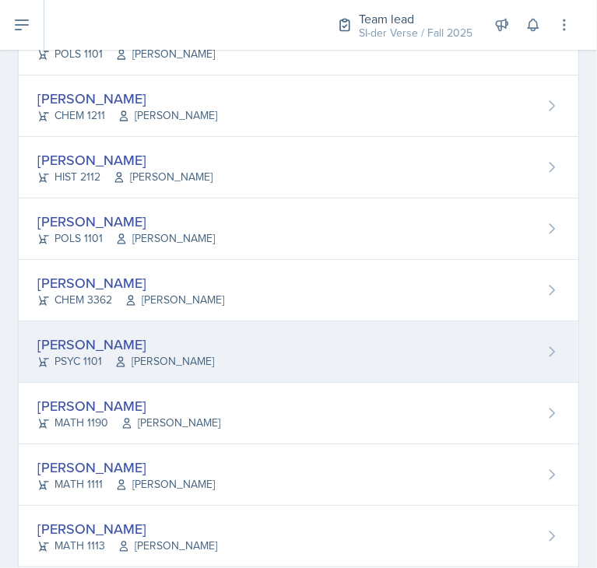
click at [190, 405] on div "[PERSON_NAME]" at bounding box center [128, 405] width 183 height 21
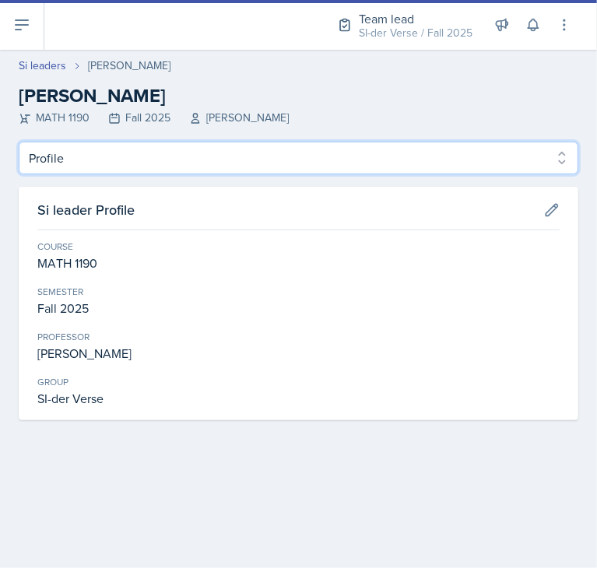
click at [118, 156] on select "Profile Planning Sheets Observation Forms Uploads" at bounding box center [299, 158] width 560 height 33
select select "Observation Forms"
click at [19, 142] on select "Profile Planning Sheets Observation Forms Uploads" at bounding box center [299, 158] width 560 height 33
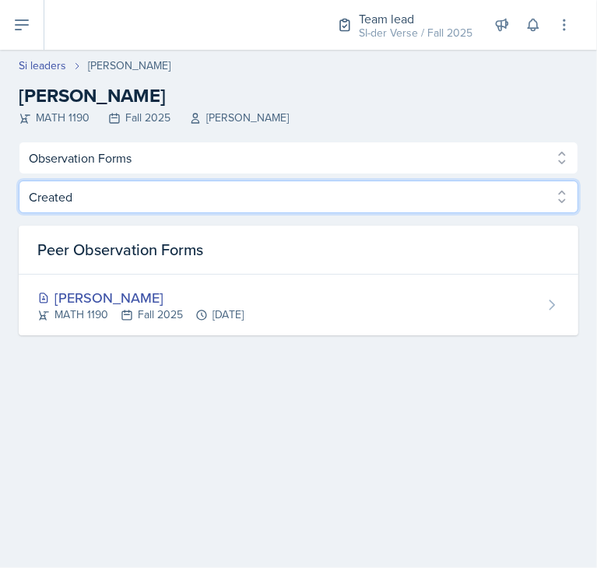
click at [129, 196] on select "Created Observed" at bounding box center [299, 197] width 560 height 33
select select "Observed"
click at [19, 181] on select "Created Observed" at bounding box center [299, 197] width 560 height 33
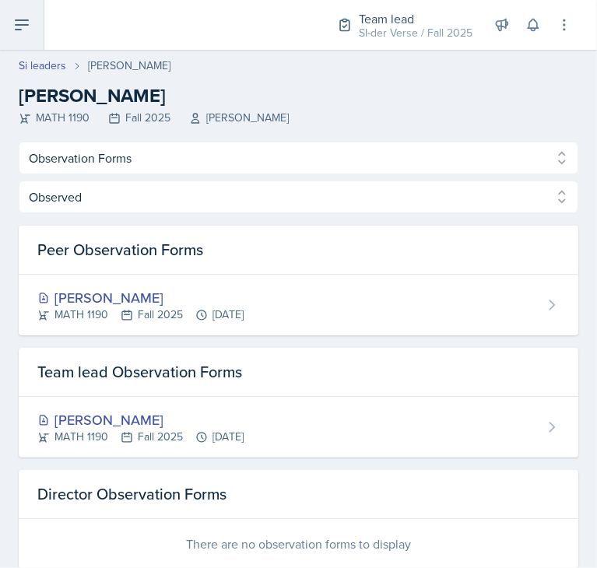
click at [23, 33] on icon at bounding box center [21, 25] width 19 height 19
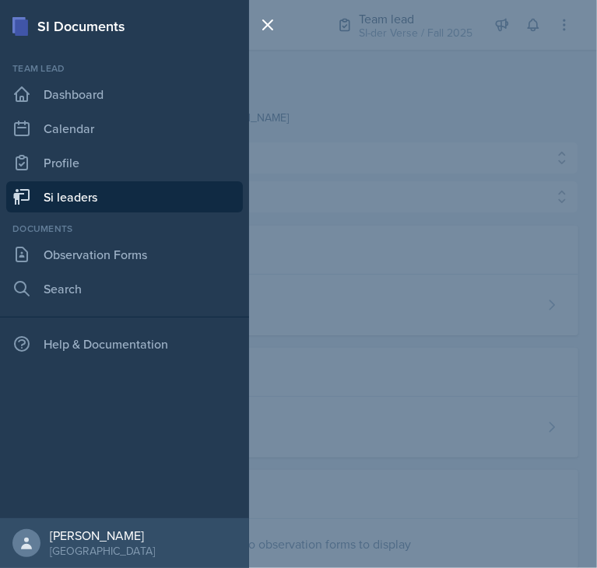
click at [75, 200] on link "Si leaders" at bounding box center [124, 196] width 237 height 31
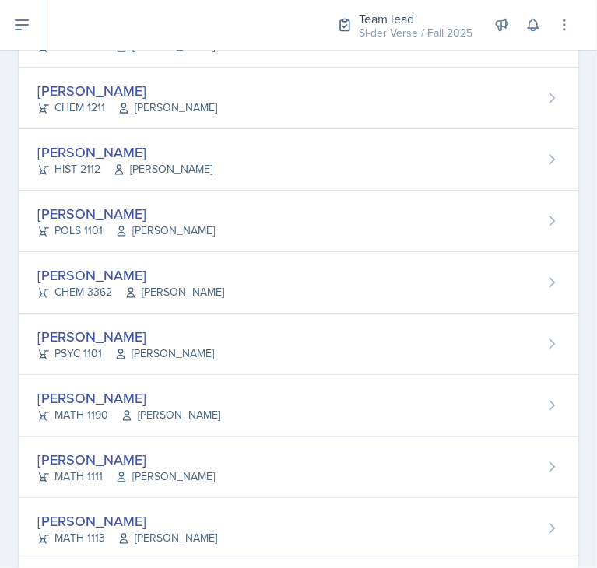
scroll to position [780, 0]
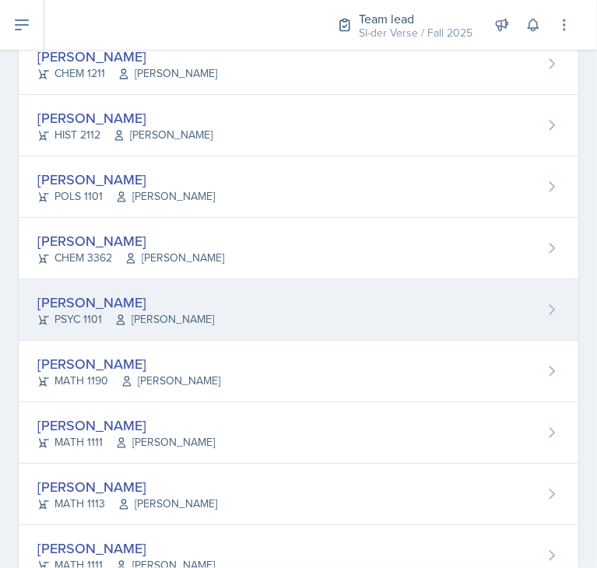
click at [156, 315] on span "[PERSON_NAME]" at bounding box center [164, 319] width 100 height 16
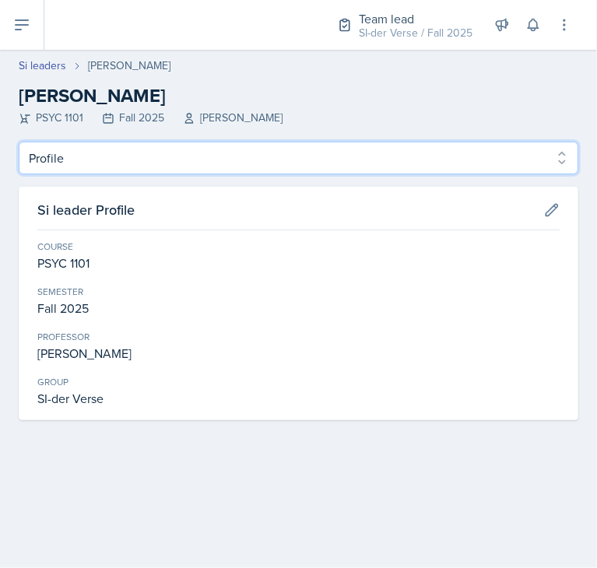
click at [58, 161] on select "Profile Planning Sheets Observation Forms Uploads" at bounding box center [299, 158] width 560 height 33
select select "Observation Forms"
click at [19, 142] on select "Profile Planning Sheets Observation Forms Uploads" at bounding box center [299, 158] width 560 height 33
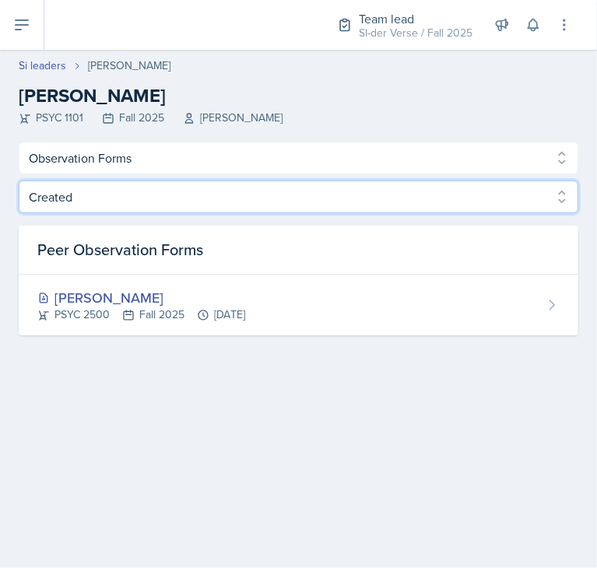
click at [129, 185] on select "Created Observed" at bounding box center [299, 197] width 560 height 33
select select "Observed"
click at [19, 181] on select "Created Observed" at bounding box center [299, 197] width 560 height 33
